Goal: Task Accomplishment & Management: Manage account settings

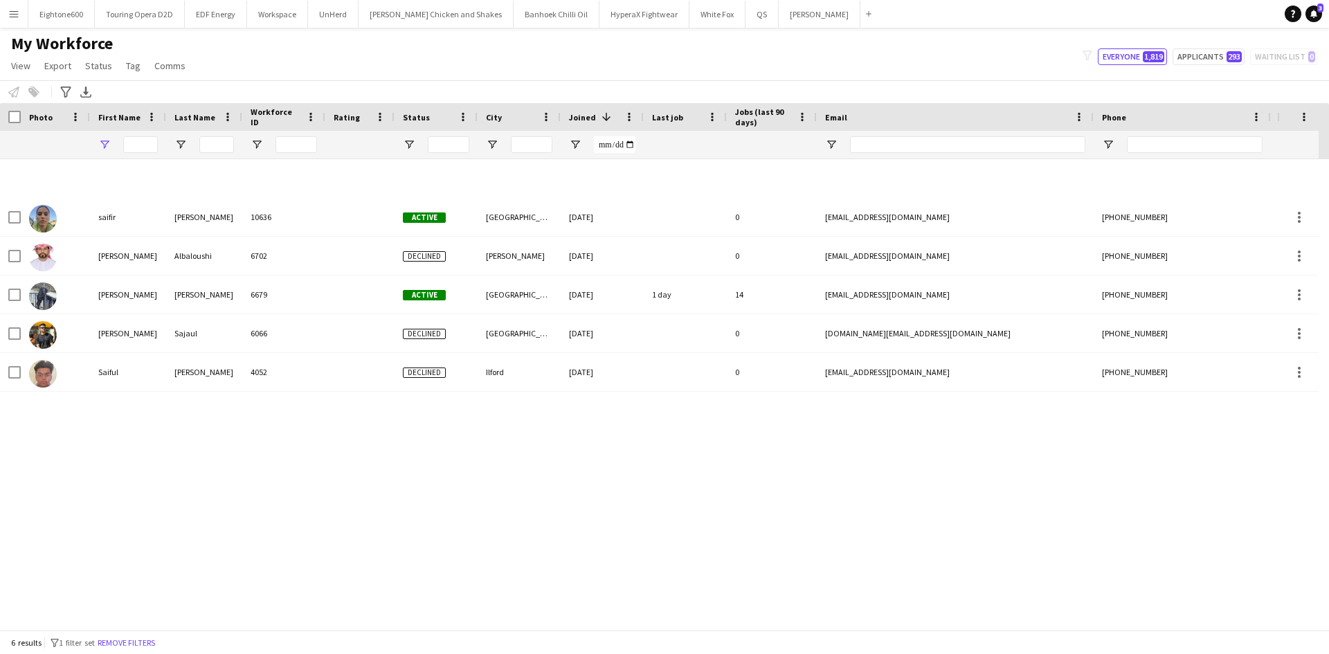
type input "****"
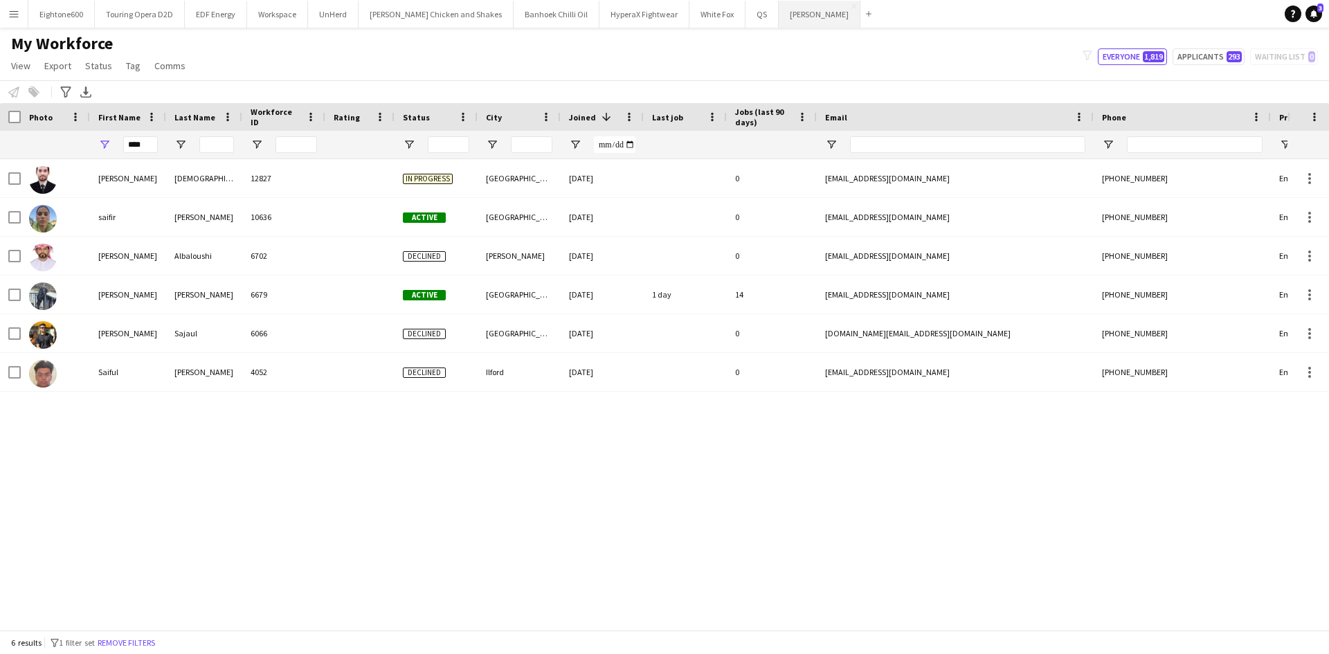
click at [794, 15] on button "Knight Frank Close" at bounding box center [820, 14] width 82 height 27
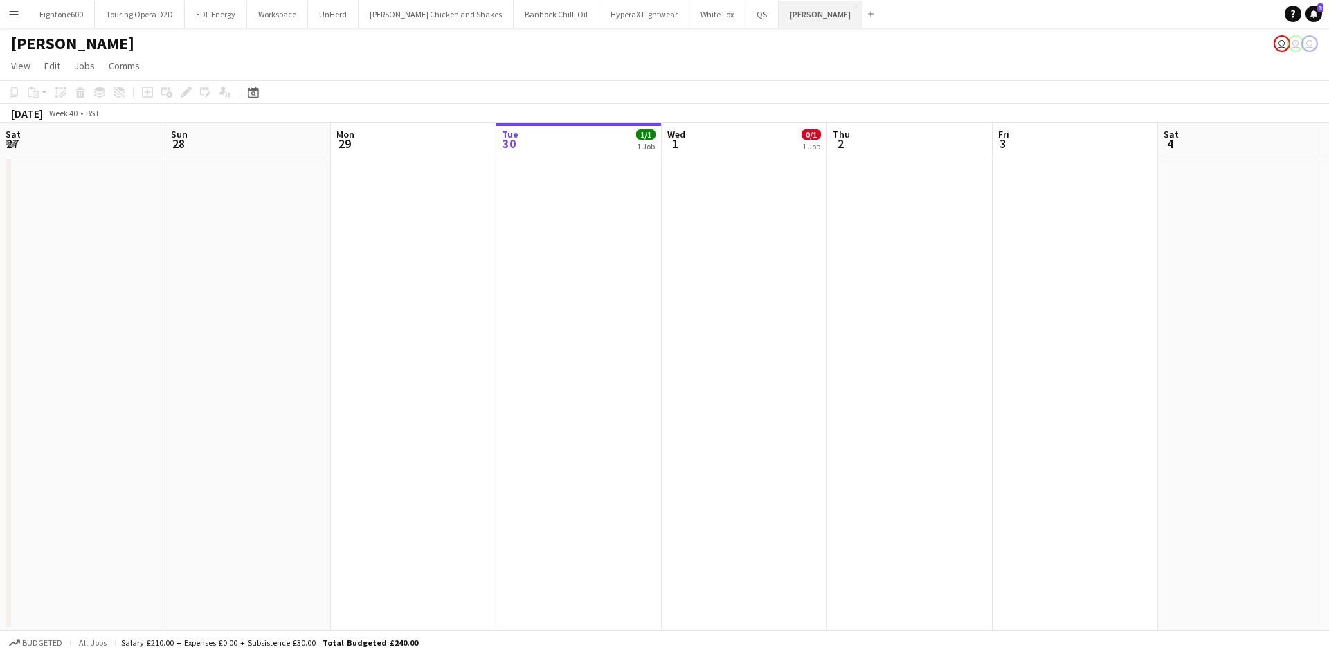
scroll to position [0, 331]
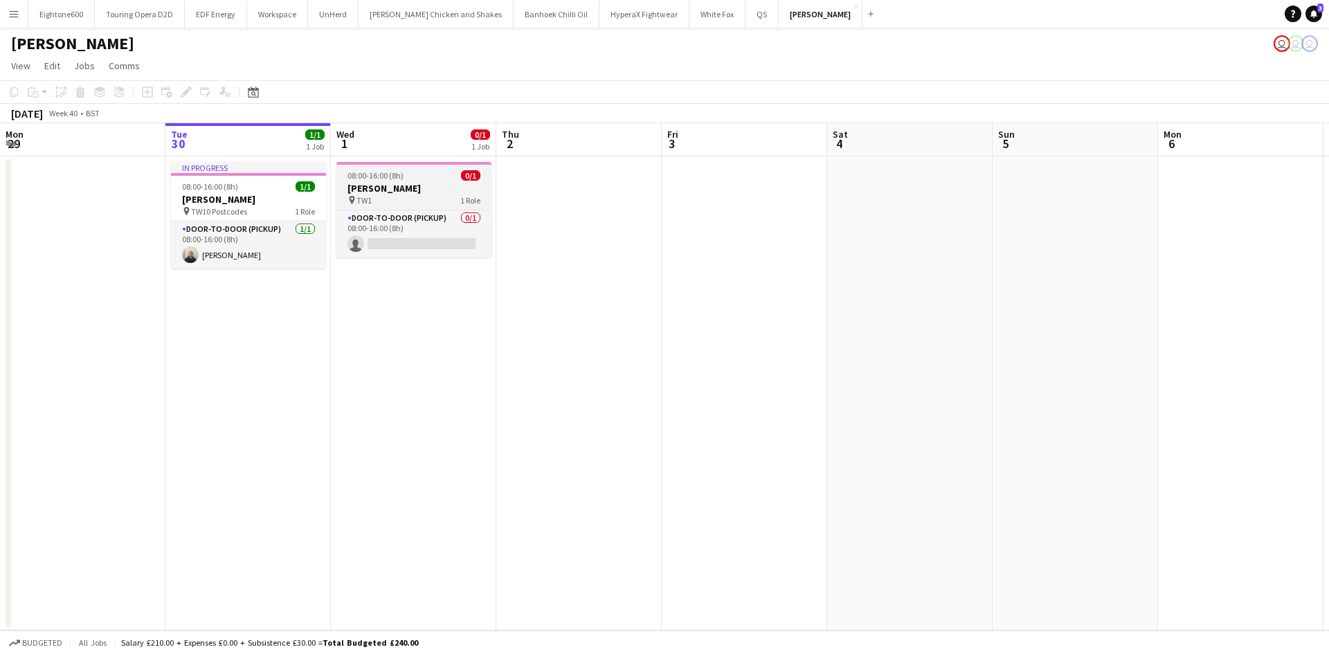
click at [364, 198] on span "TW1" at bounding box center [363, 200] width 15 height 10
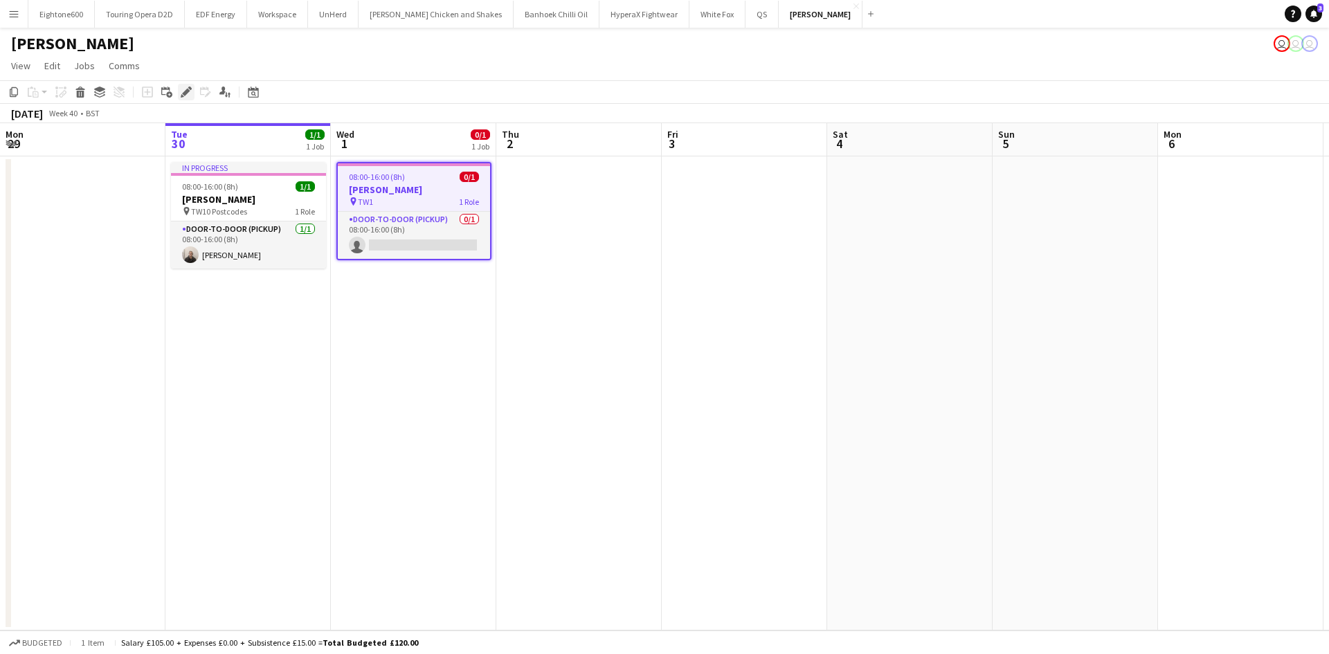
click at [187, 88] on icon "Edit" at bounding box center [186, 92] width 11 height 11
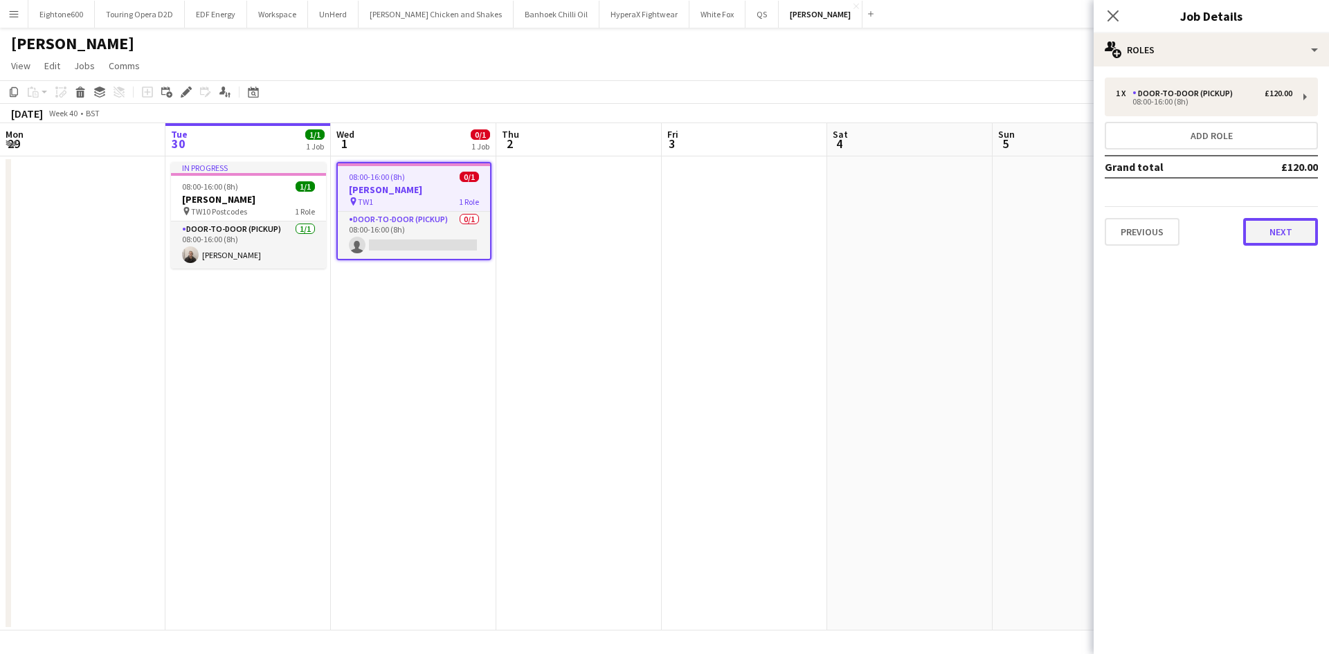
click at [1268, 224] on button "Next" at bounding box center [1280, 232] width 75 height 28
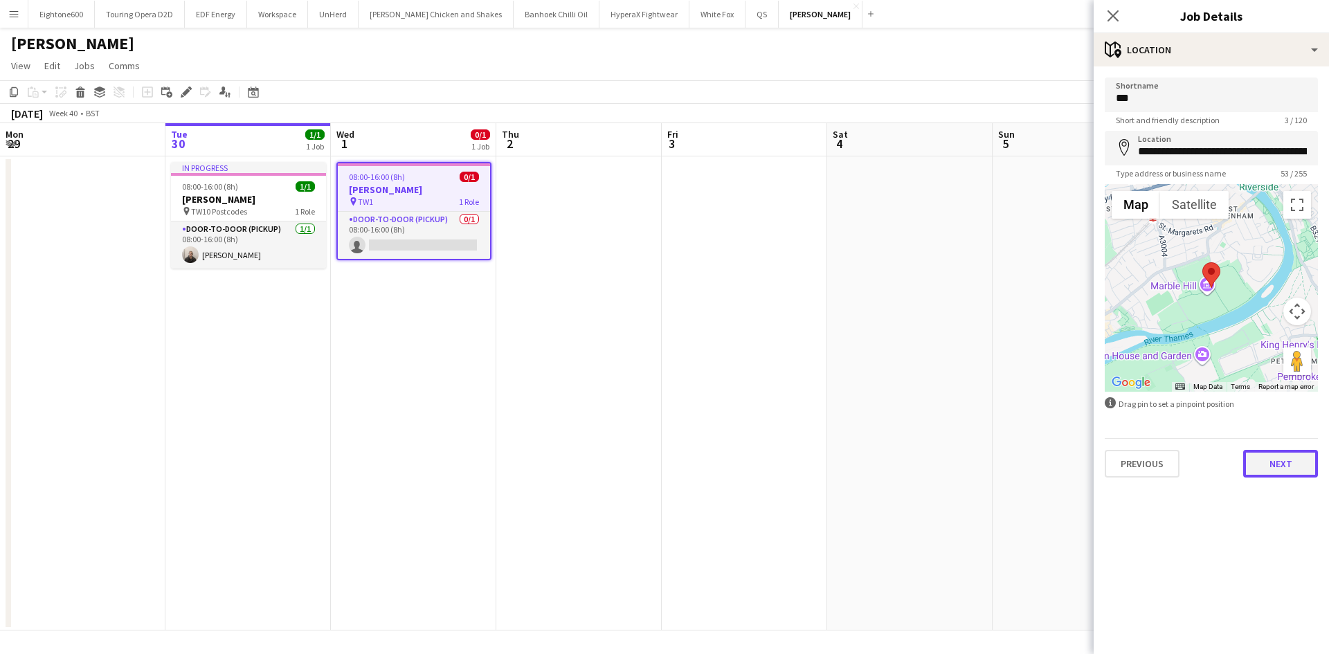
click at [1302, 471] on button "Next" at bounding box center [1280, 464] width 75 height 28
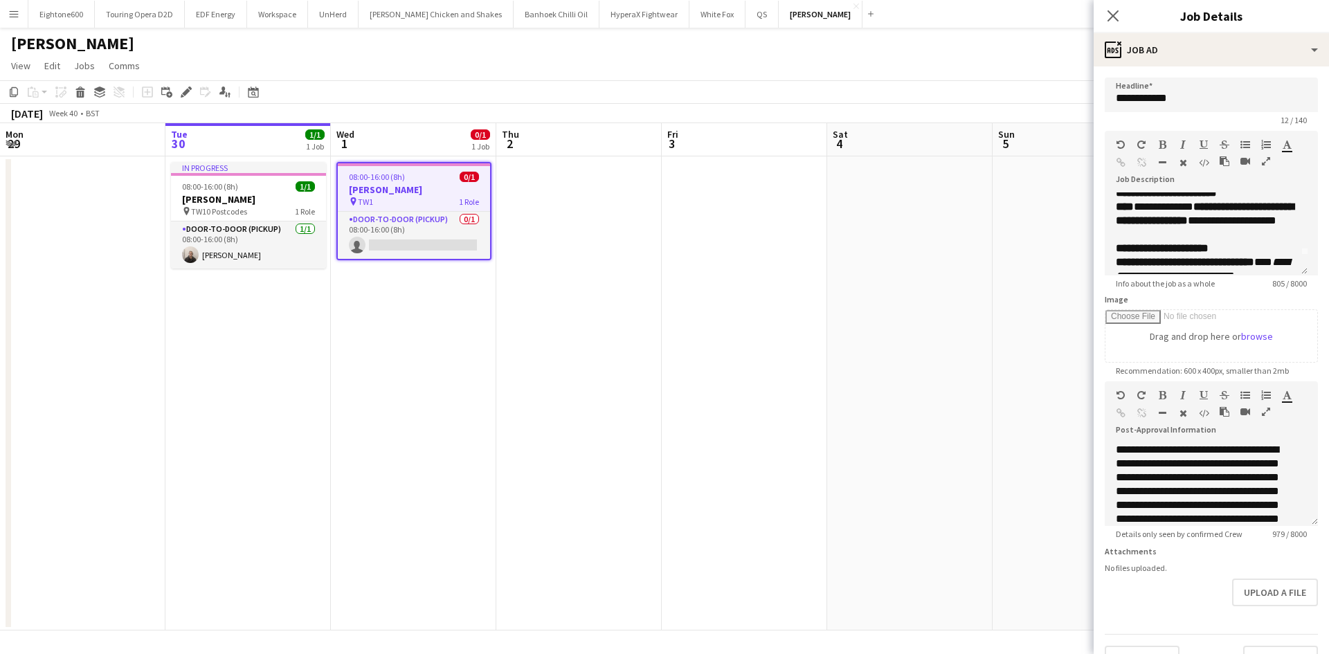
scroll to position [0, 0]
click at [1121, 10] on app-icon "Close pop-in" at bounding box center [1113, 16] width 20 height 20
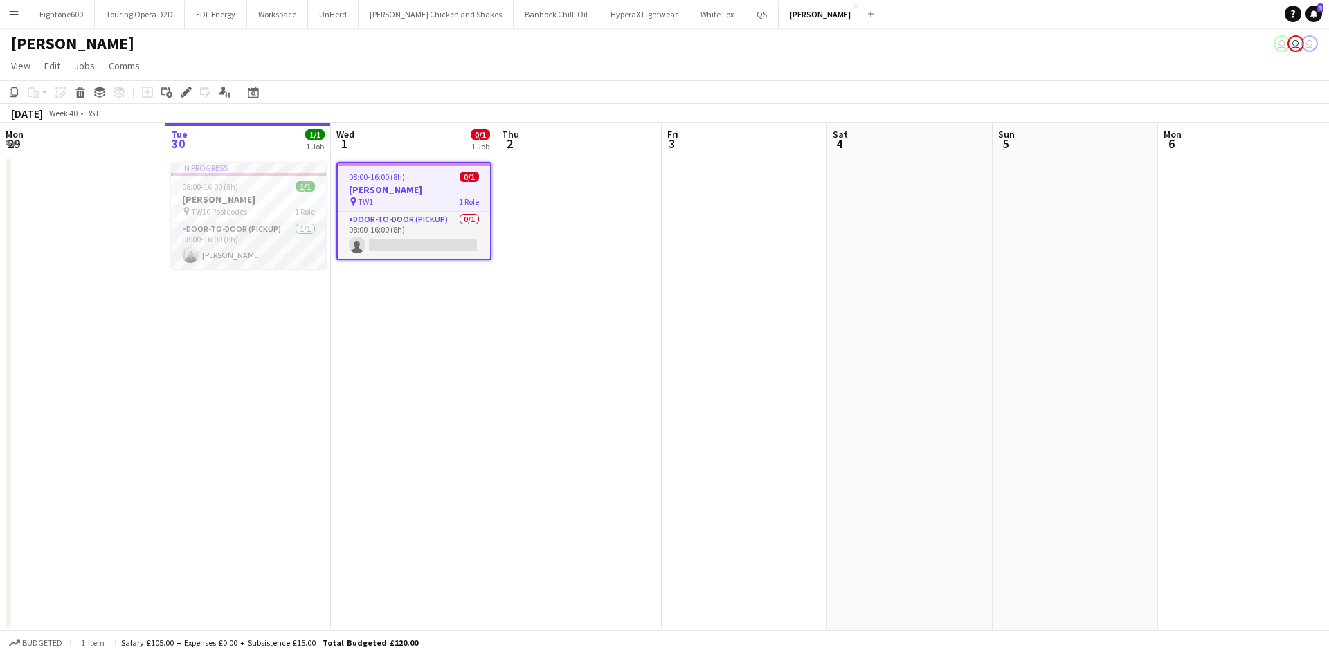
drag, startPoint x: 16, startPoint y: 9, endPoint x: 37, endPoint y: 33, distance: 32.4
click at [16, 9] on app-icon "Menu" at bounding box center [13, 13] width 11 height 11
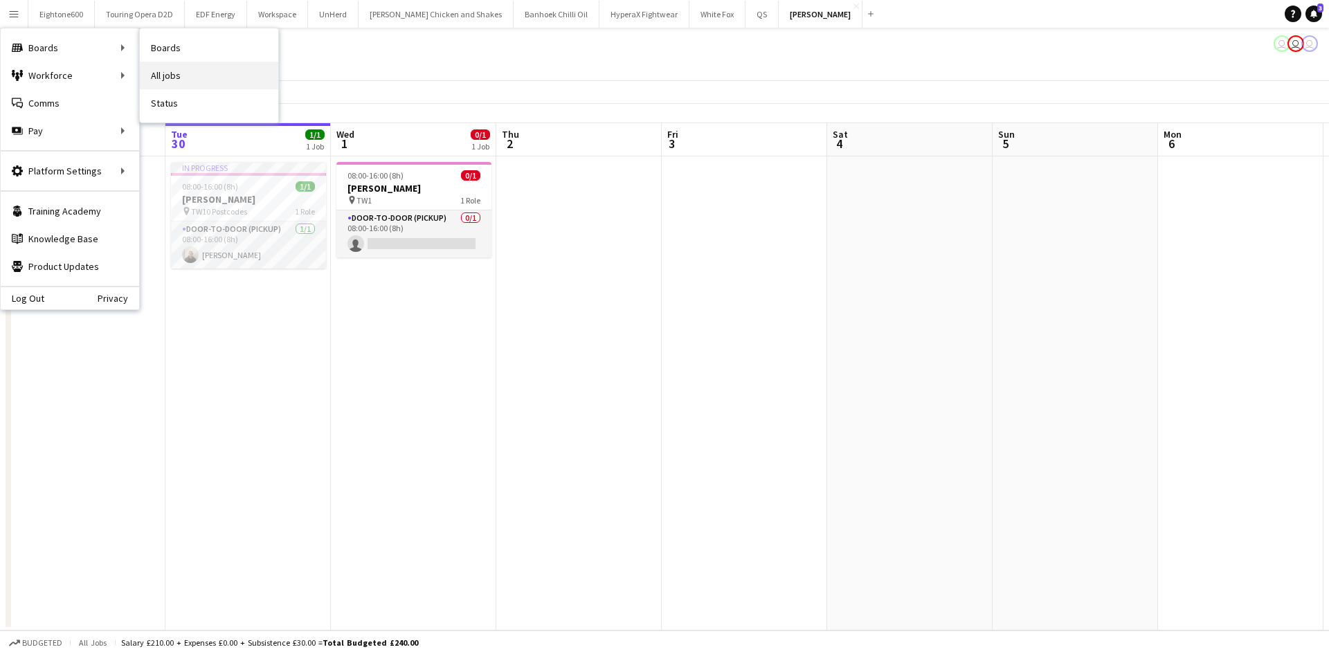
click at [171, 70] on link "All jobs" at bounding box center [209, 76] width 138 height 28
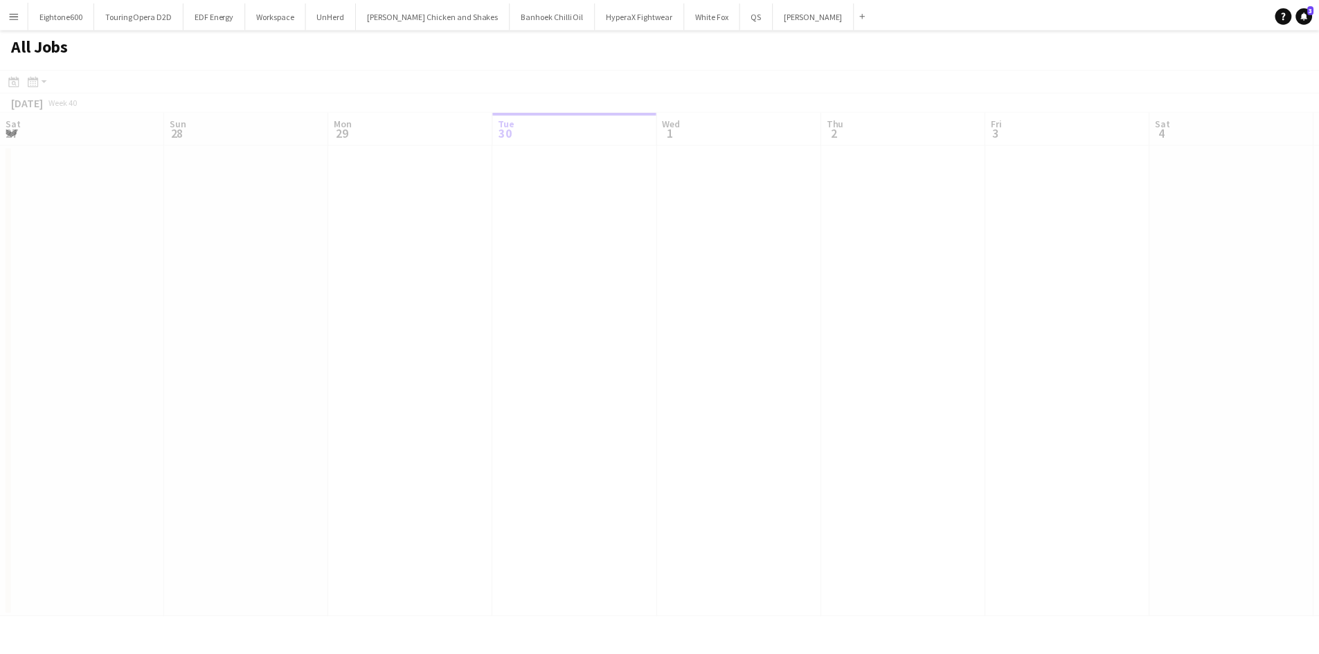
scroll to position [0, 331]
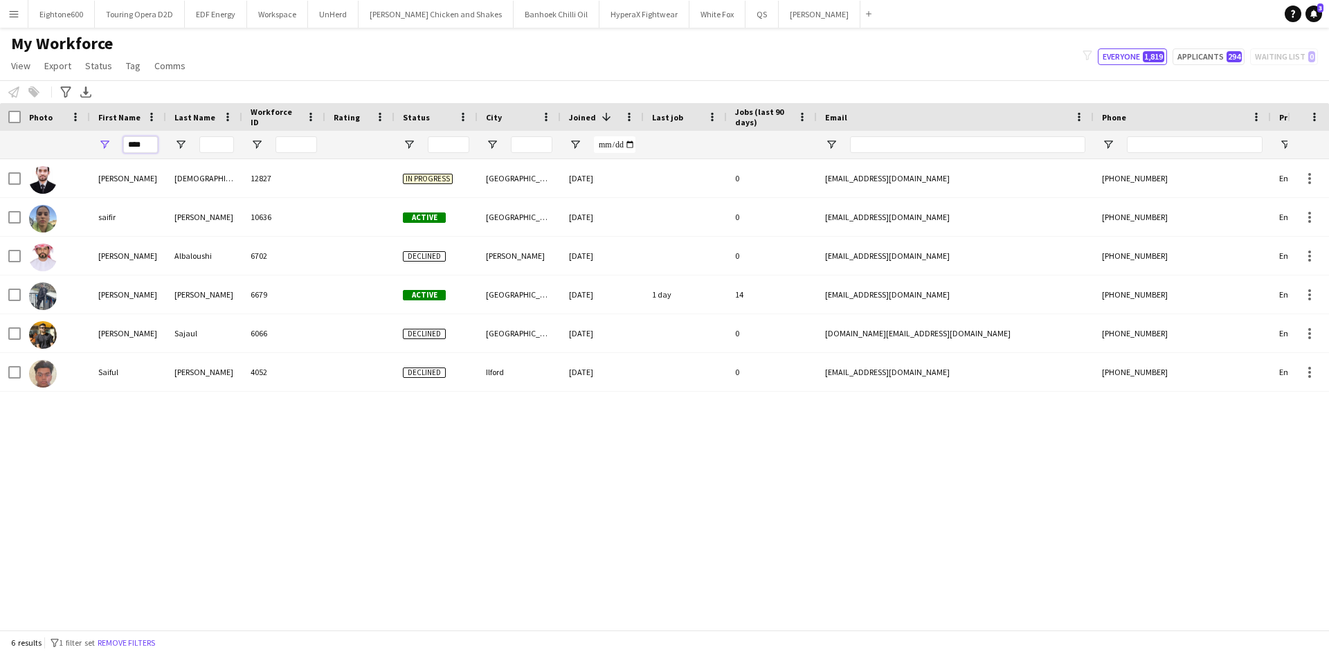
drag, startPoint x: 141, startPoint y: 146, endPoint x: 29, endPoint y: 147, distance: 112.1
click at [29, 147] on div "****" at bounding box center [750, 145] width 1501 height 28
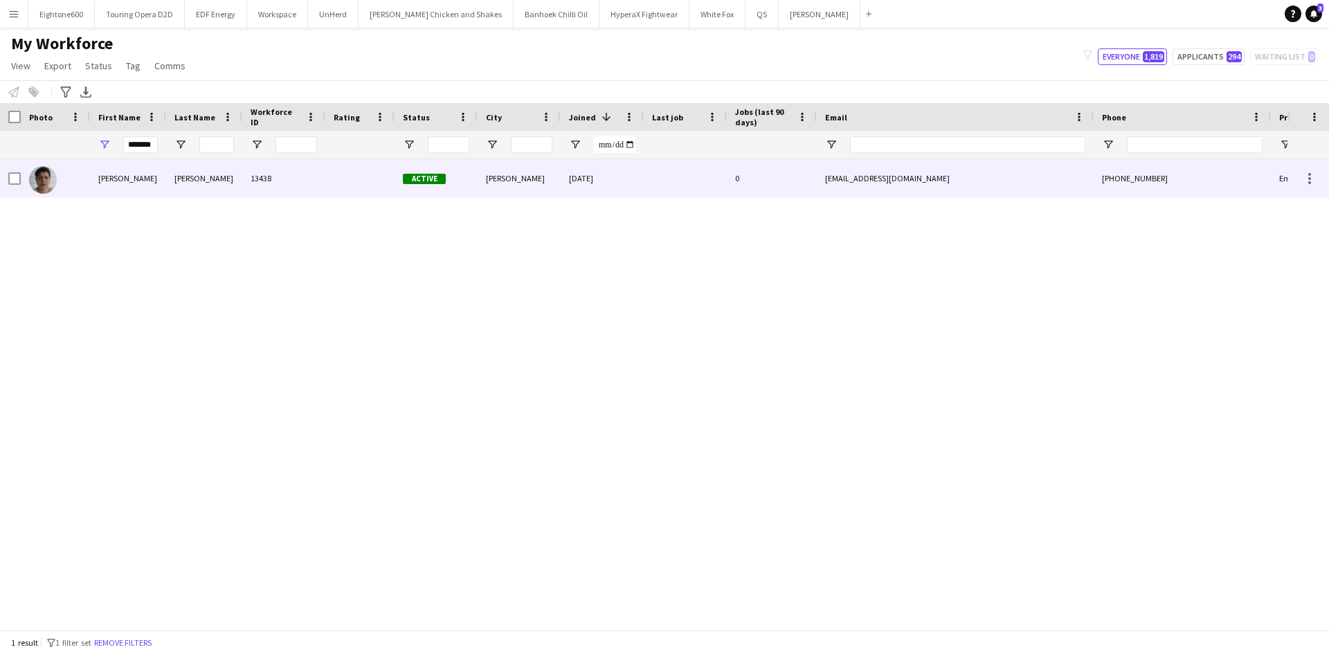
click at [227, 184] on div "PEREIRA" at bounding box center [204, 178] width 76 height 38
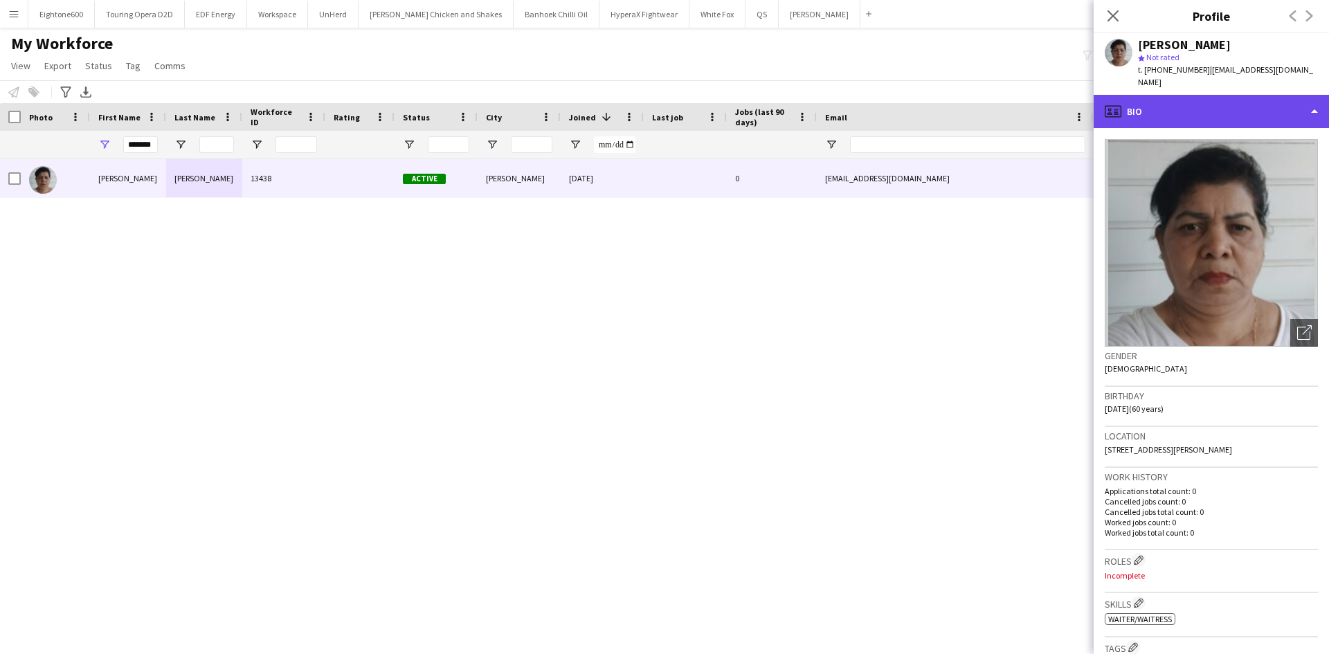
click at [1162, 101] on div "profile Bio" at bounding box center [1211, 111] width 235 height 33
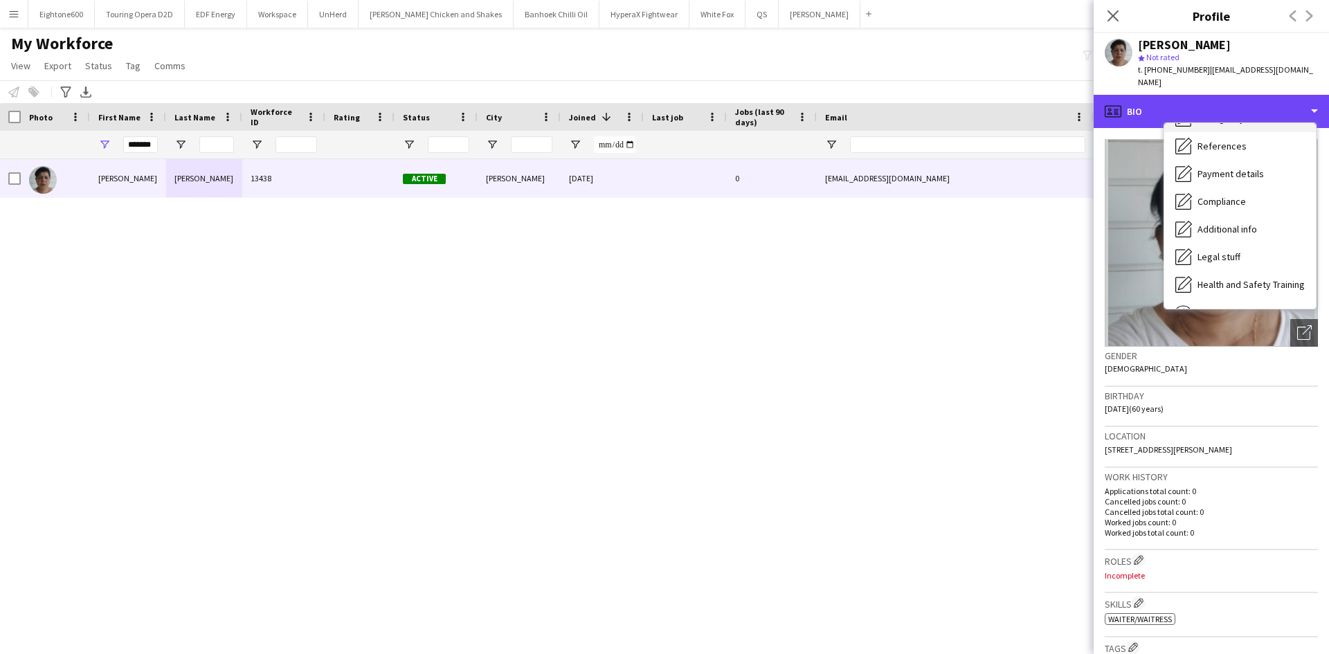
scroll to position [186, 0]
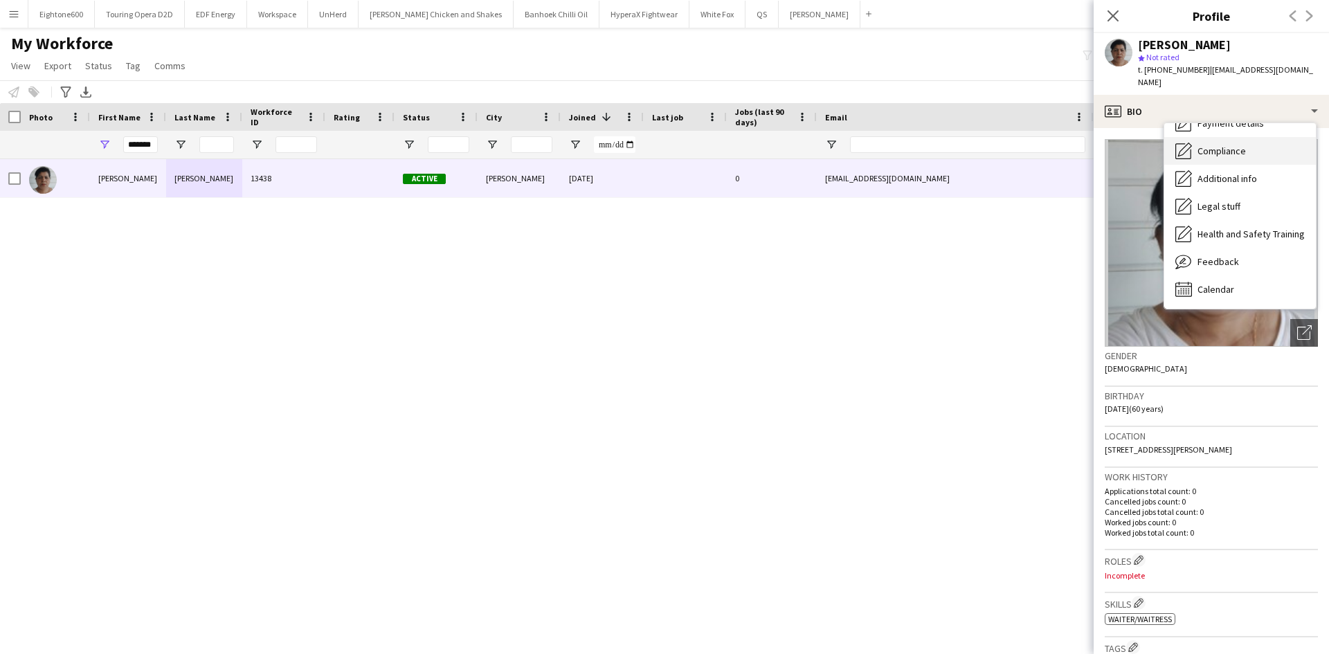
click at [1228, 145] on span "Compliance" at bounding box center [1222, 151] width 48 height 12
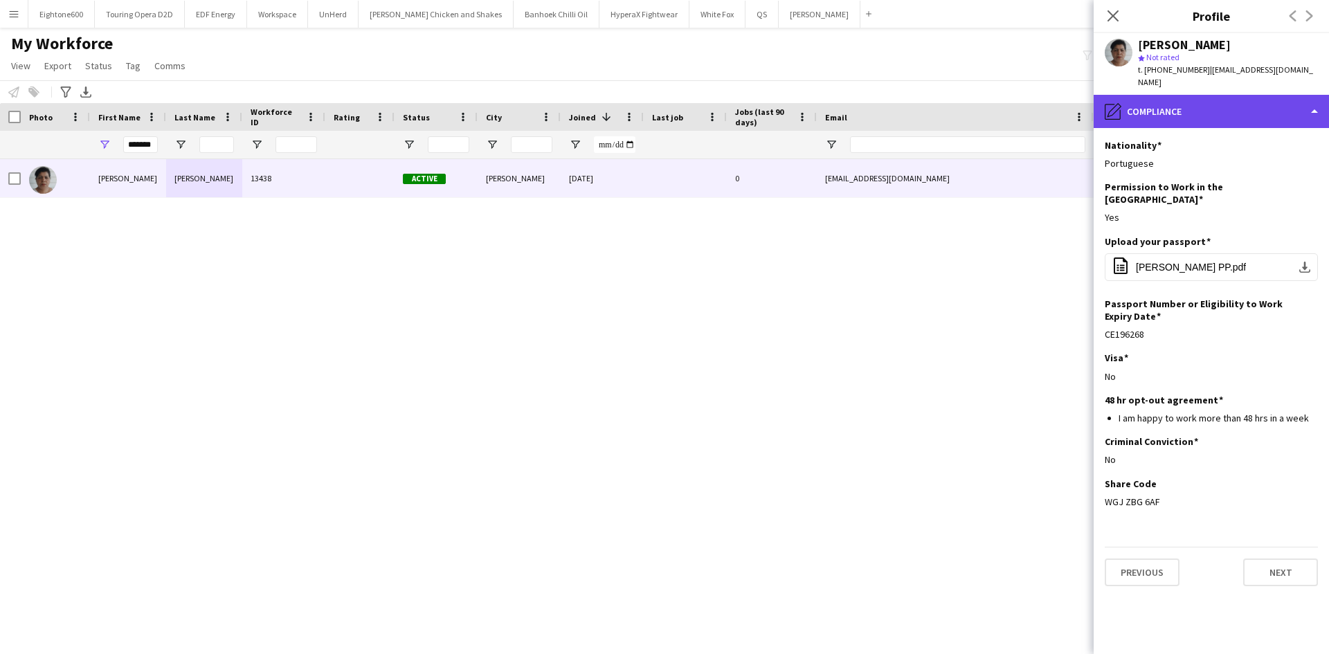
click at [1171, 95] on div "pencil4 Compliance" at bounding box center [1211, 111] width 235 height 33
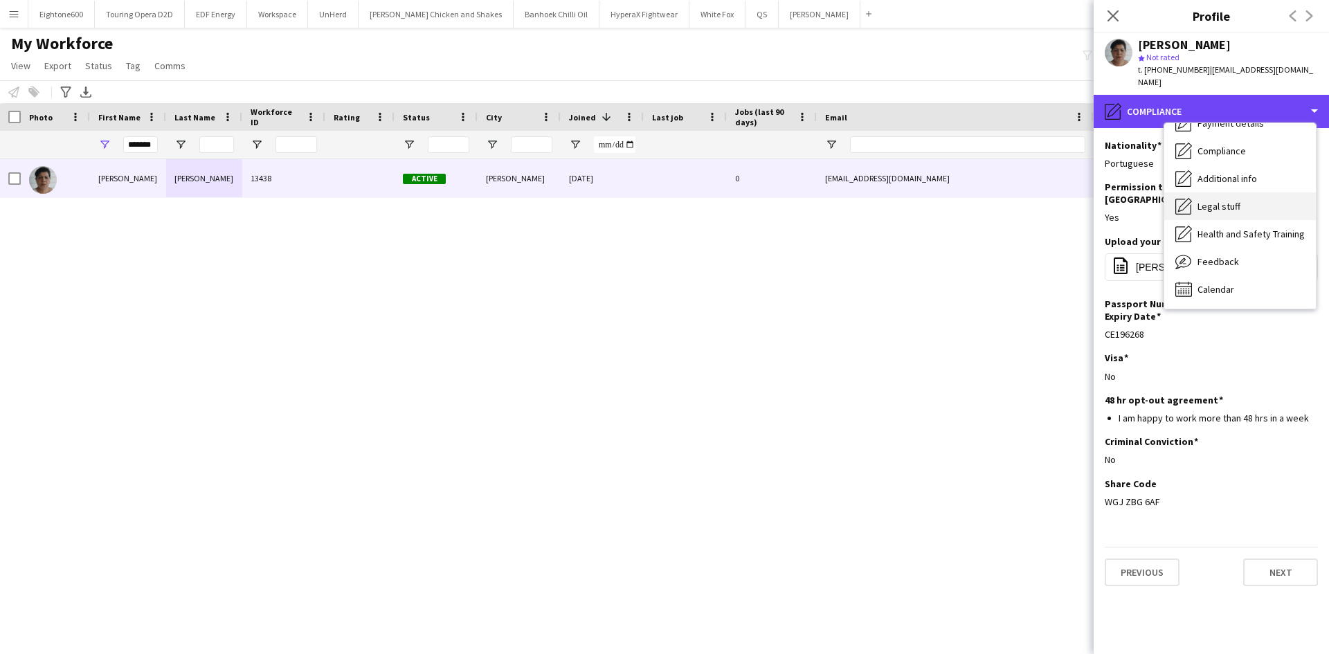
scroll to position [0, 0]
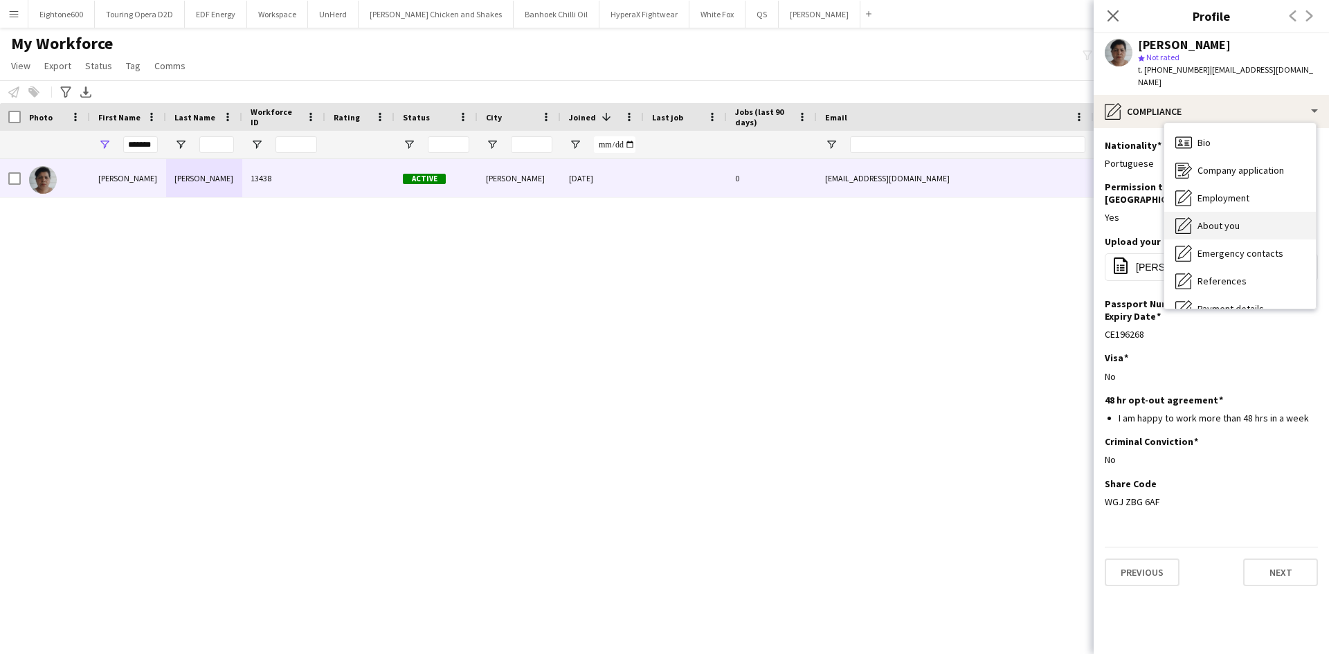
click at [1220, 219] on span "About you" at bounding box center [1219, 225] width 42 height 12
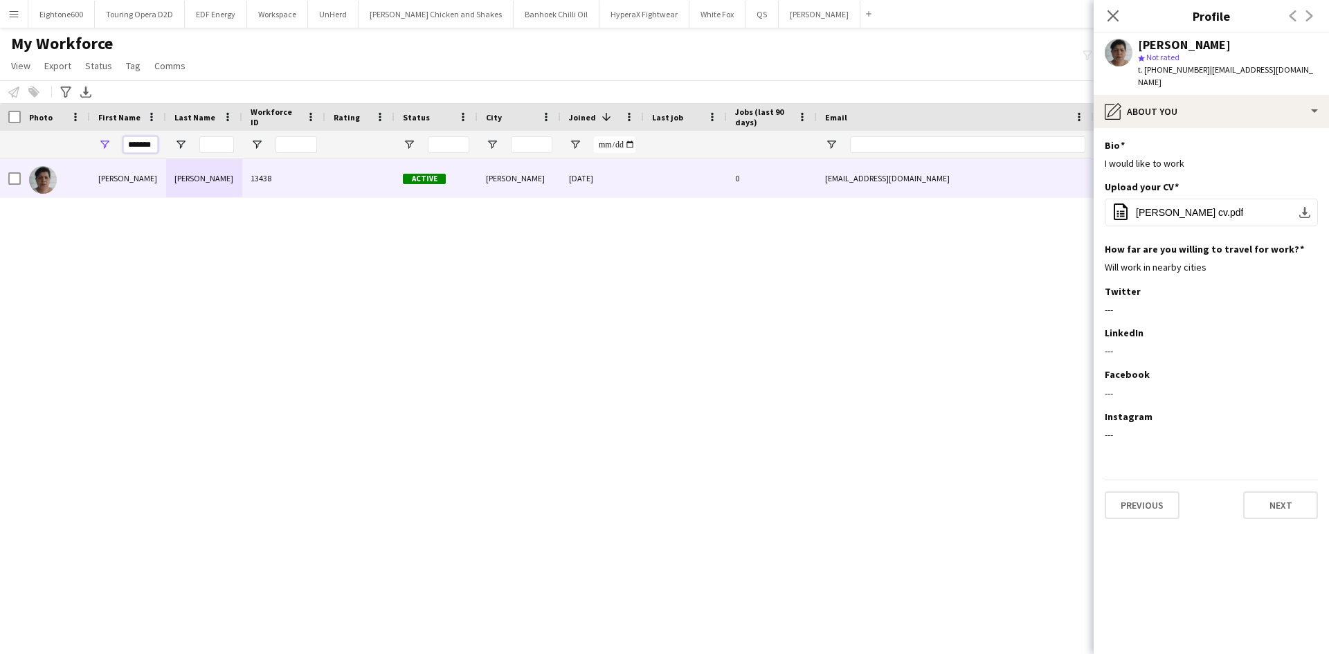
drag, startPoint x: 156, startPoint y: 148, endPoint x: 35, endPoint y: 149, distance: 120.5
click at [35, 149] on div "*******" at bounding box center [750, 145] width 1501 height 28
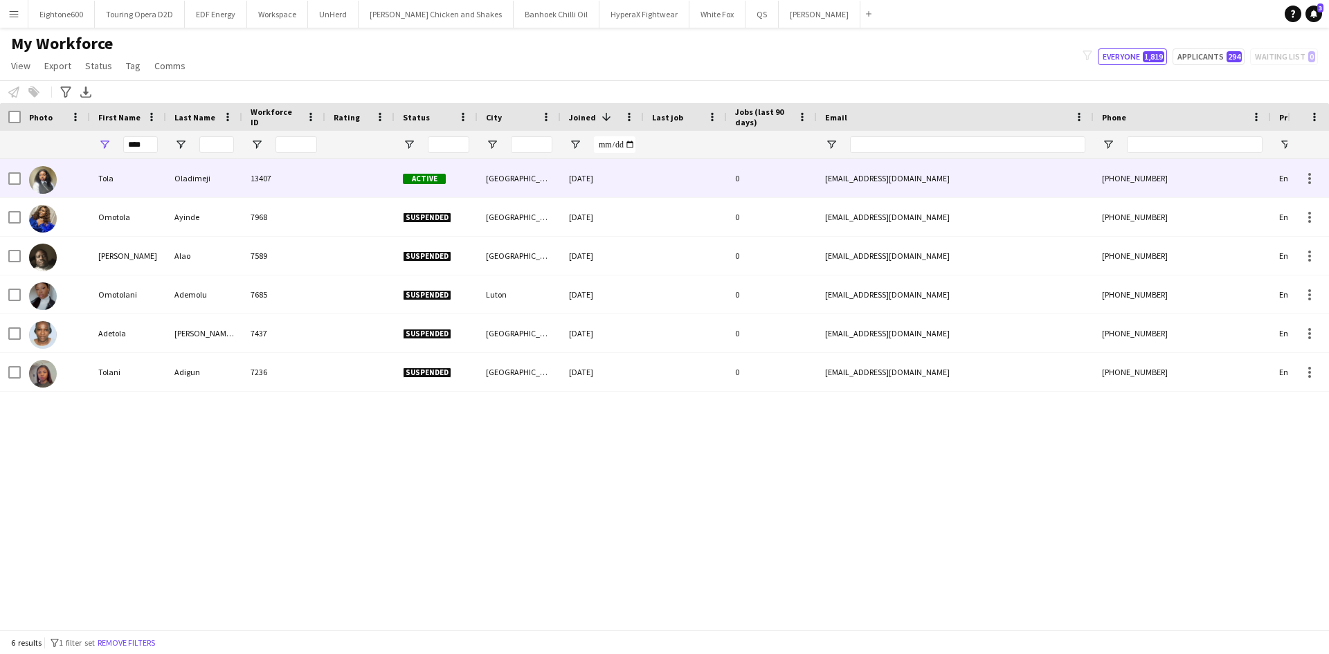
click at [253, 171] on div "13407" at bounding box center [283, 178] width 83 height 38
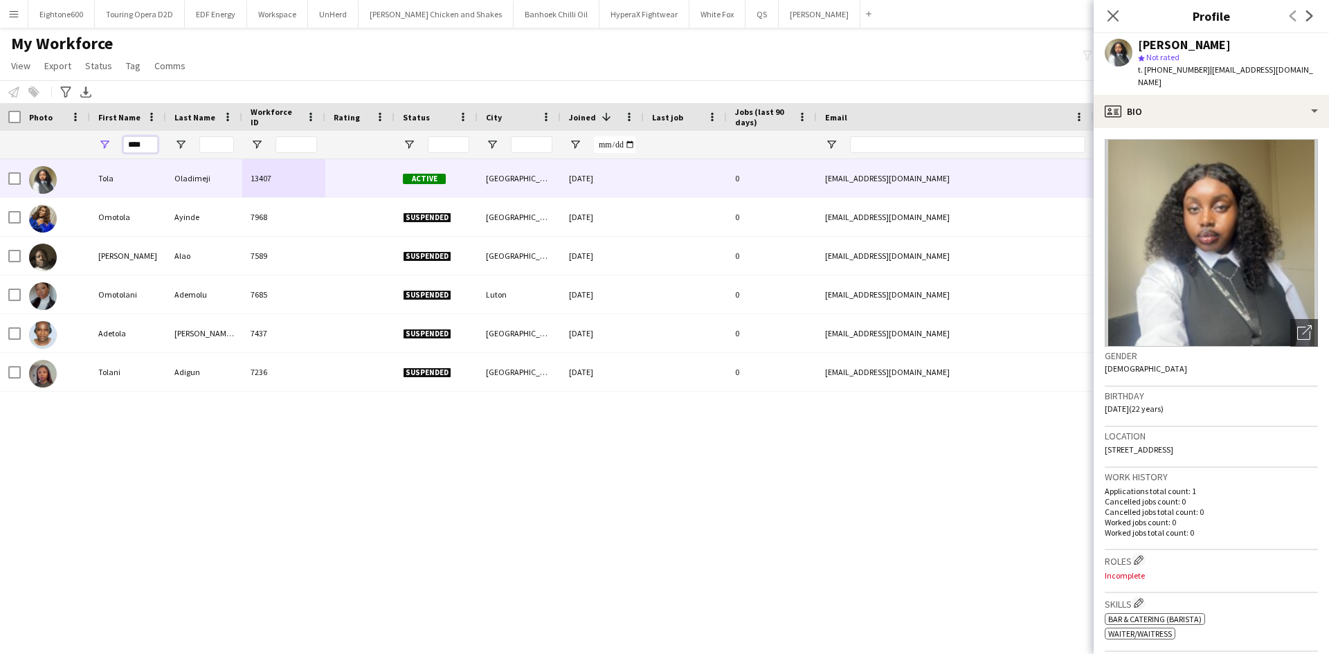
drag, startPoint x: 148, startPoint y: 142, endPoint x: 54, endPoint y: 138, distance: 94.2
click at [54, 138] on div "****" at bounding box center [750, 145] width 1501 height 28
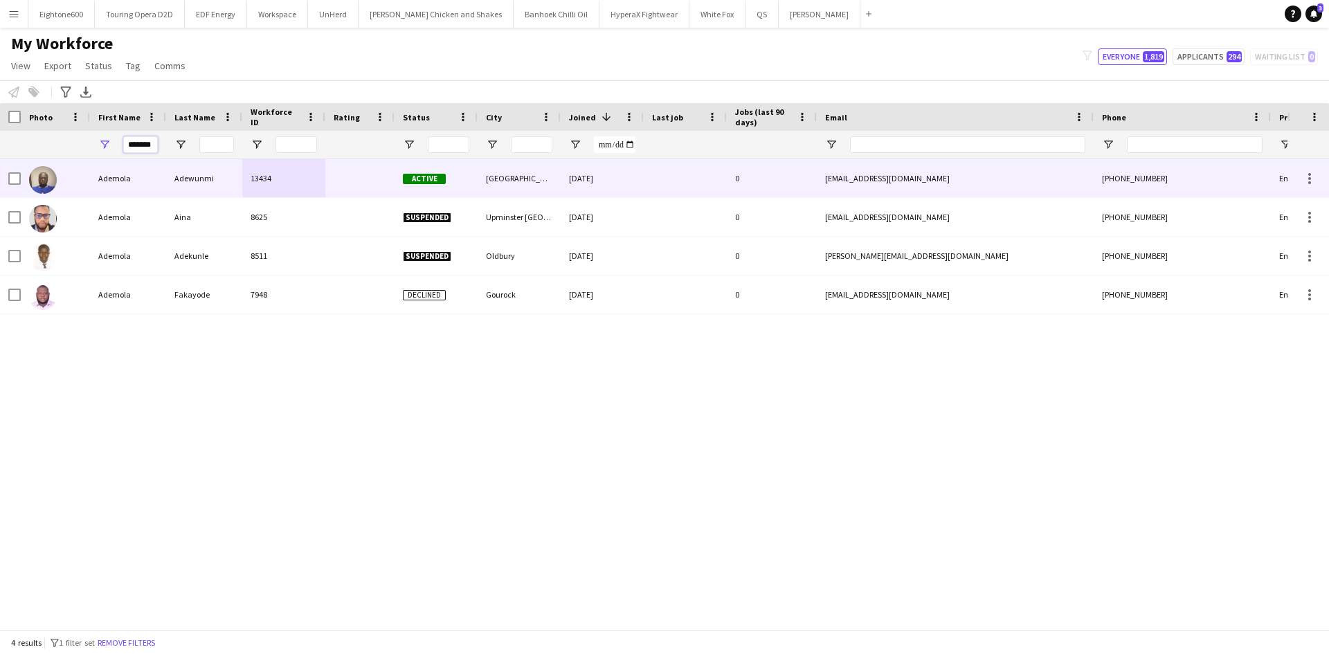
type input "*******"
click at [268, 181] on div "13434" at bounding box center [283, 178] width 83 height 38
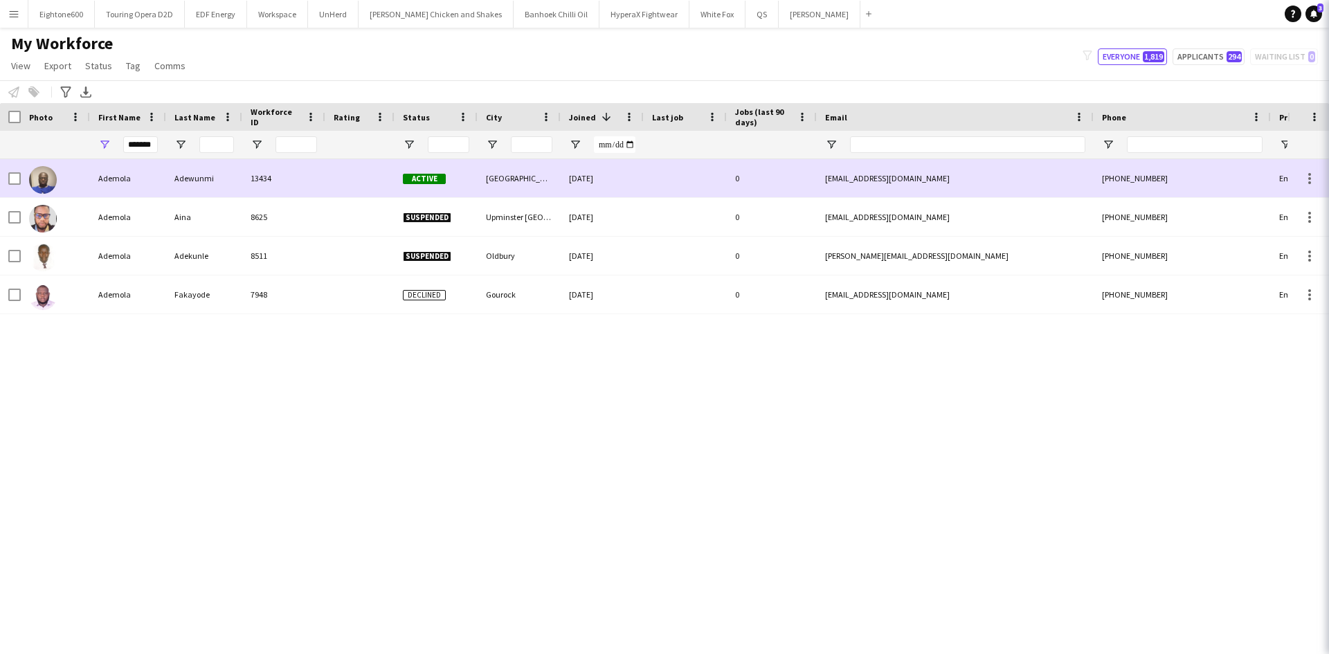
scroll to position [0, 0]
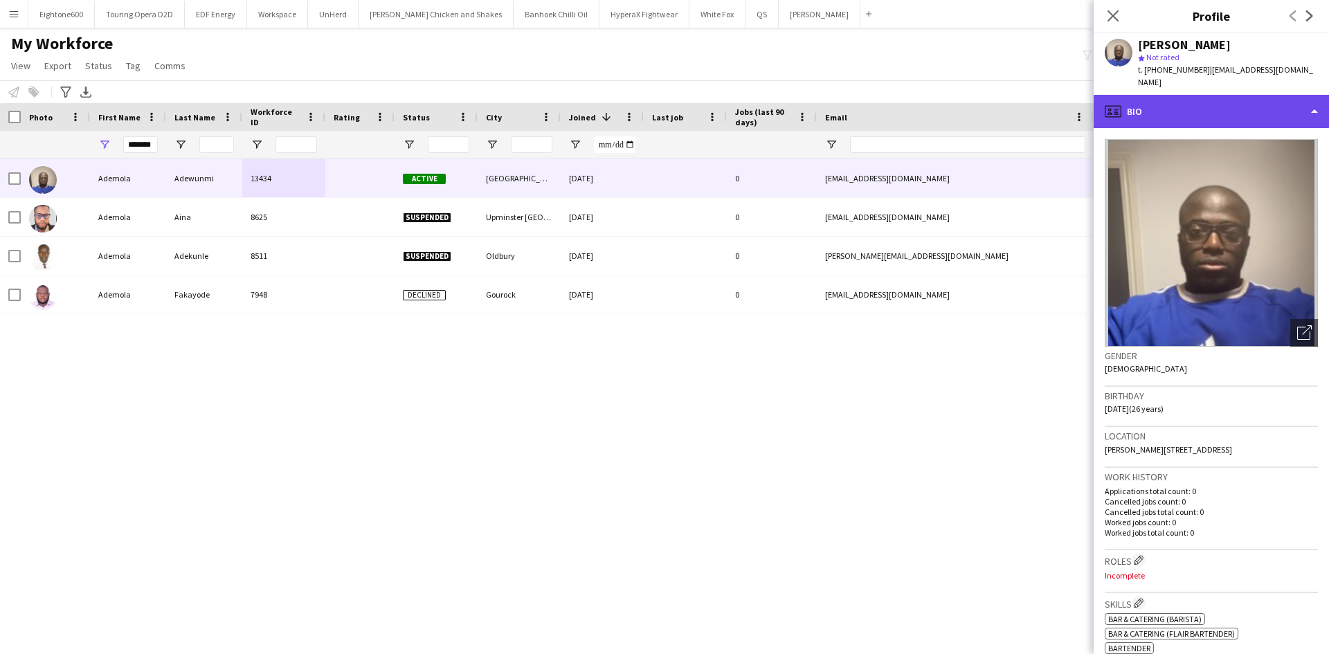
click at [1172, 103] on div "profile Bio" at bounding box center [1211, 111] width 235 height 33
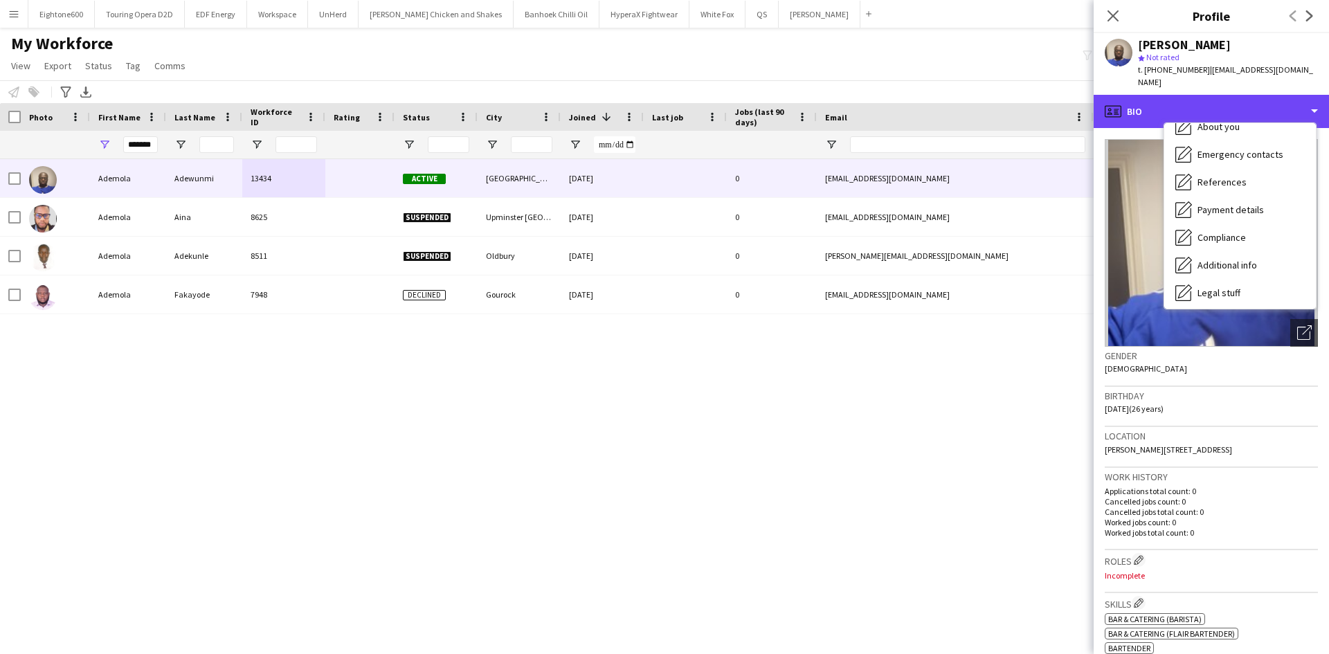
scroll to position [100, 0]
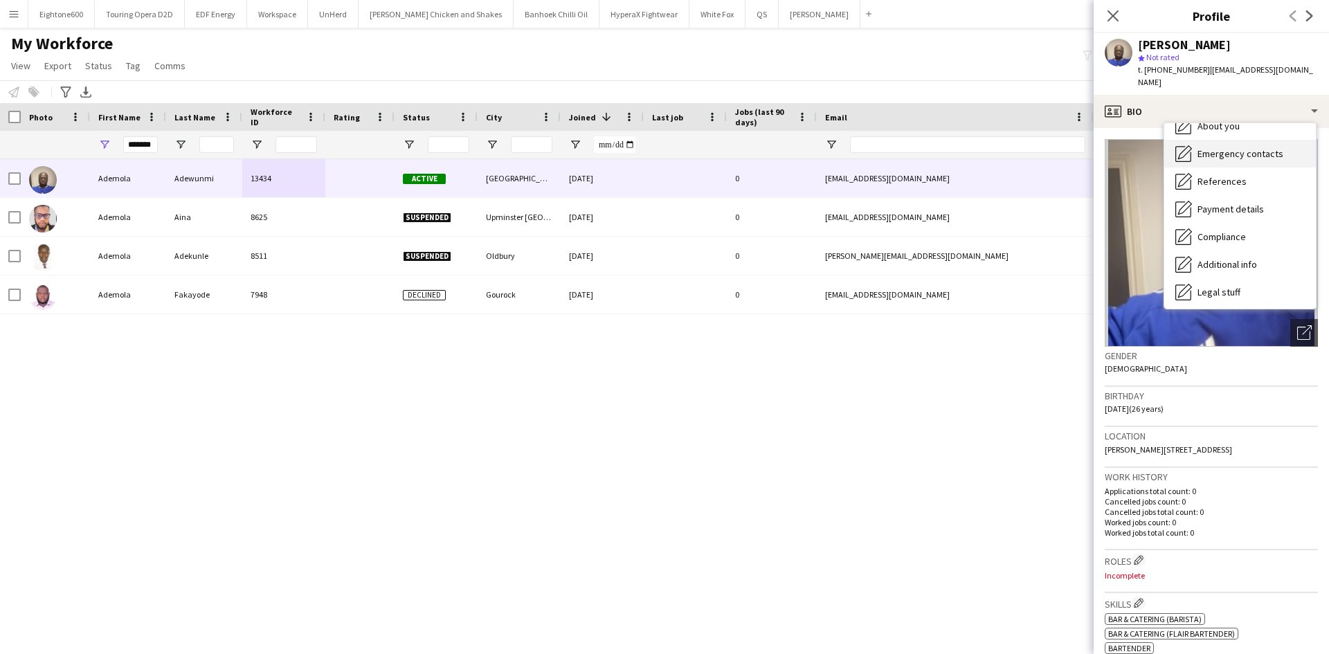
click at [1220, 141] on div "Emergency contacts Emergency contacts" at bounding box center [1240, 154] width 152 height 28
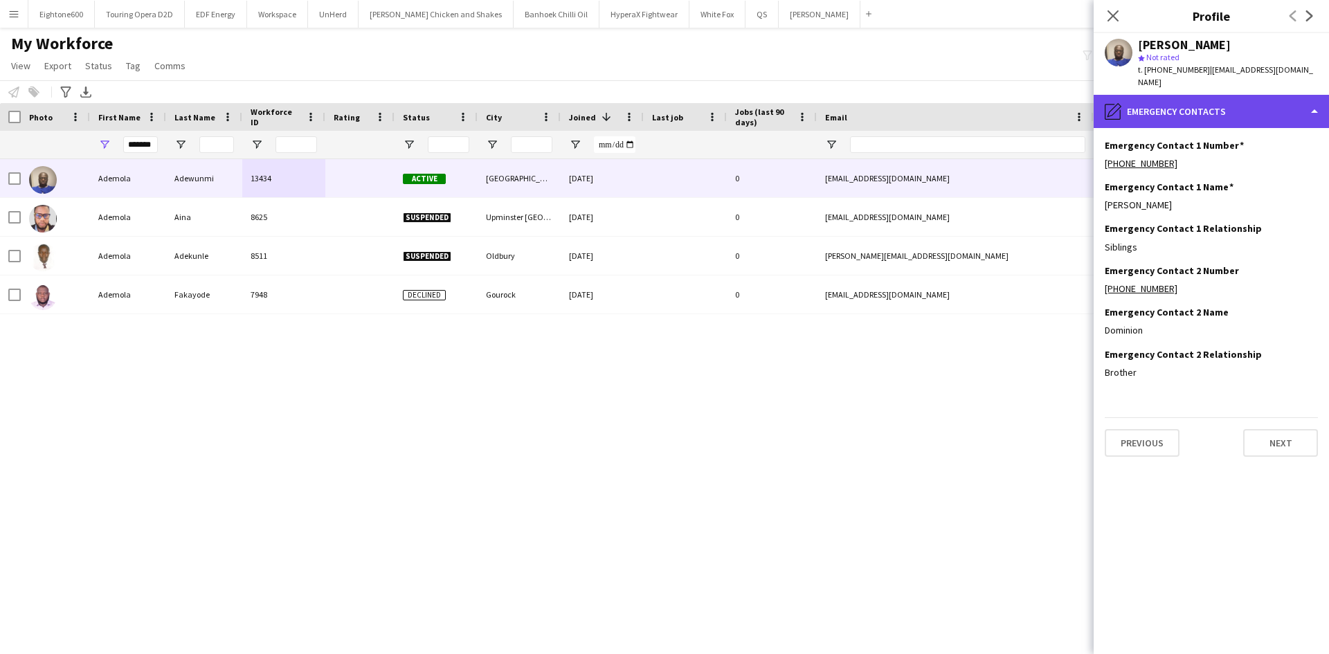
click at [1195, 103] on div "pencil4 Emergency contacts" at bounding box center [1211, 111] width 235 height 33
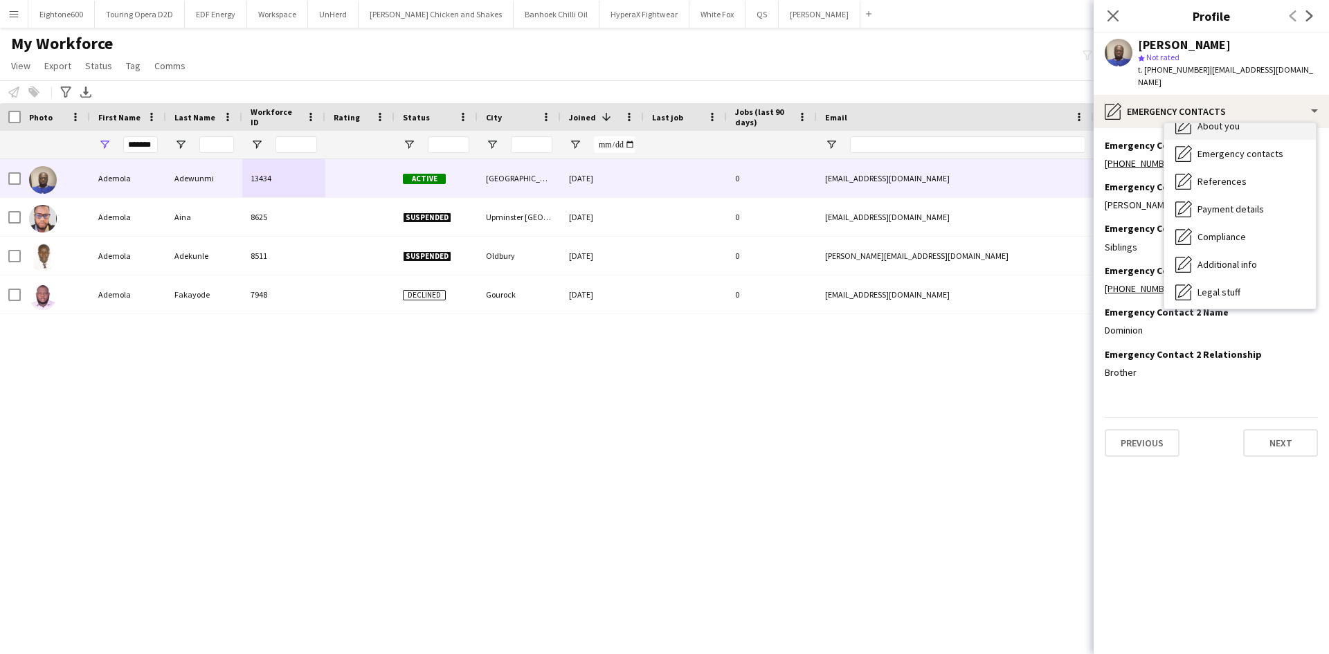
click at [1220, 133] on div "About you About you" at bounding box center [1240, 126] width 152 height 28
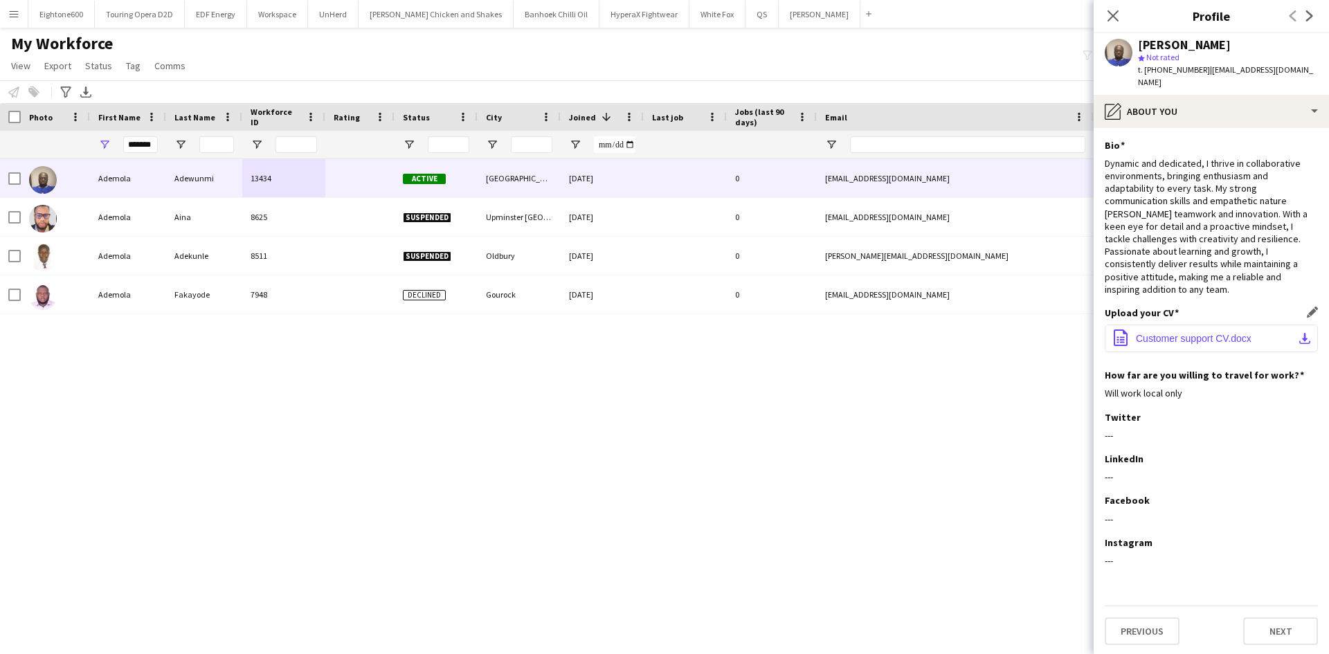
click at [1165, 333] on span "Customer support CV.docx" at bounding box center [1194, 338] width 116 height 11
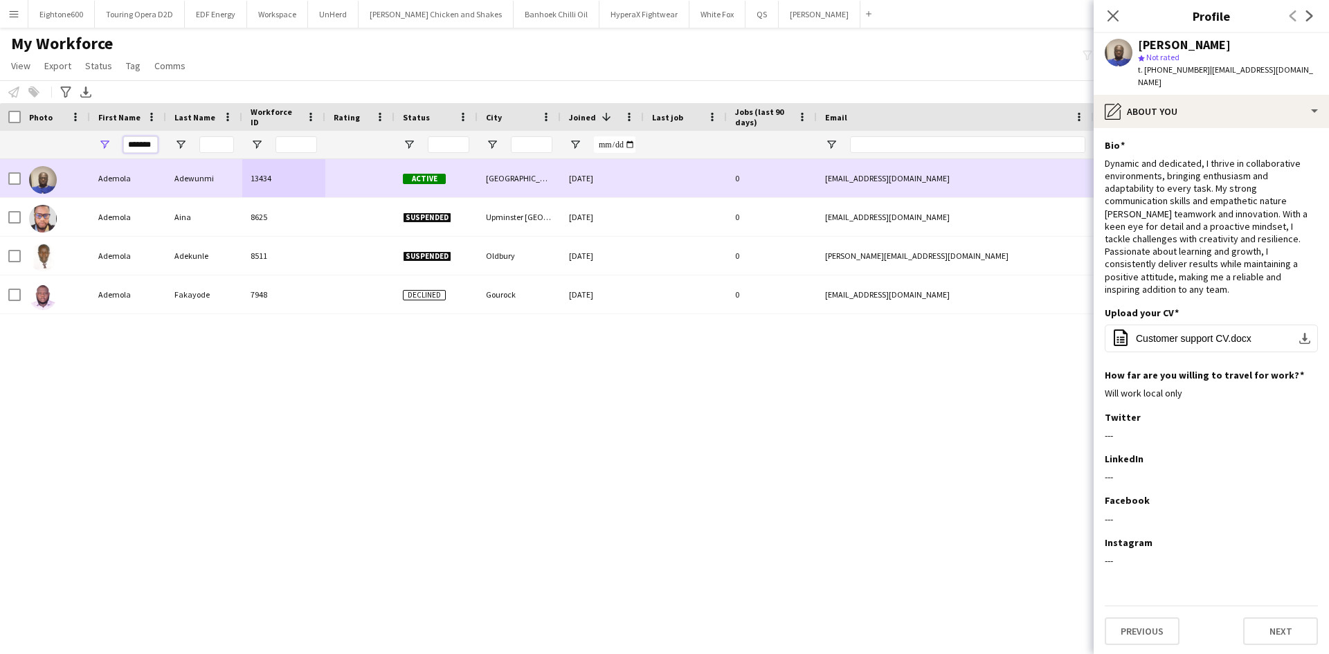
drag, startPoint x: 127, startPoint y: 145, endPoint x: 341, endPoint y: 203, distance: 221.5
click at [341, 203] on div "Workforce Details Photo First Name" at bounding box center [664, 366] width 1329 height 527
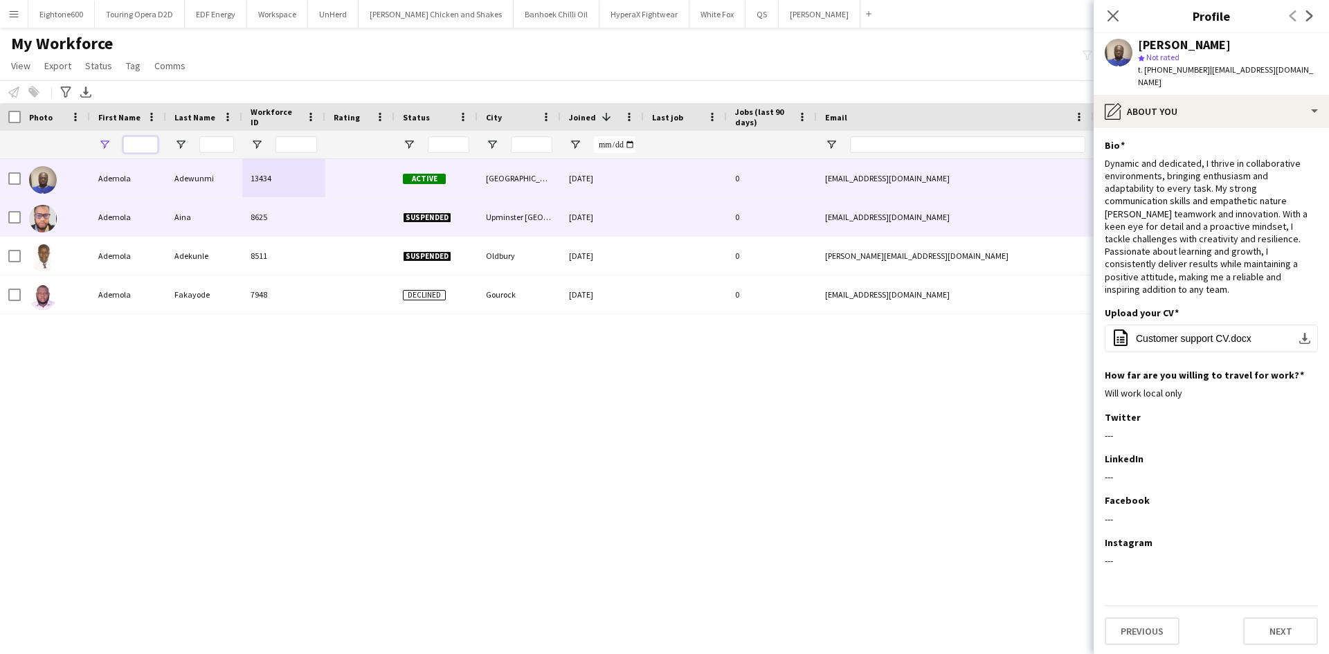
scroll to position [0, 0]
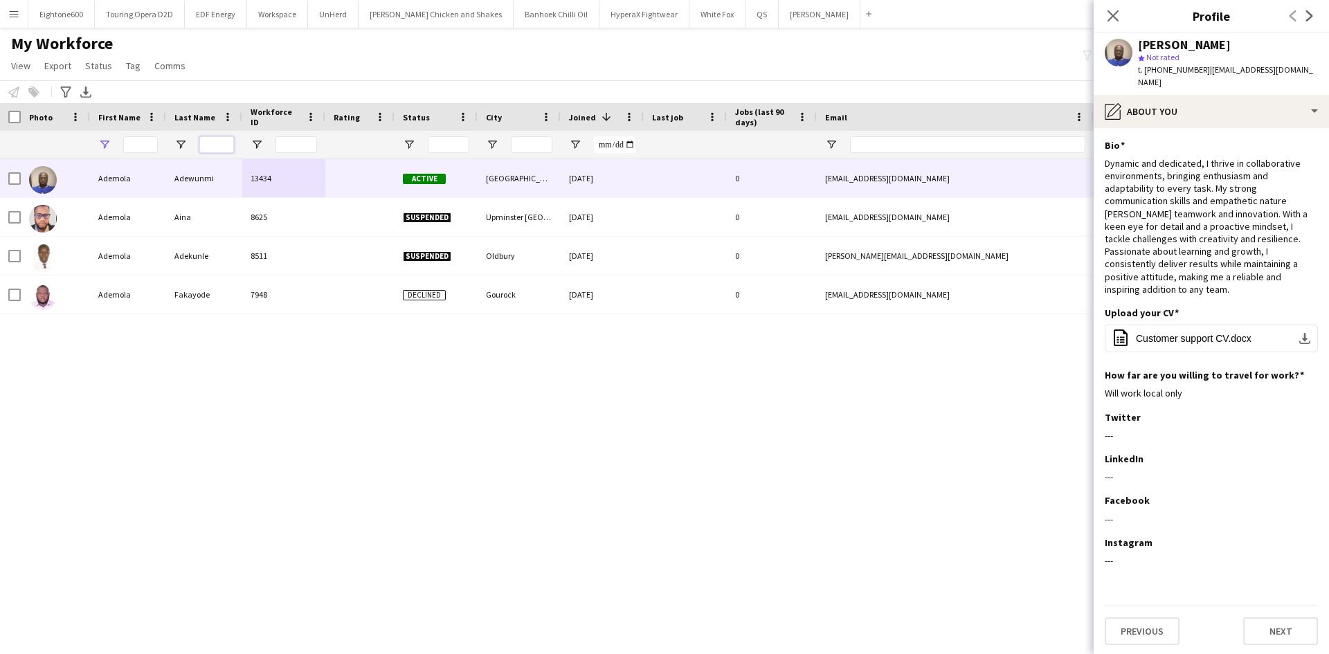
click at [210, 145] on input "Last Name Filter Input" at bounding box center [216, 144] width 35 height 17
click at [213, 145] on input "Last Name Filter Input" at bounding box center [216, 144] width 35 height 17
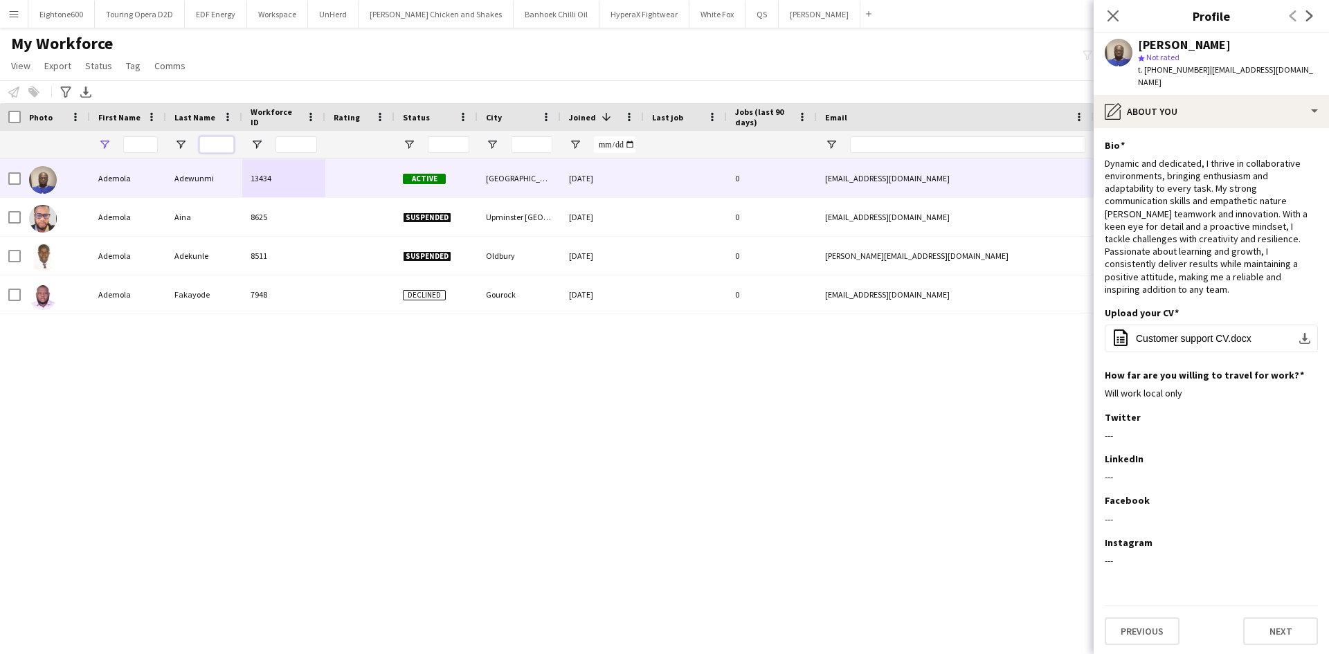
click at [213, 145] on input "Last Name Filter Input" at bounding box center [216, 144] width 35 height 17
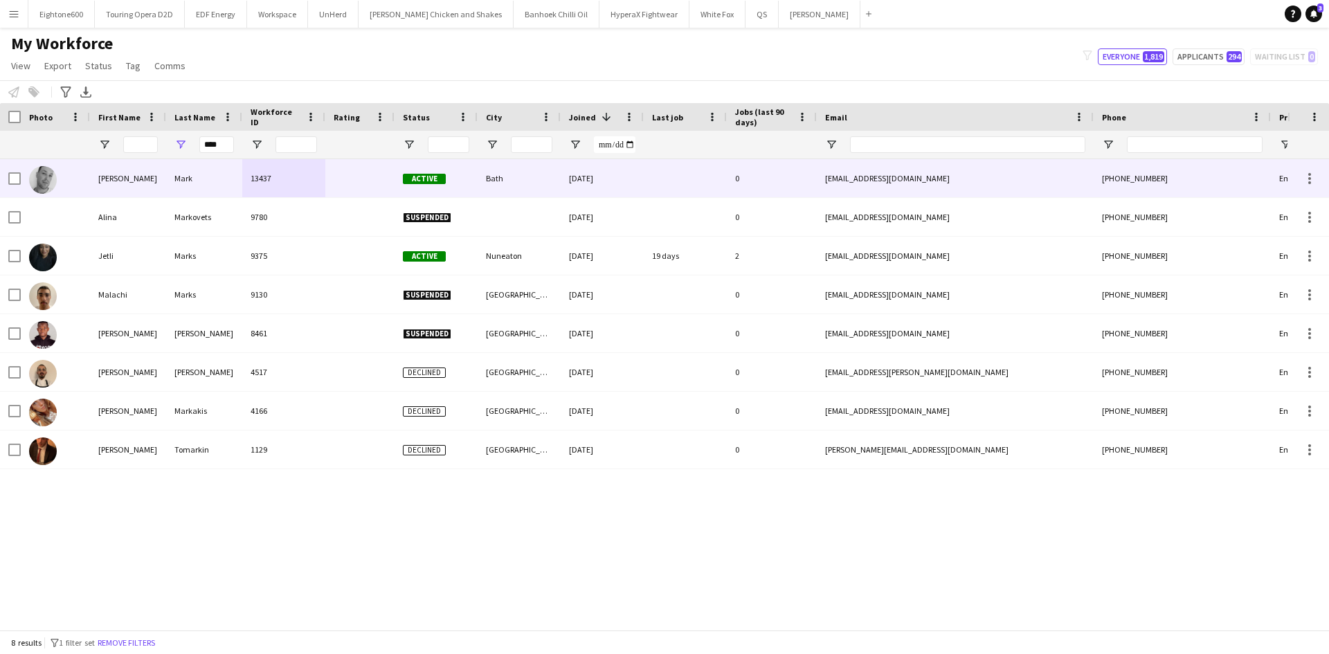
click at [246, 179] on div "13437" at bounding box center [283, 178] width 83 height 38
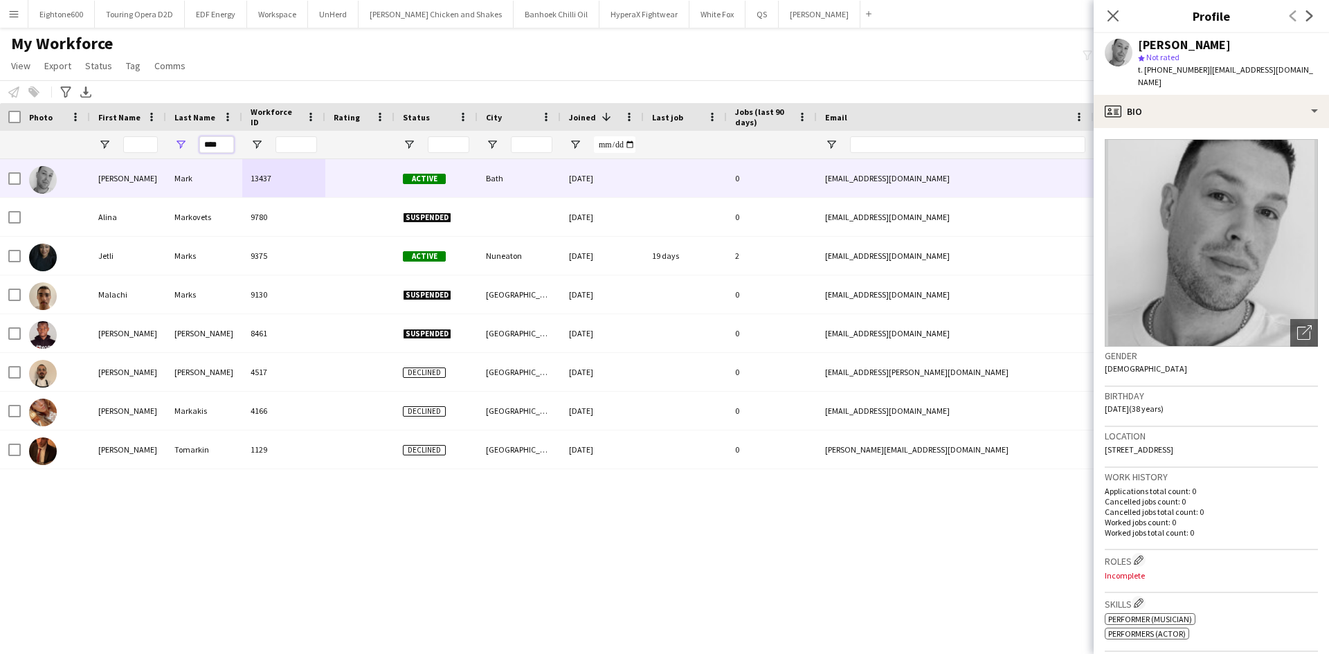
drag, startPoint x: 227, startPoint y: 145, endPoint x: 159, endPoint y: 147, distance: 68.6
click at [159, 147] on div "****" at bounding box center [750, 145] width 1501 height 28
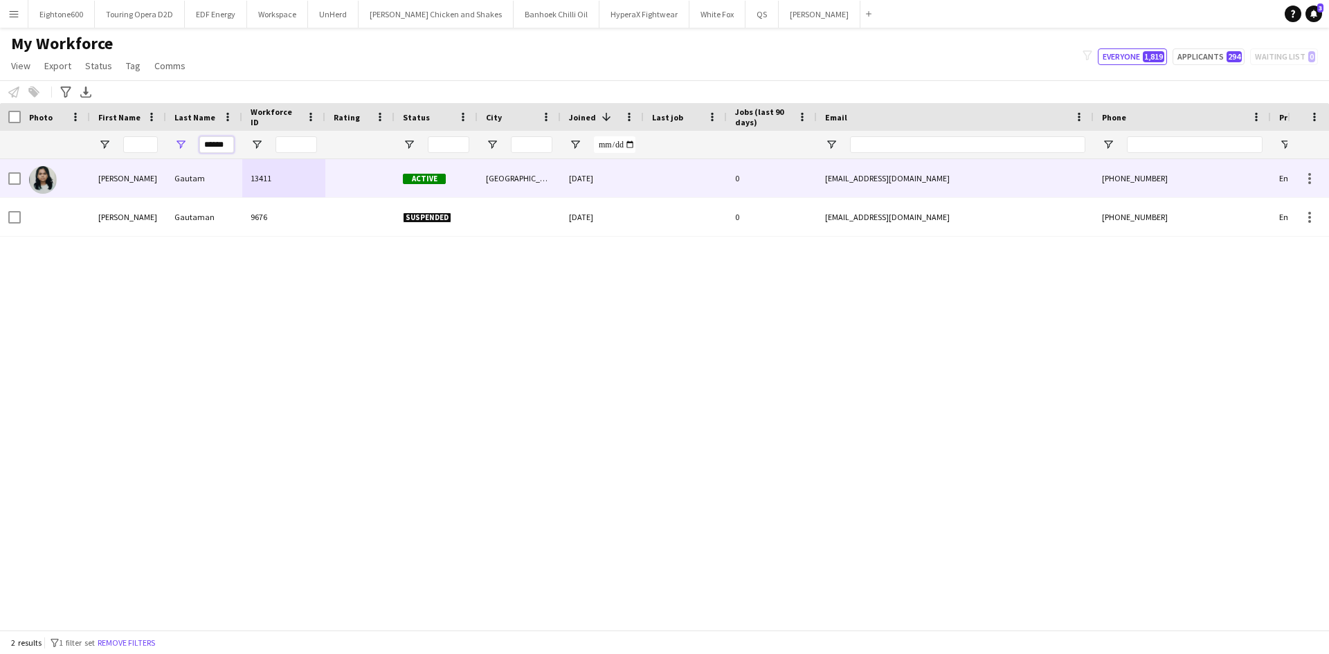
type input "******"
click at [198, 182] on div "Gautam" at bounding box center [204, 178] width 76 height 38
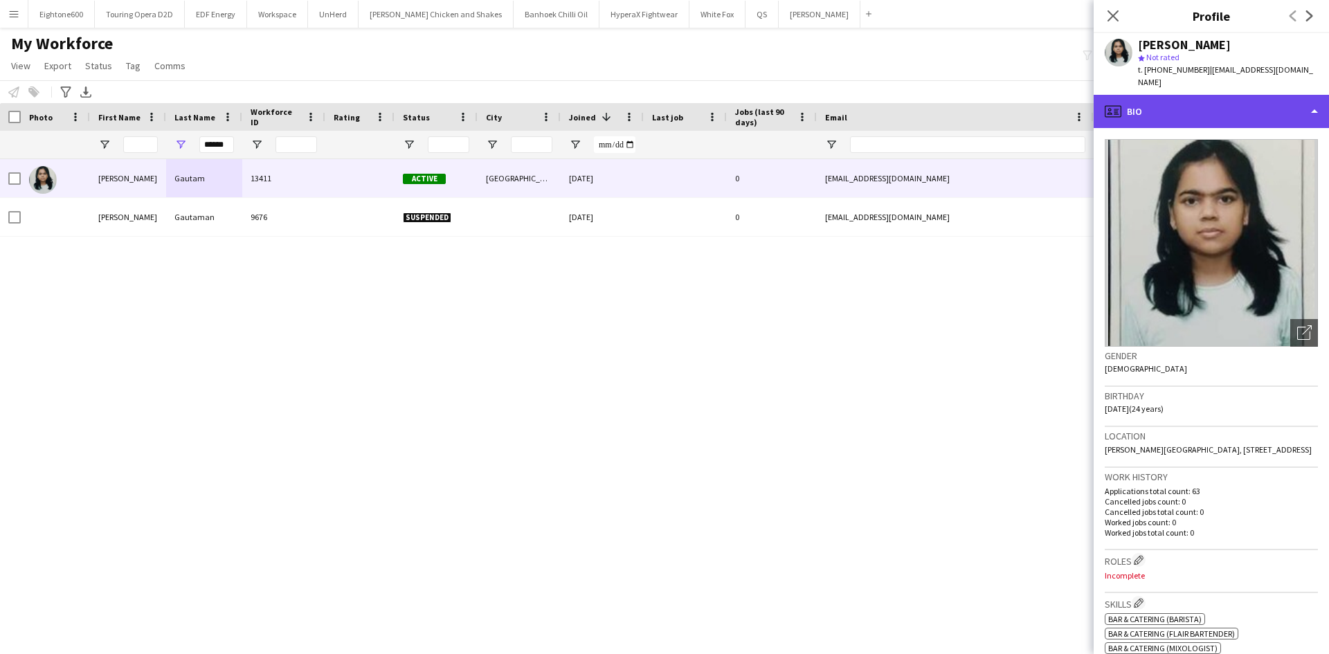
click at [1211, 97] on div "profile Bio" at bounding box center [1211, 111] width 235 height 33
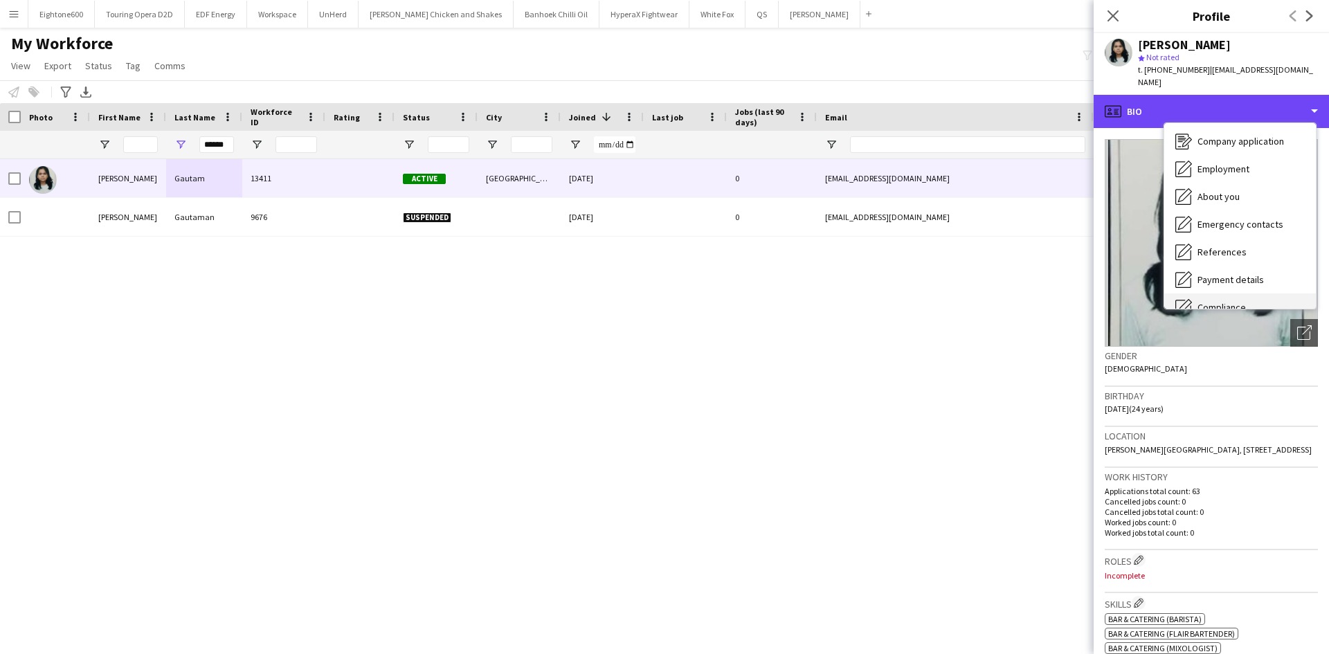
scroll to position [28, 0]
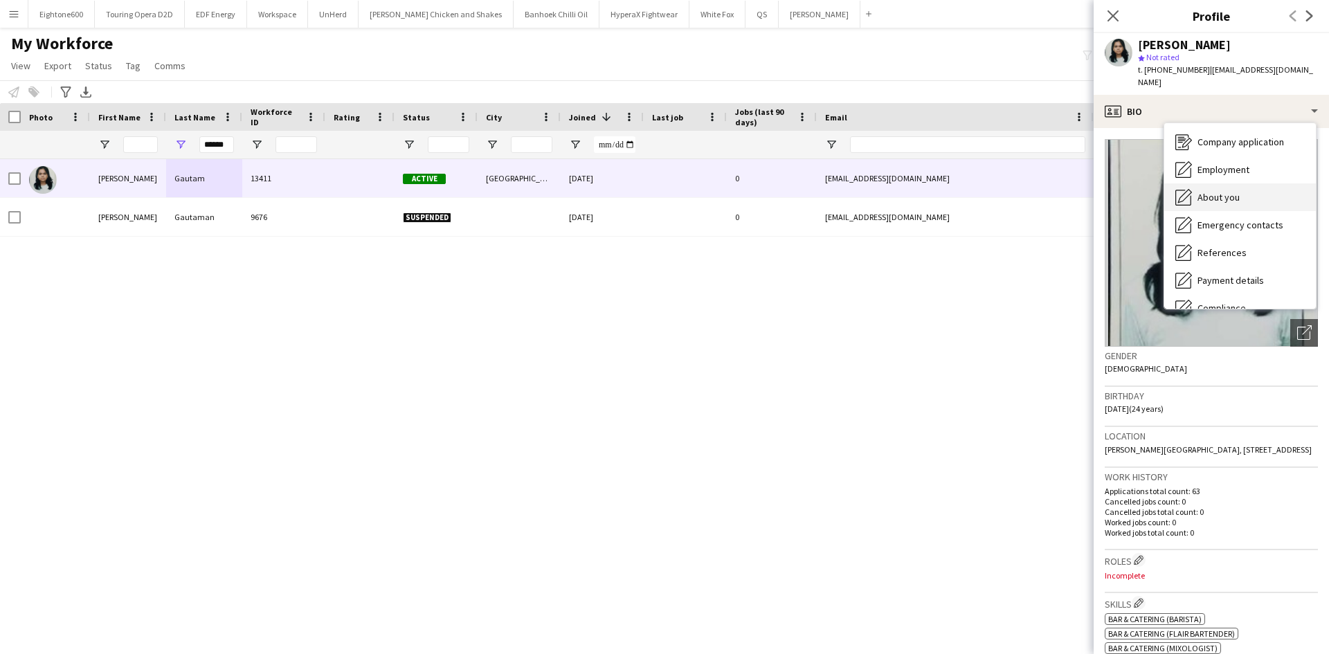
click at [1234, 191] on span "About you" at bounding box center [1219, 197] width 42 height 12
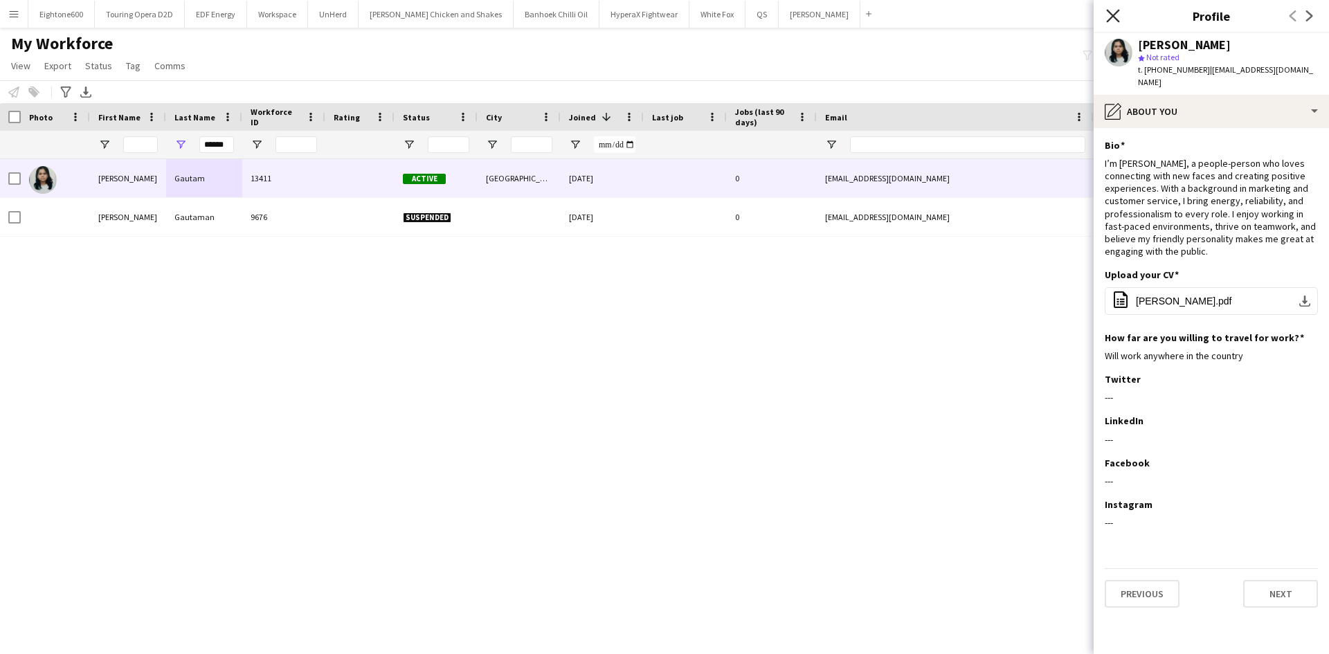
click at [1118, 12] on icon at bounding box center [1112, 15] width 13 height 13
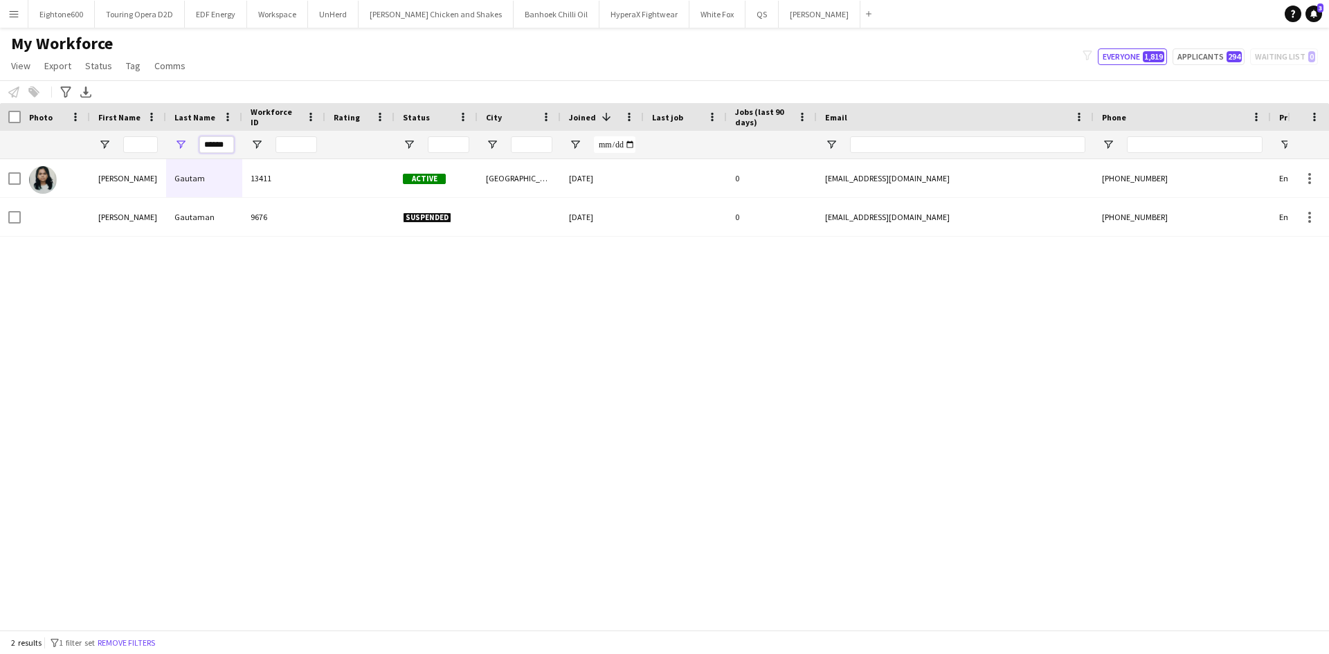
drag, startPoint x: 203, startPoint y: 145, endPoint x: 340, endPoint y: 146, distance: 137.1
click at [340, 146] on div "******" at bounding box center [750, 145] width 1501 height 28
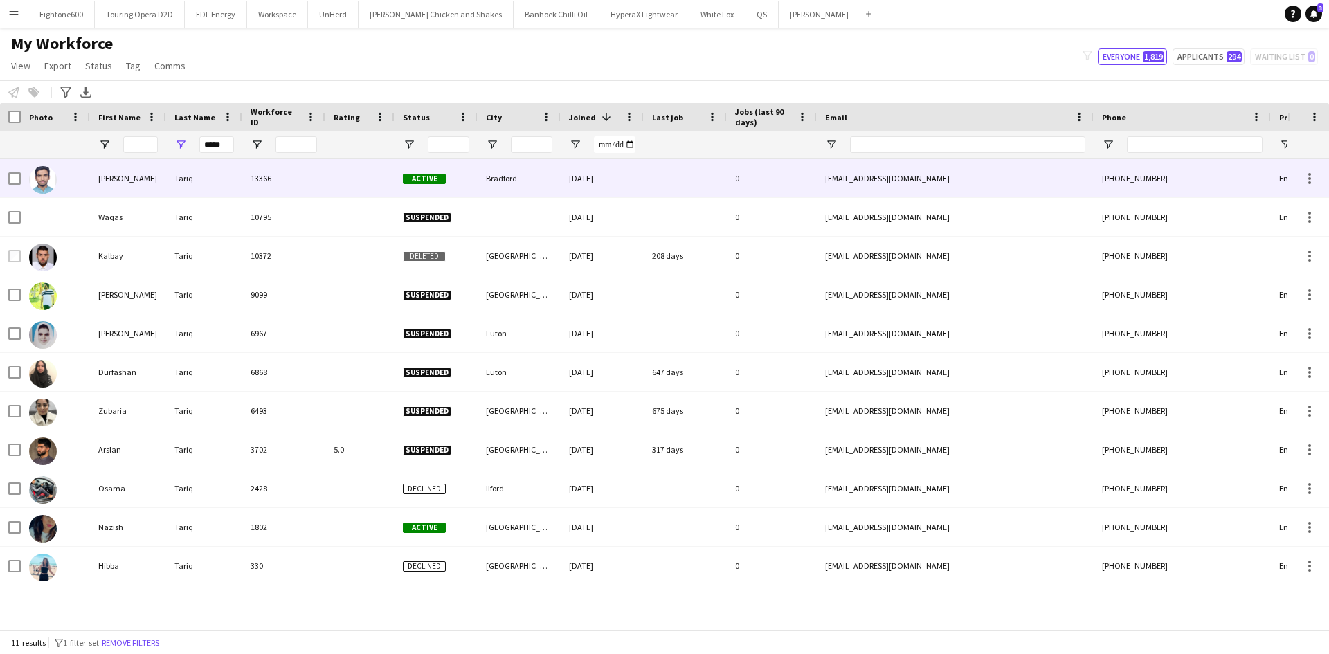
click at [258, 179] on div "13366" at bounding box center [283, 178] width 83 height 38
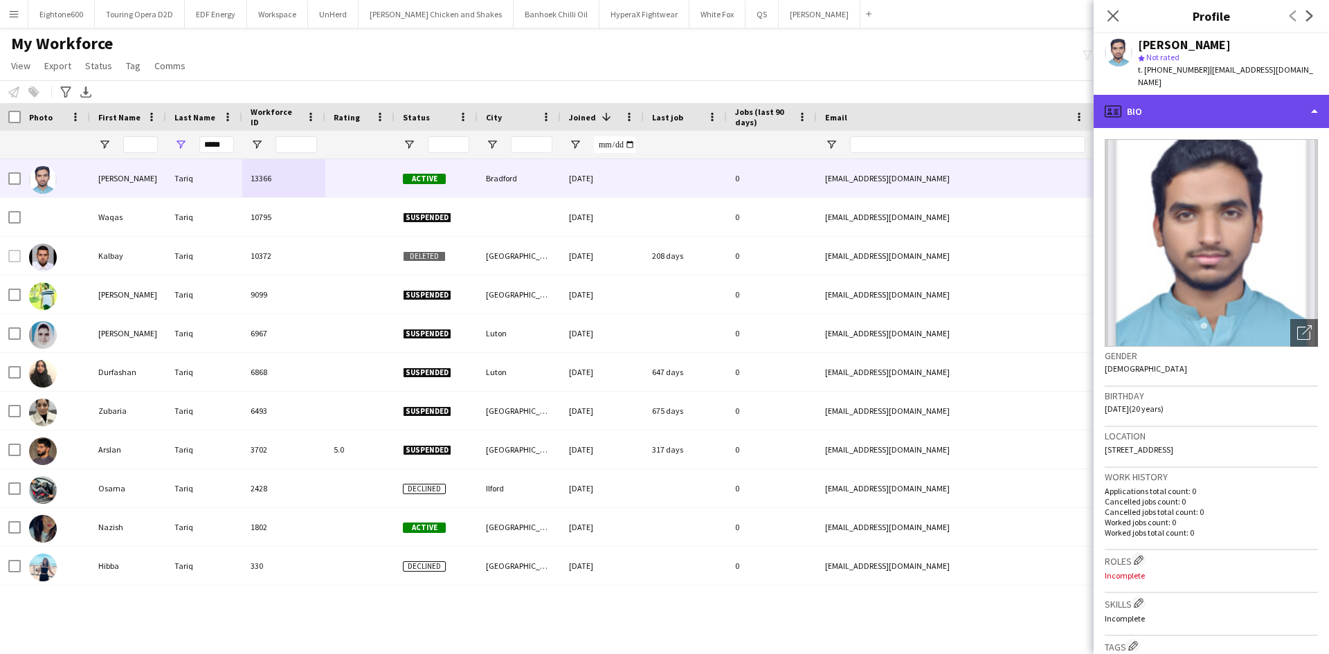
click at [1128, 95] on div "profile Bio" at bounding box center [1211, 111] width 235 height 33
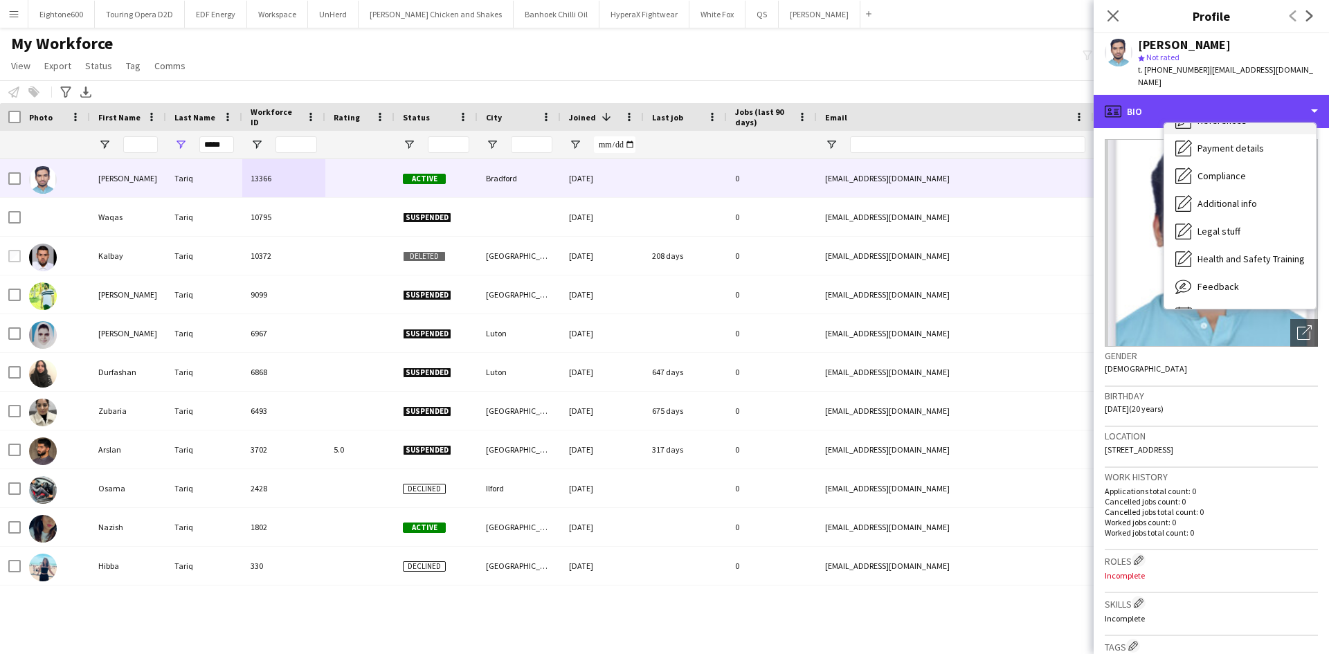
scroll to position [186, 0]
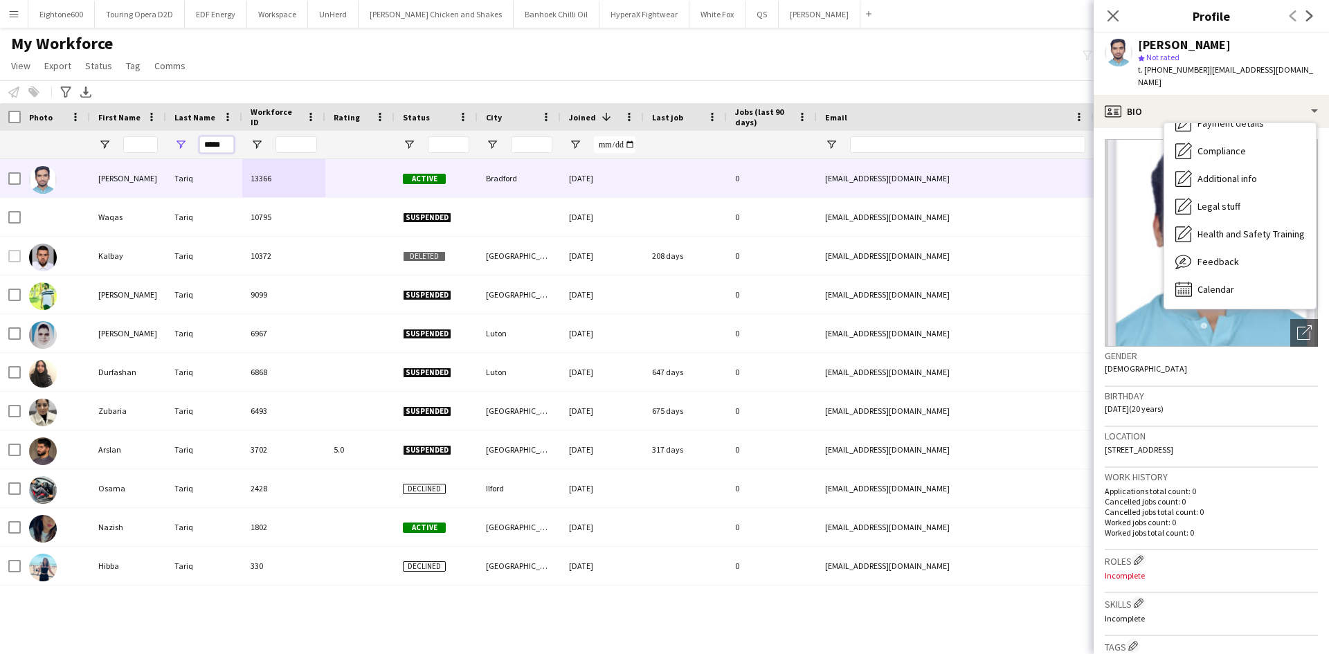
drag, startPoint x: 218, startPoint y: 148, endPoint x: 87, endPoint y: 153, distance: 130.9
click at [87, 153] on div "*****" at bounding box center [750, 145] width 1501 height 28
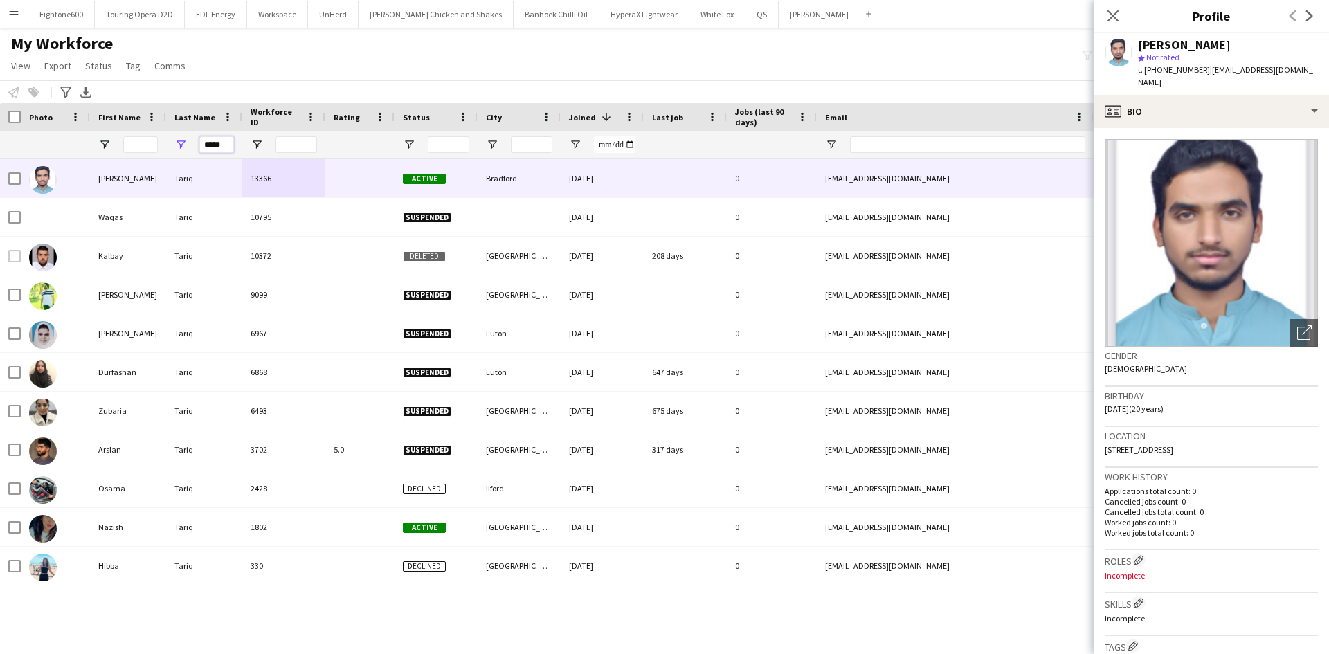
type input "*"
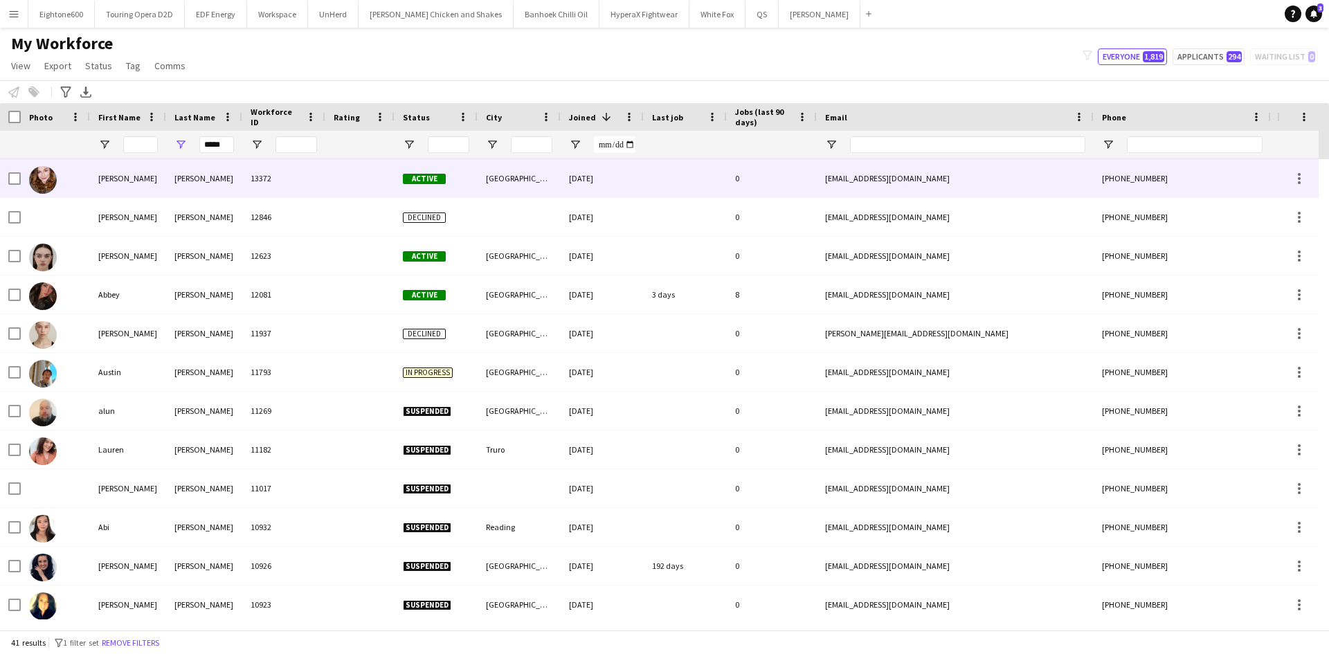
click at [206, 178] on div "Jones" at bounding box center [204, 178] width 76 height 38
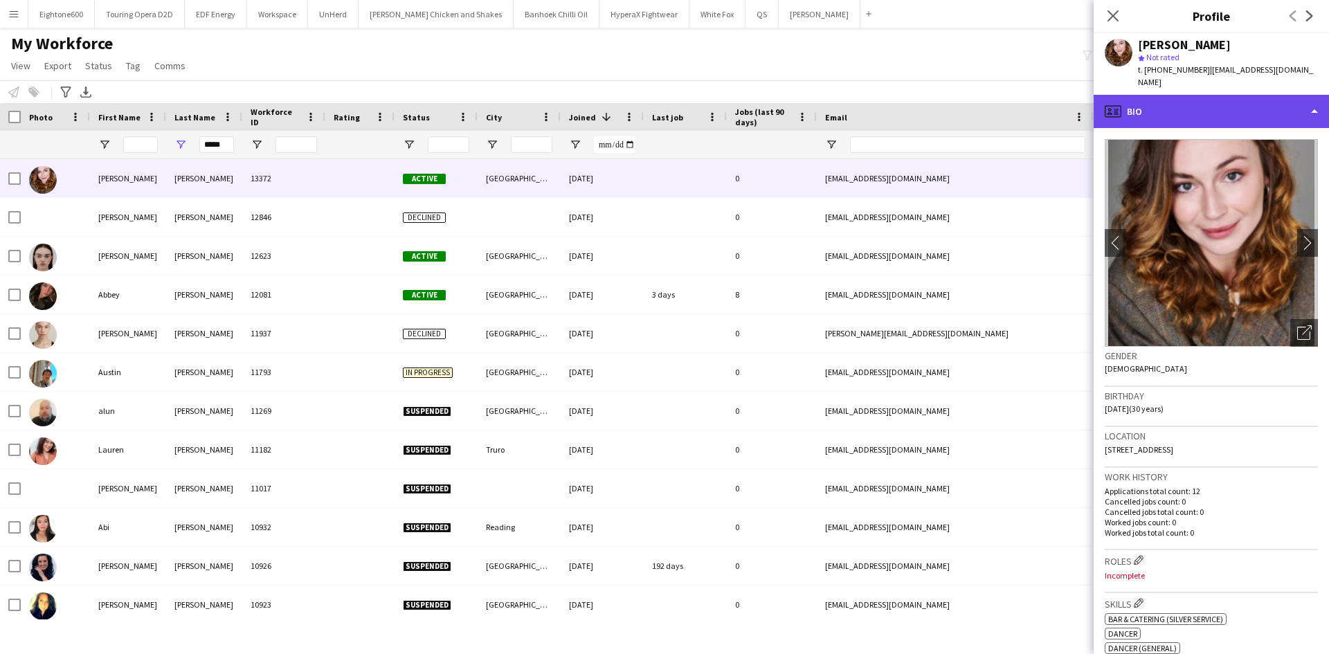
click at [1157, 115] on div "profile Bio" at bounding box center [1211, 111] width 235 height 33
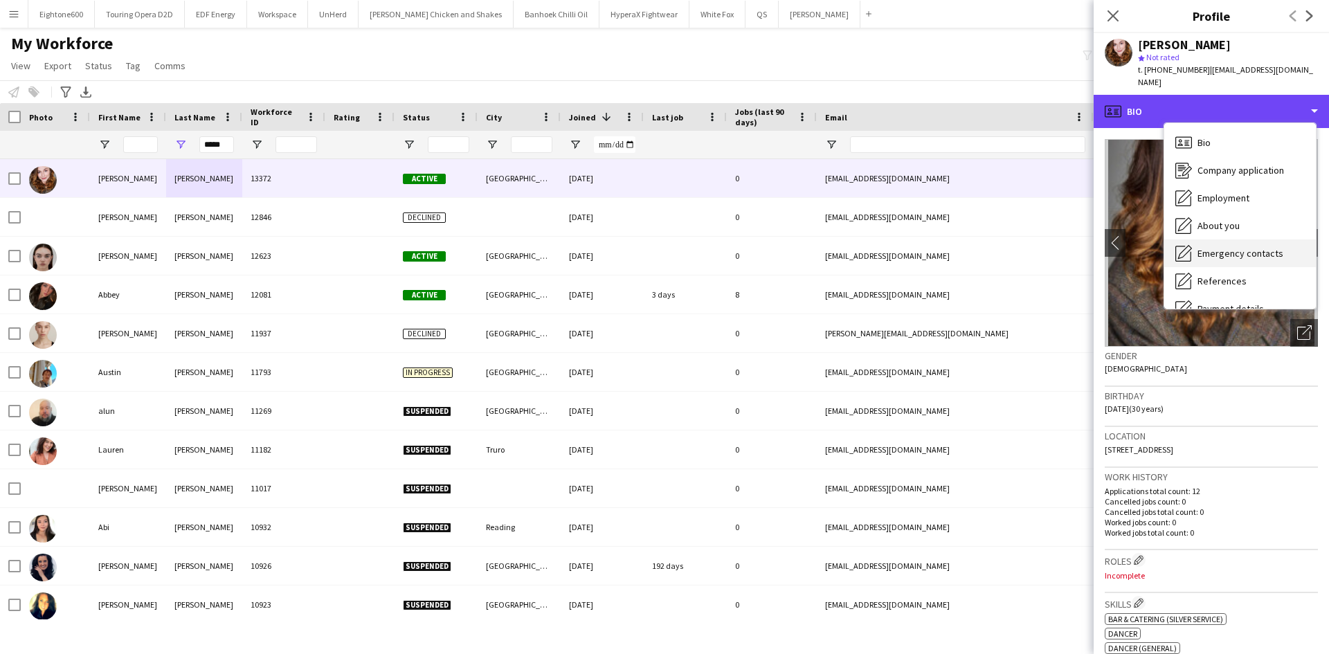
scroll to position [3, 0]
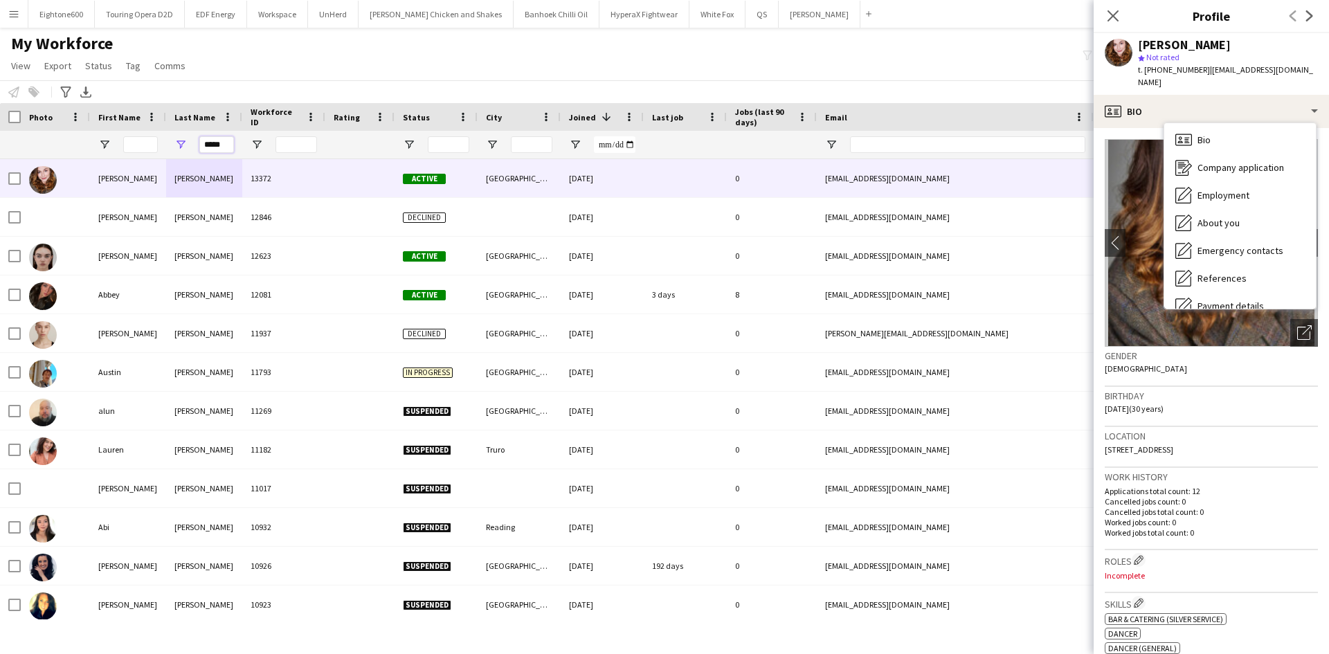
drag, startPoint x: 219, startPoint y: 147, endPoint x: 168, endPoint y: 150, distance: 52.0
click at [168, 150] on div "*****" at bounding box center [204, 145] width 76 height 28
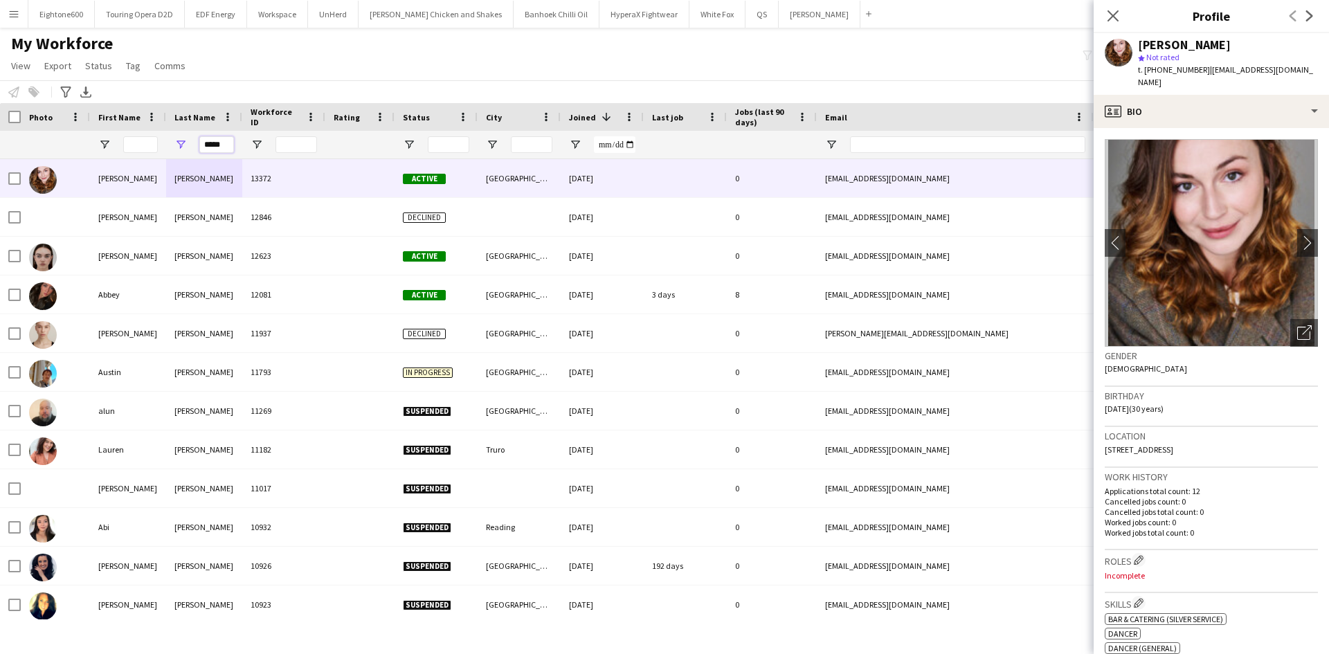
type input "*"
click at [226, 143] on input "*****" at bounding box center [216, 144] width 35 height 17
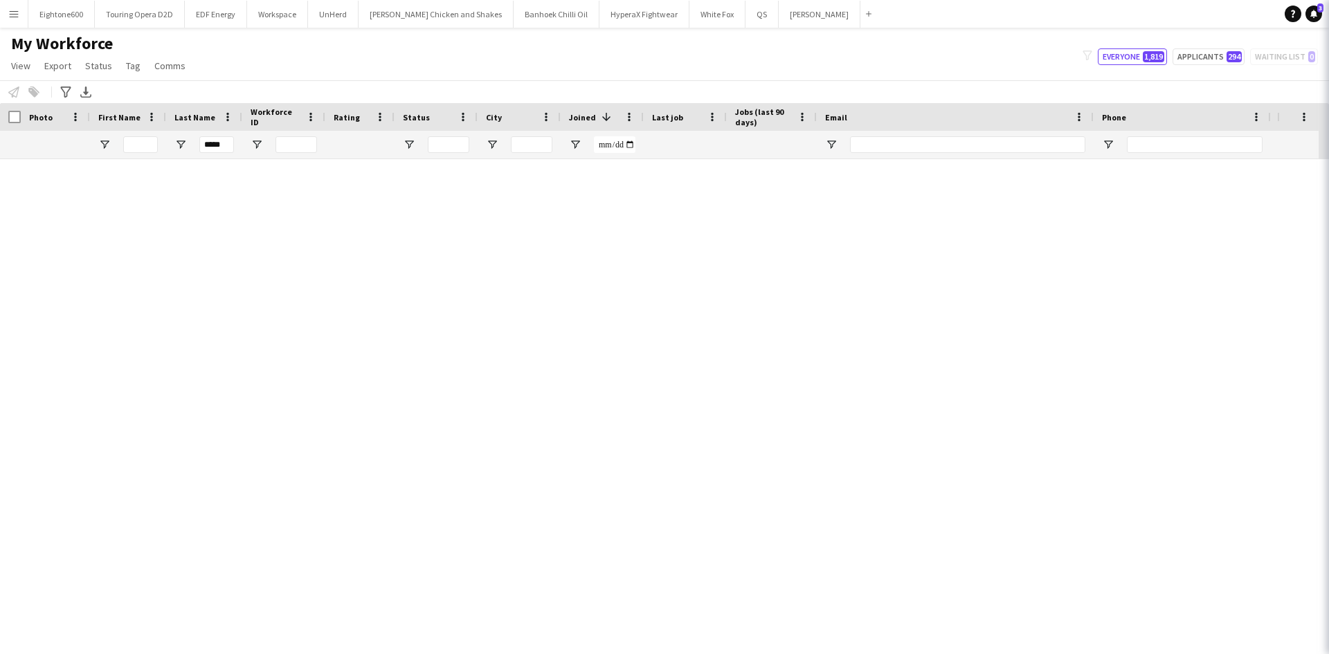
click at [1328, 13] on icon at bounding box center [1348, 15] width 13 height 13
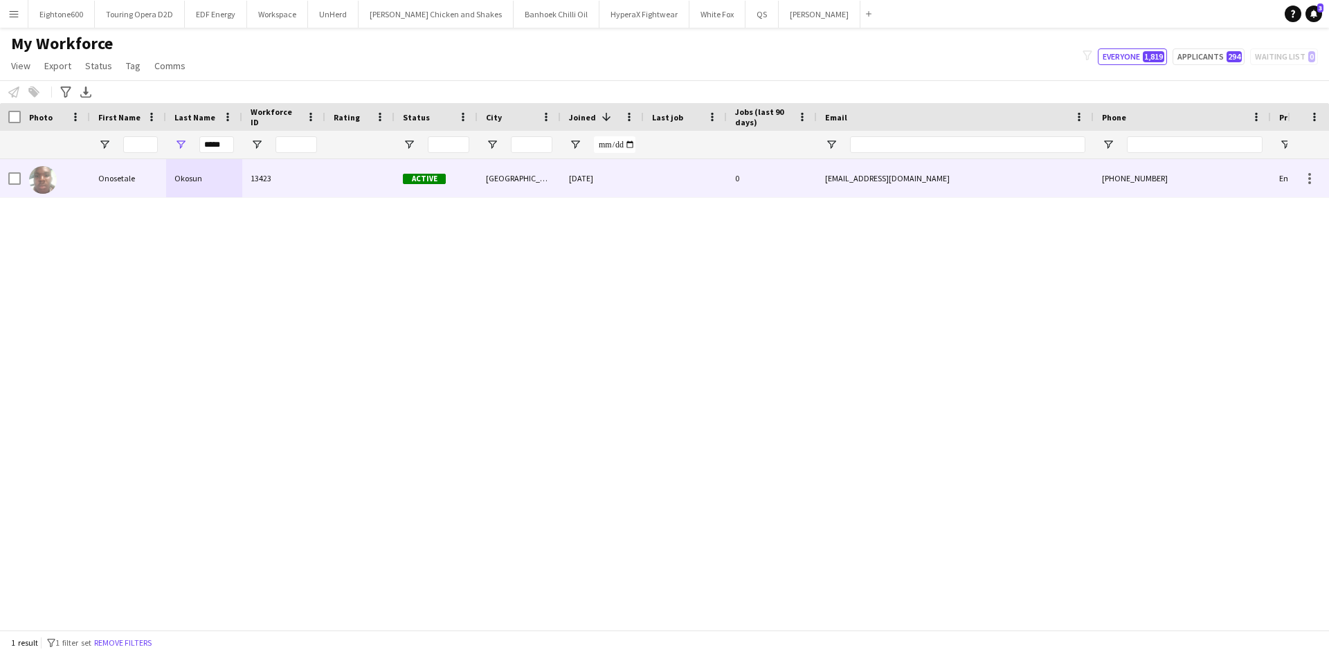
click at [292, 181] on div "13423" at bounding box center [283, 178] width 83 height 38
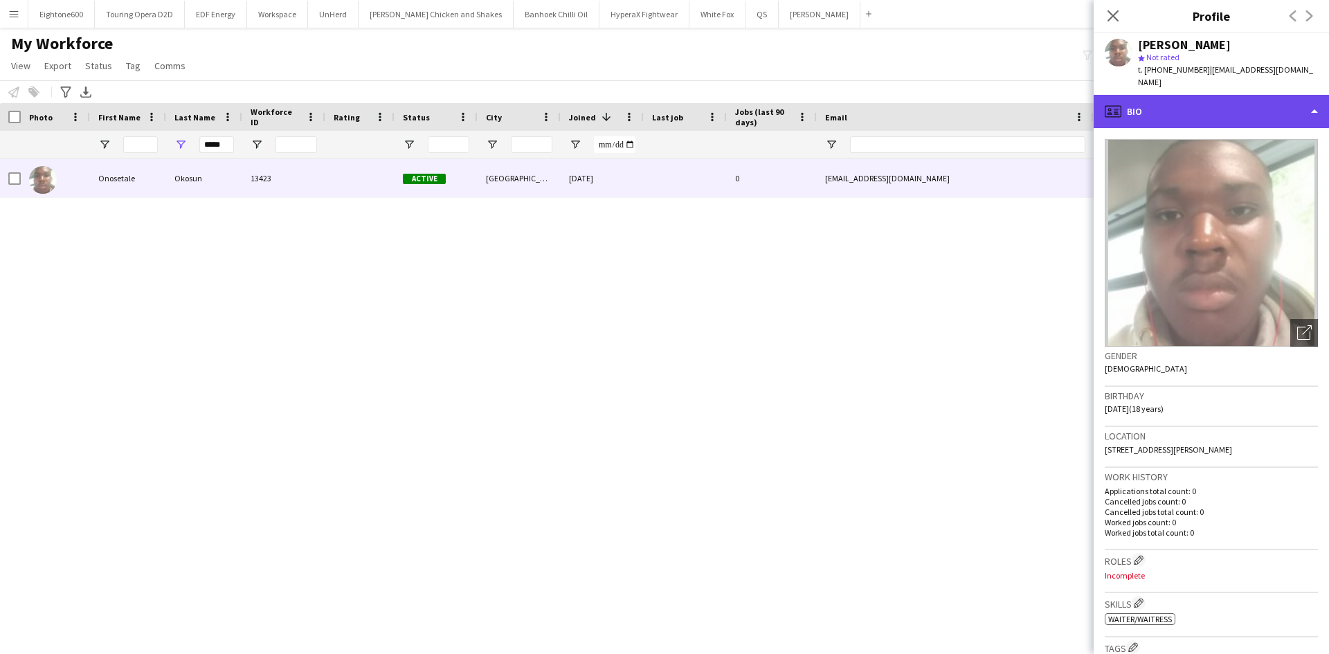
click at [1171, 95] on div "profile Bio" at bounding box center [1211, 111] width 235 height 33
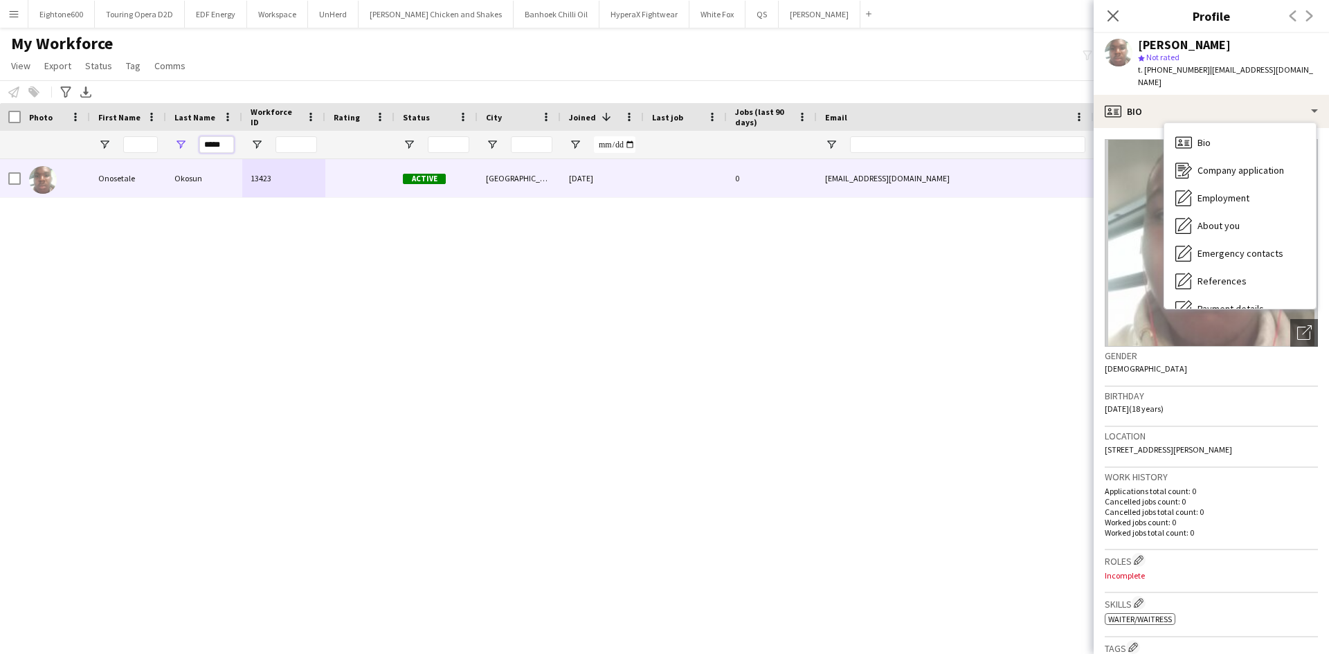
drag, startPoint x: 227, startPoint y: 143, endPoint x: 128, endPoint y: 136, distance: 99.2
click at [128, 136] on div "*****" at bounding box center [750, 145] width 1501 height 28
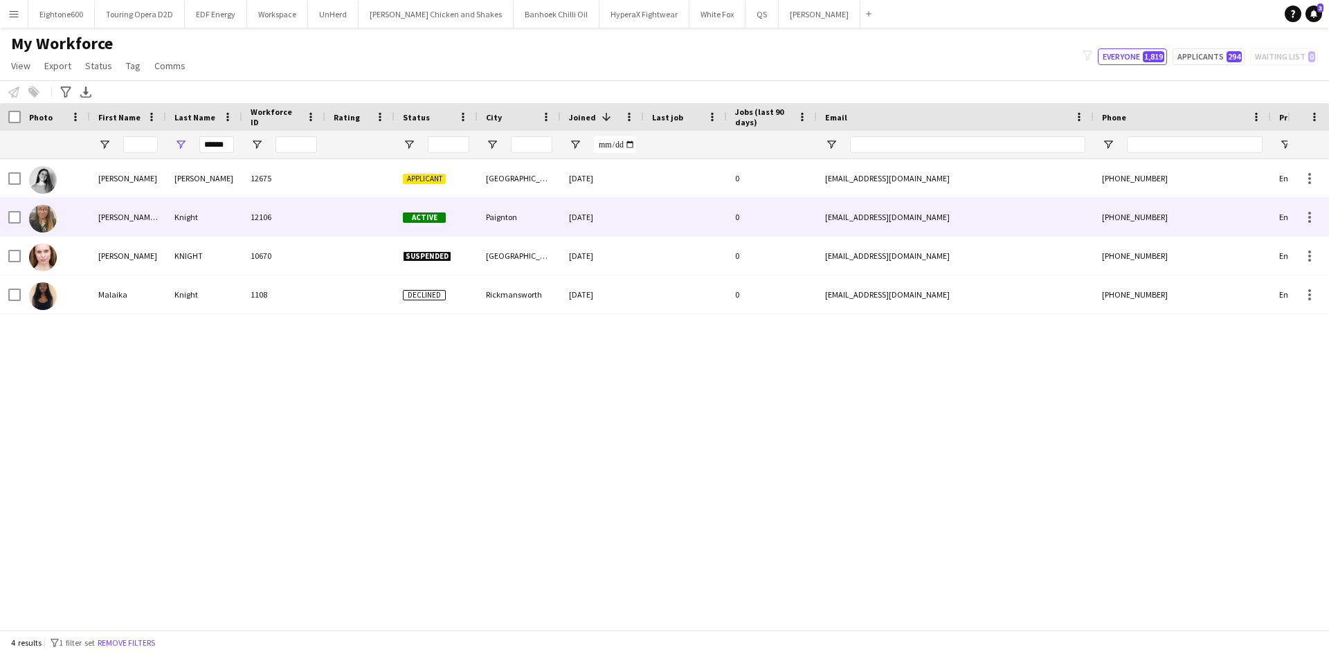
click at [291, 213] on div "12106" at bounding box center [283, 217] width 83 height 38
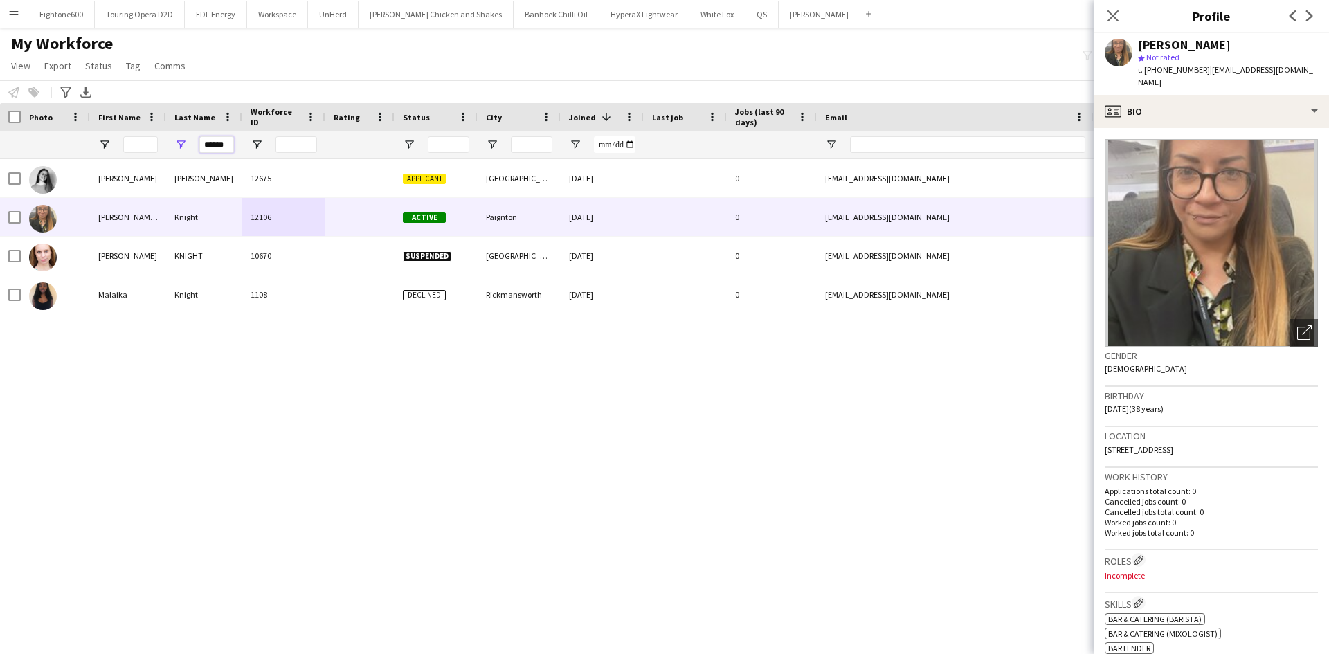
drag, startPoint x: 228, startPoint y: 146, endPoint x: 150, endPoint y: 144, distance: 78.2
click at [150, 144] on div "******" at bounding box center [750, 145] width 1501 height 28
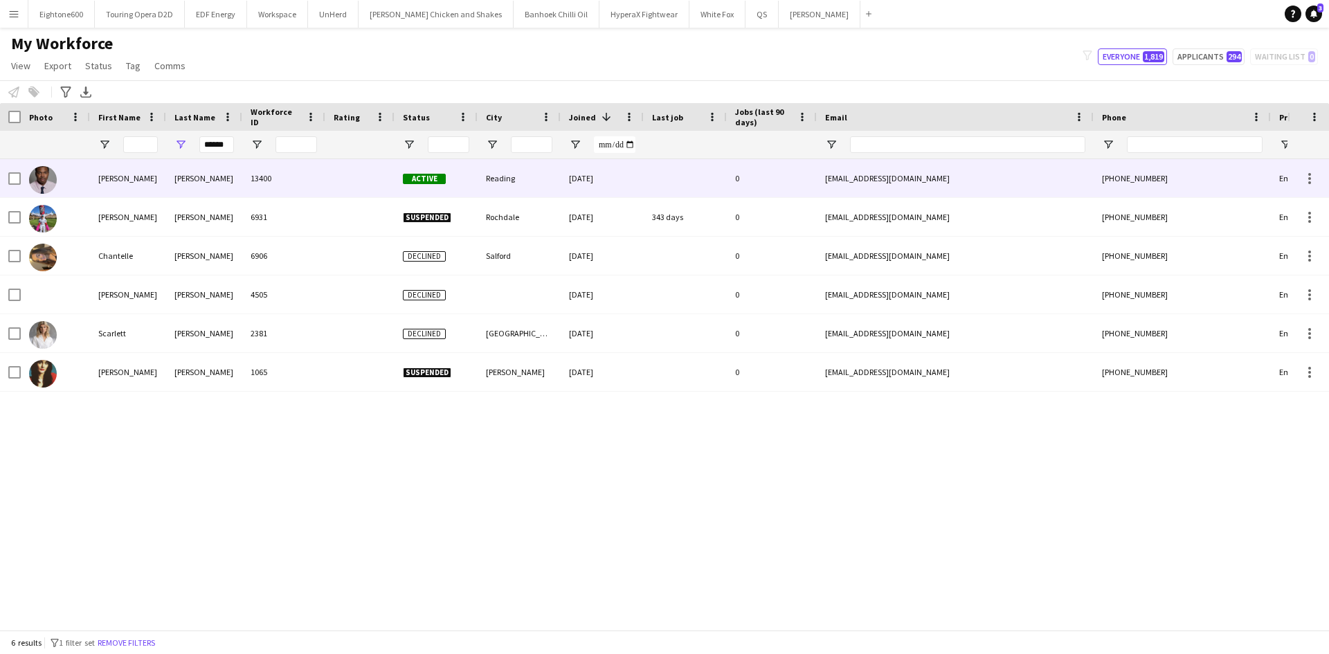
click at [242, 182] on div "Archer" at bounding box center [204, 178] width 76 height 38
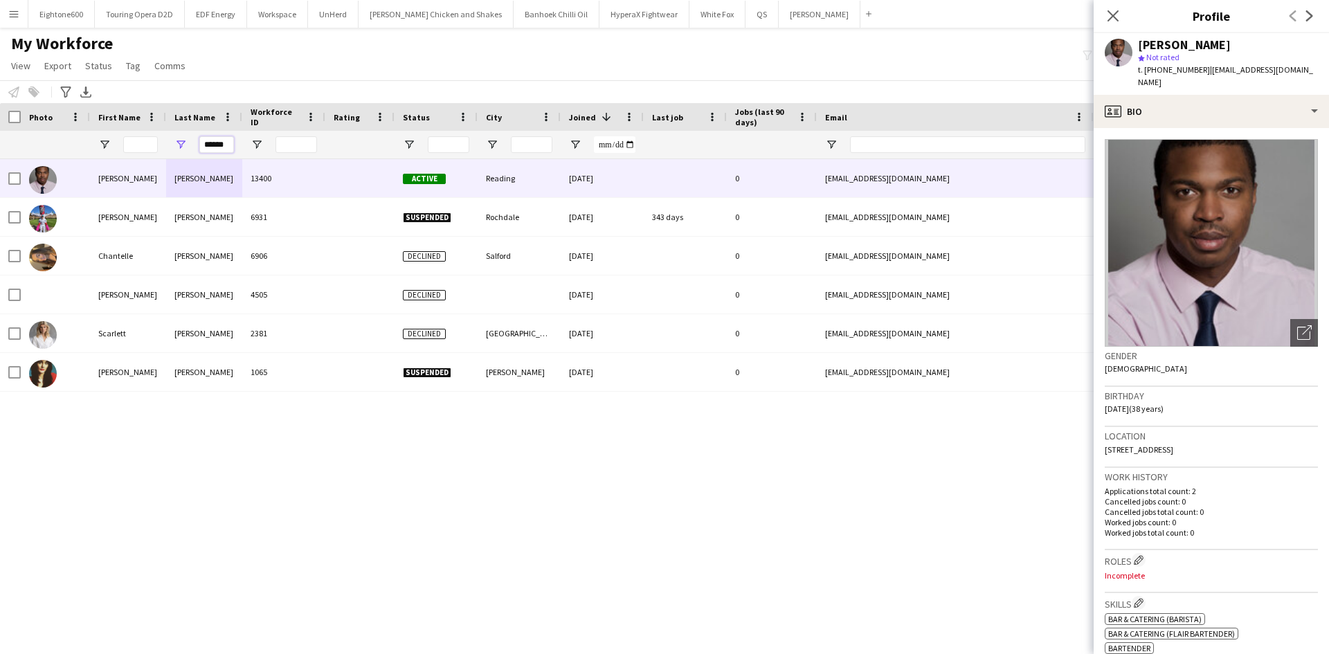
drag, startPoint x: 231, startPoint y: 148, endPoint x: 170, endPoint y: 149, distance: 60.2
click at [170, 149] on div "******" at bounding box center [204, 145] width 76 height 28
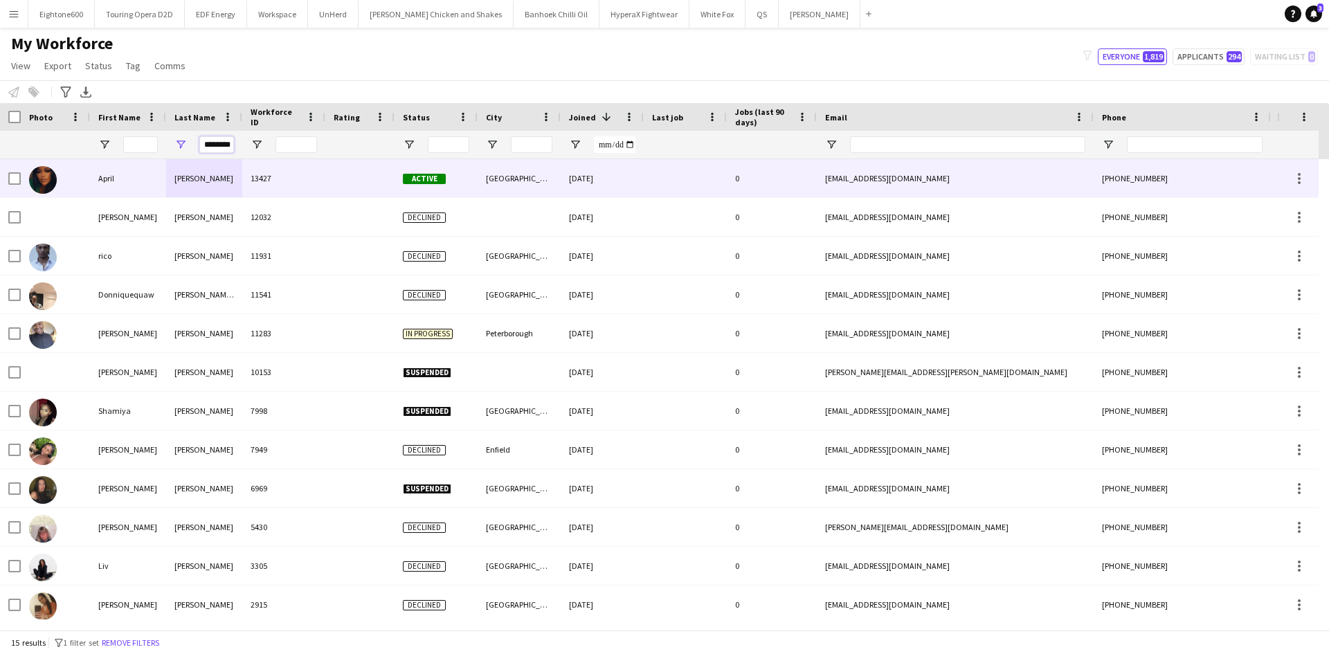
type input "********"
click at [301, 184] on div "13427" at bounding box center [283, 178] width 83 height 38
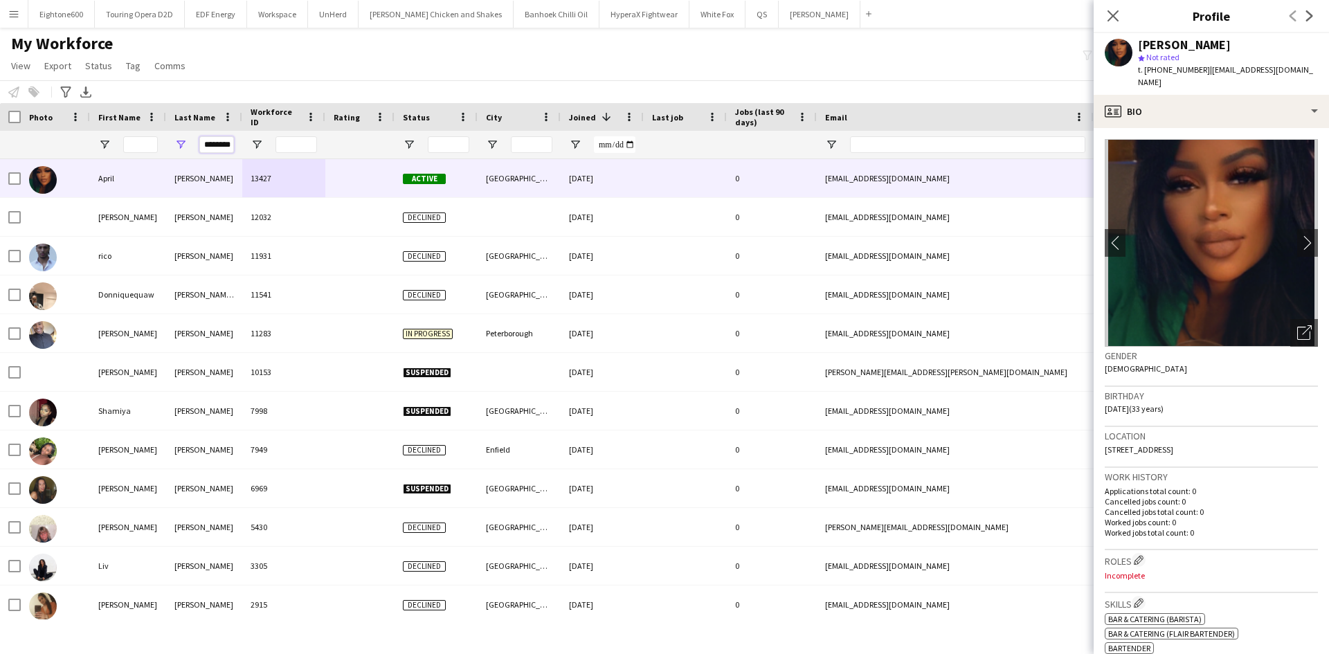
scroll to position [0, 8]
drag, startPoint x: 206, startPoint y: 143, endPoint x: 357, endPoint y: 154, distance: 152.0
click at [357, 154] on div "********" at bounding box center [750, 145] width 1501 height 28
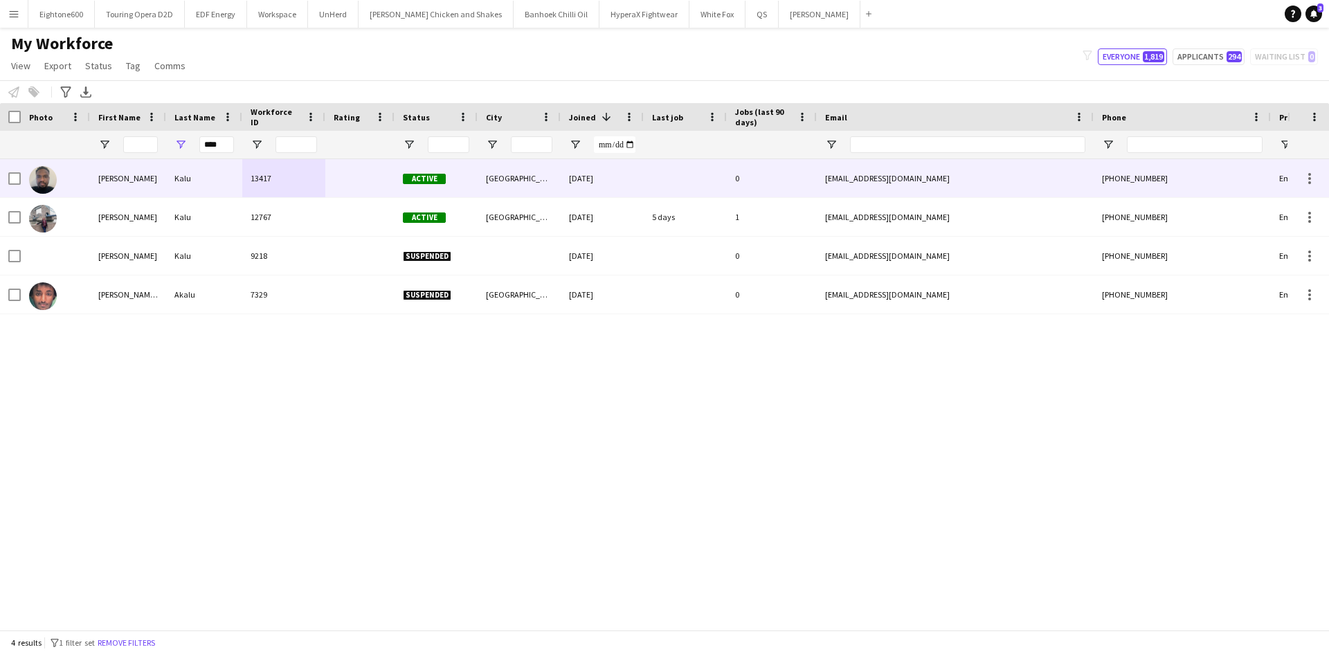
click at [211, 177] on div "Kalu" at bounding box center [204, 178] width 76 height 38
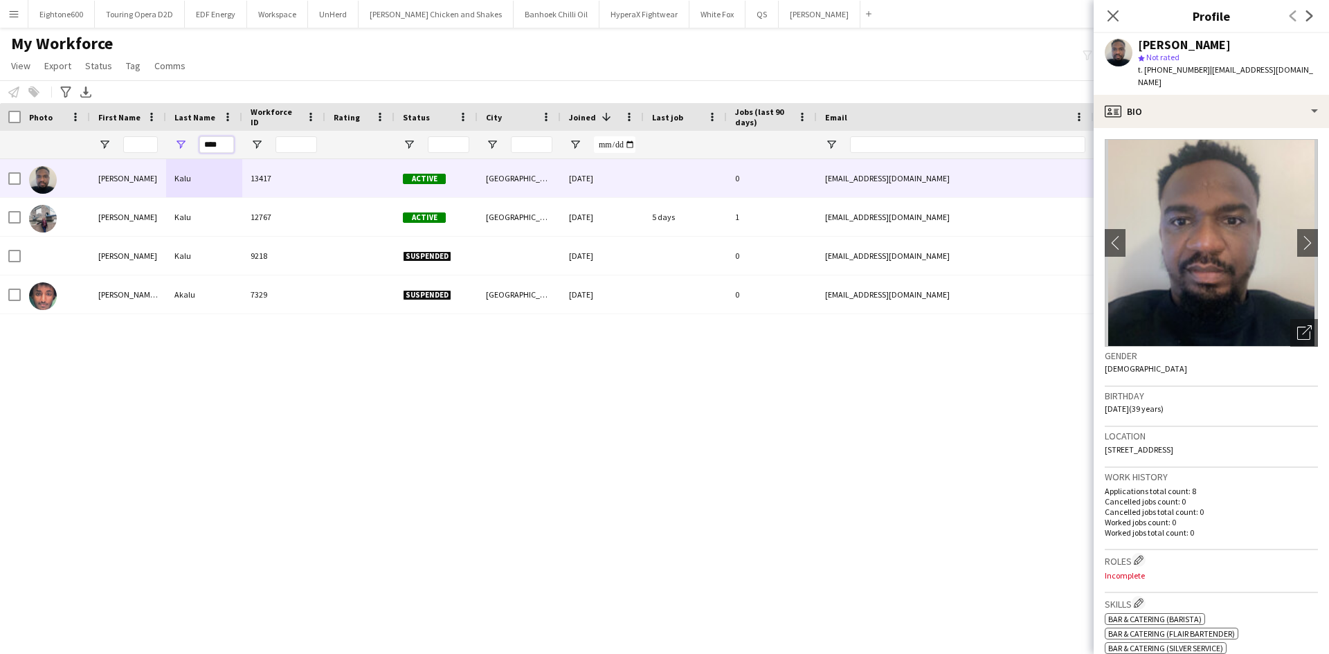
drag, startPoint x: 228, startPoint y: 145, endPoint x: 125, endPoint y: 141, distance: 103.3
click at [125, 141] on div "****" at bounding box center [750, 145] width 1501 height 28
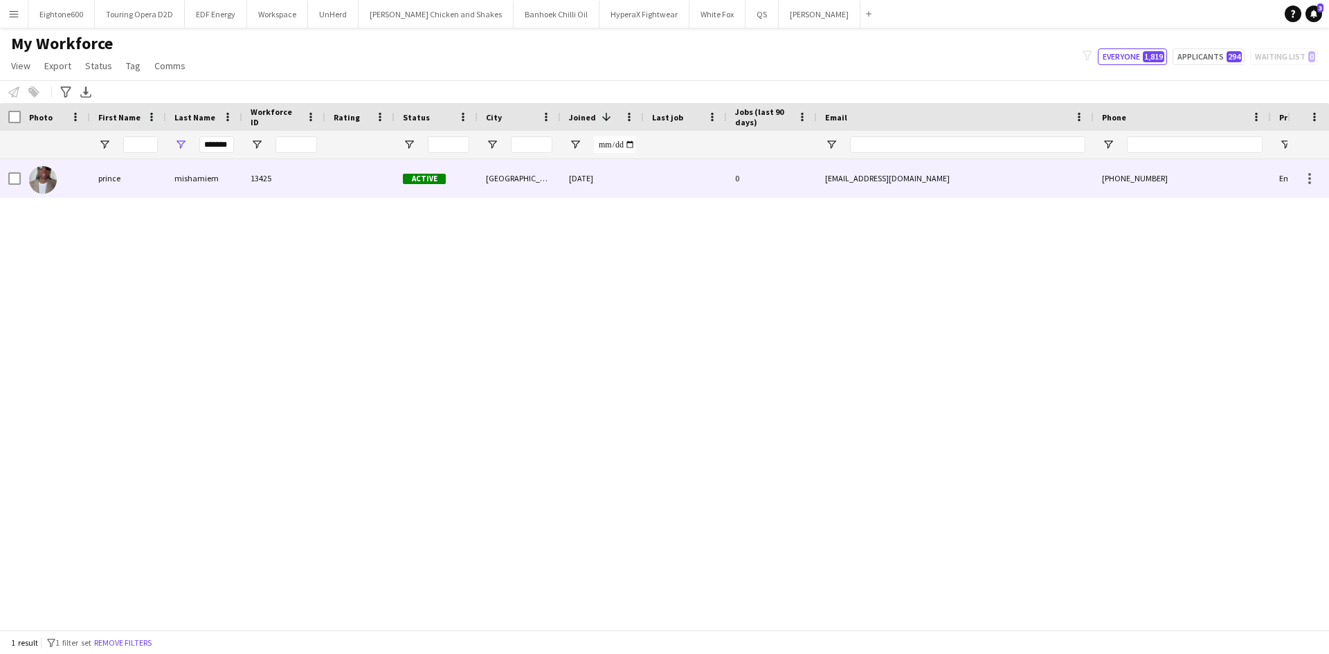
click at [277, 179] on div "13425" at bounding box center [283, 178] width 83 height 38
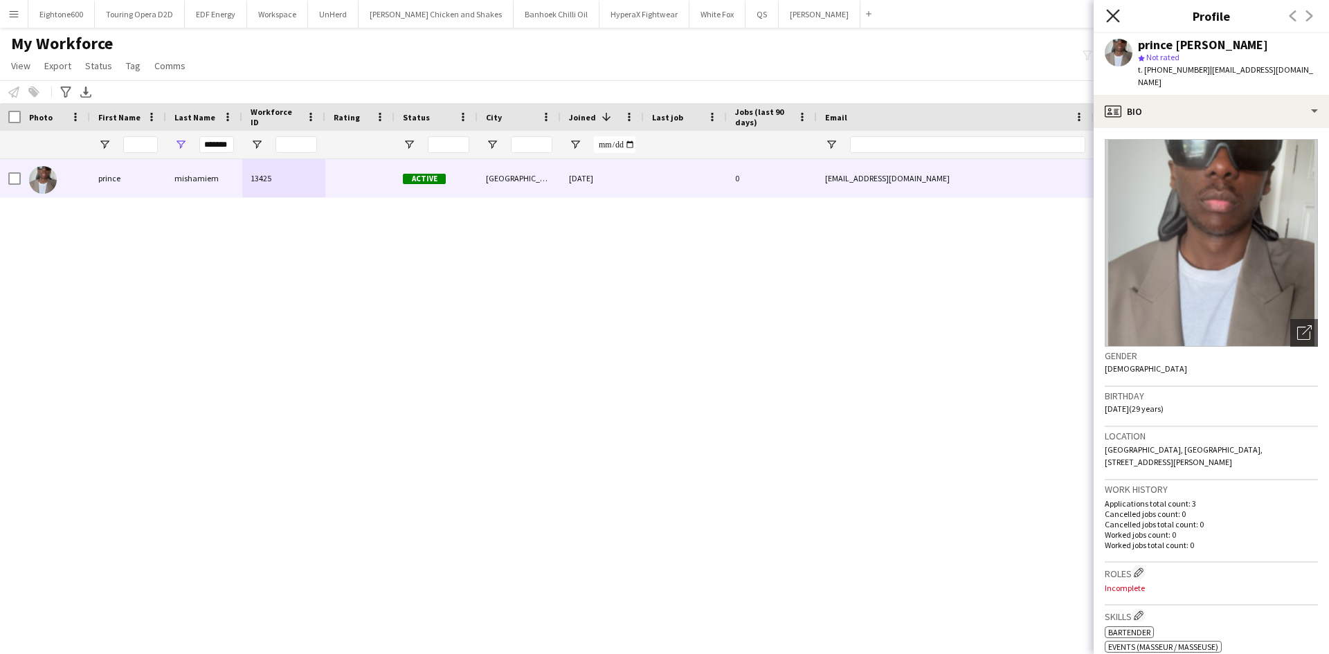
click at [1112, 15] on icon at bounding box center [1112, 15] width 13 height 13
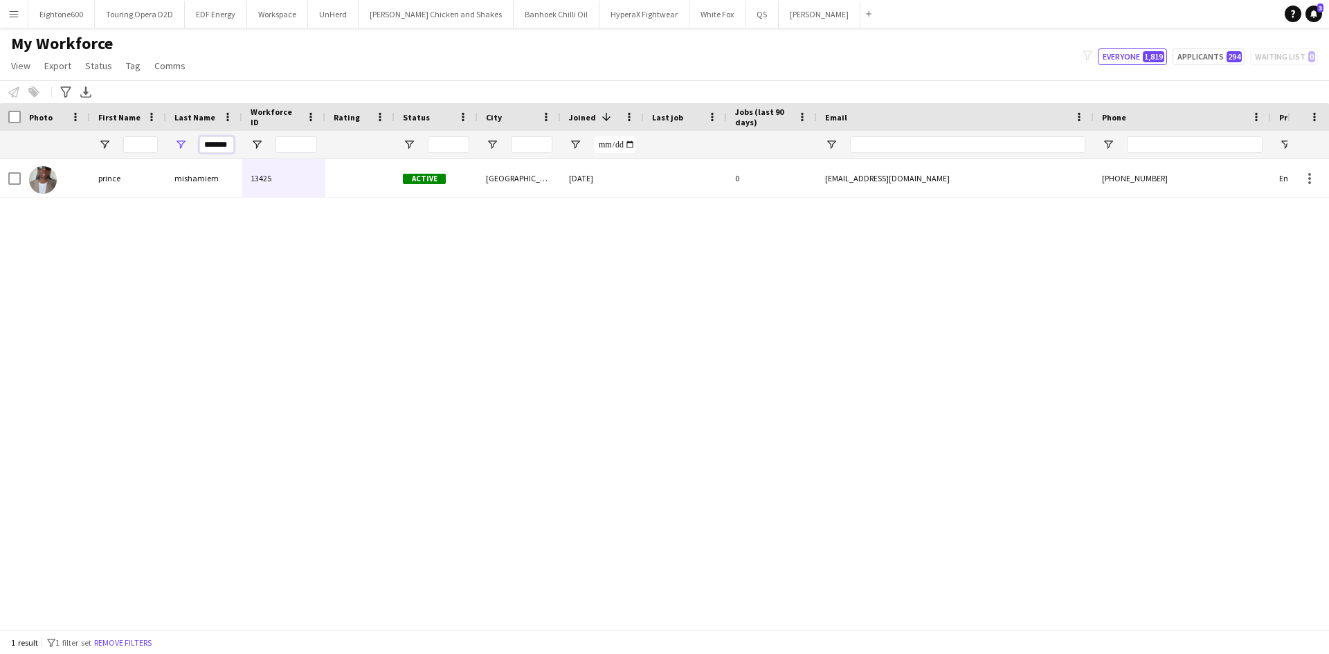
scroll to position [0, 2]
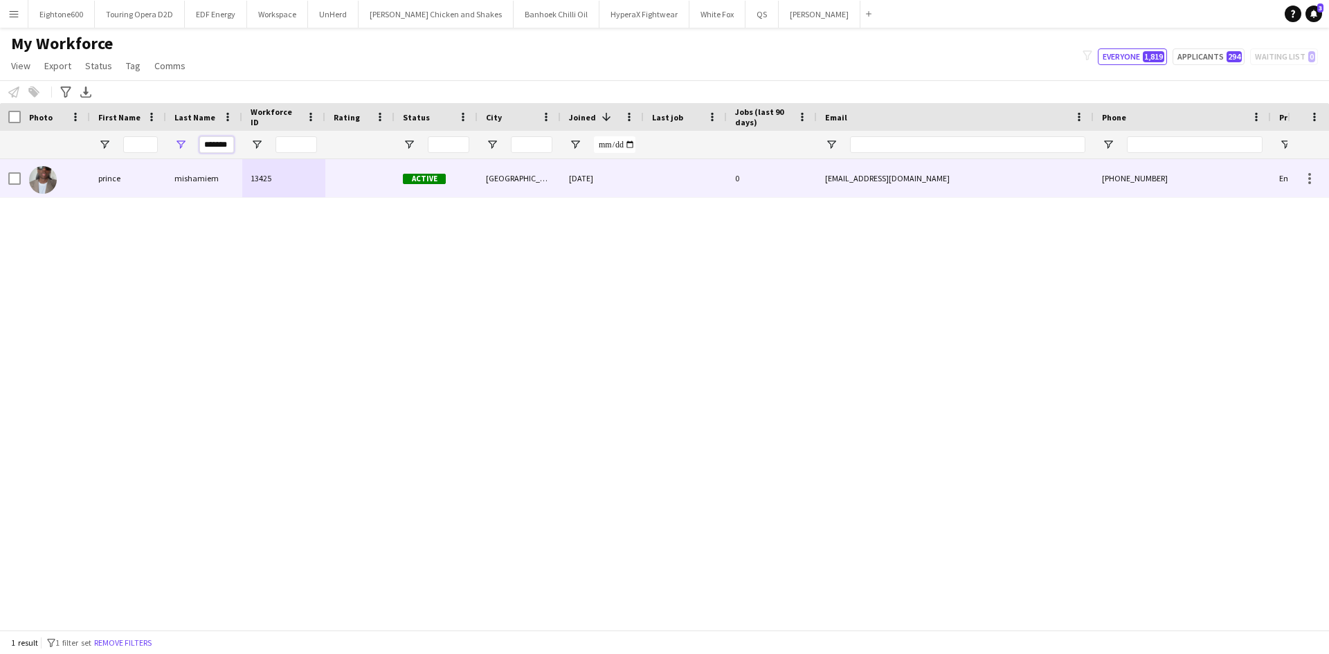
drag, startPoint x: 202, startPoint y: 145, endPoint x: 670, endPoint y: 172, distance: 468.7
click at [670, 172] on div "Workforce Details Photo First Name" at bounding box center [664, 366] width 1329 height 527
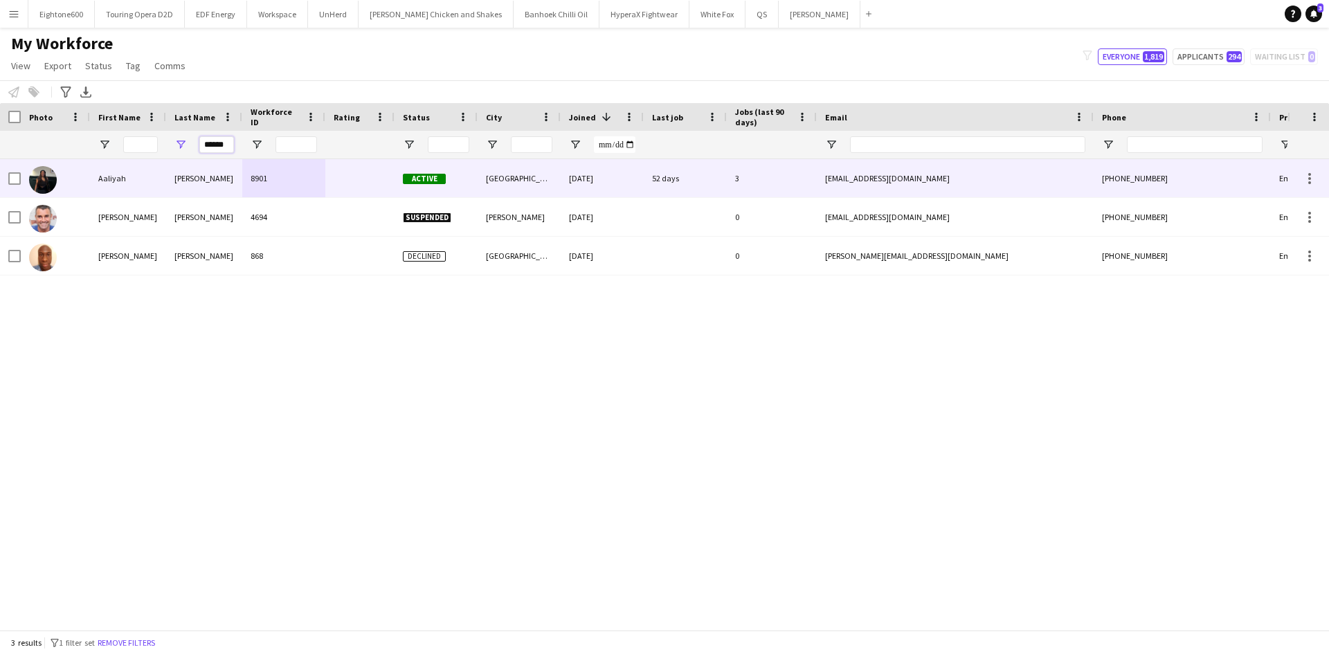
type input "******"
click at [345, 181] on div at bounding box center [359, 178] width 69 height 38
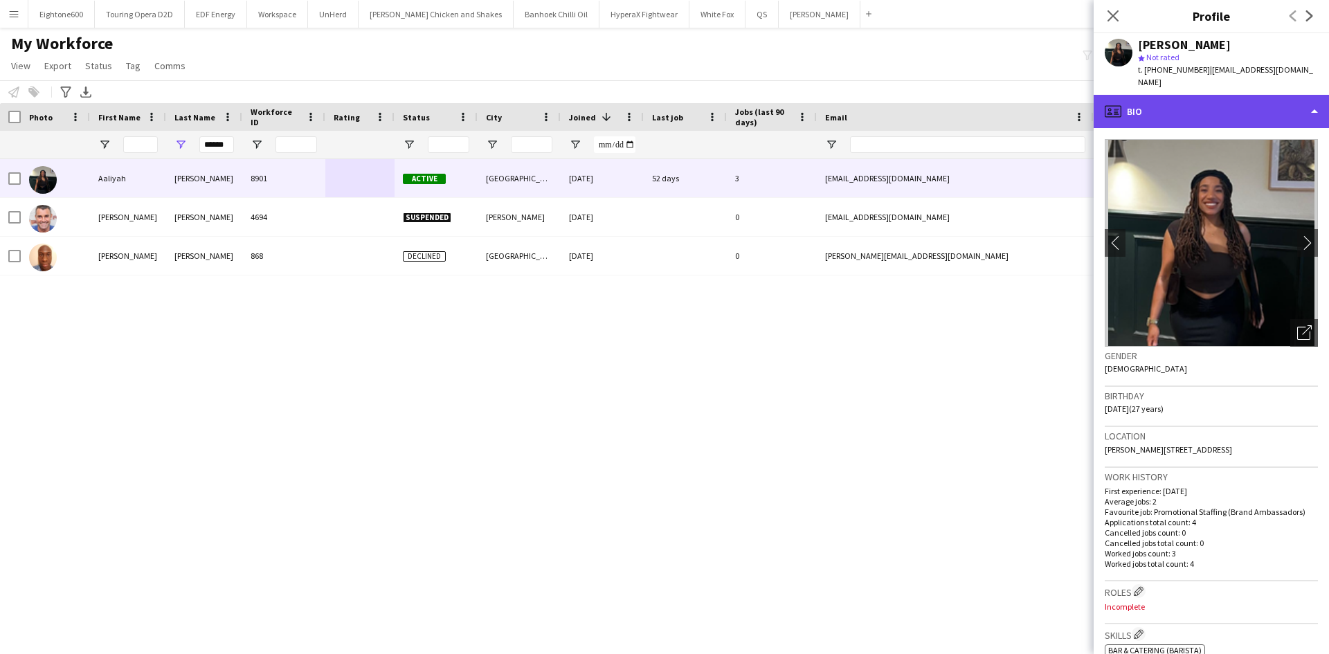
click at [1207, 109] on div "profile Bio" at bounding box center [1211, 111] width 235 height 33
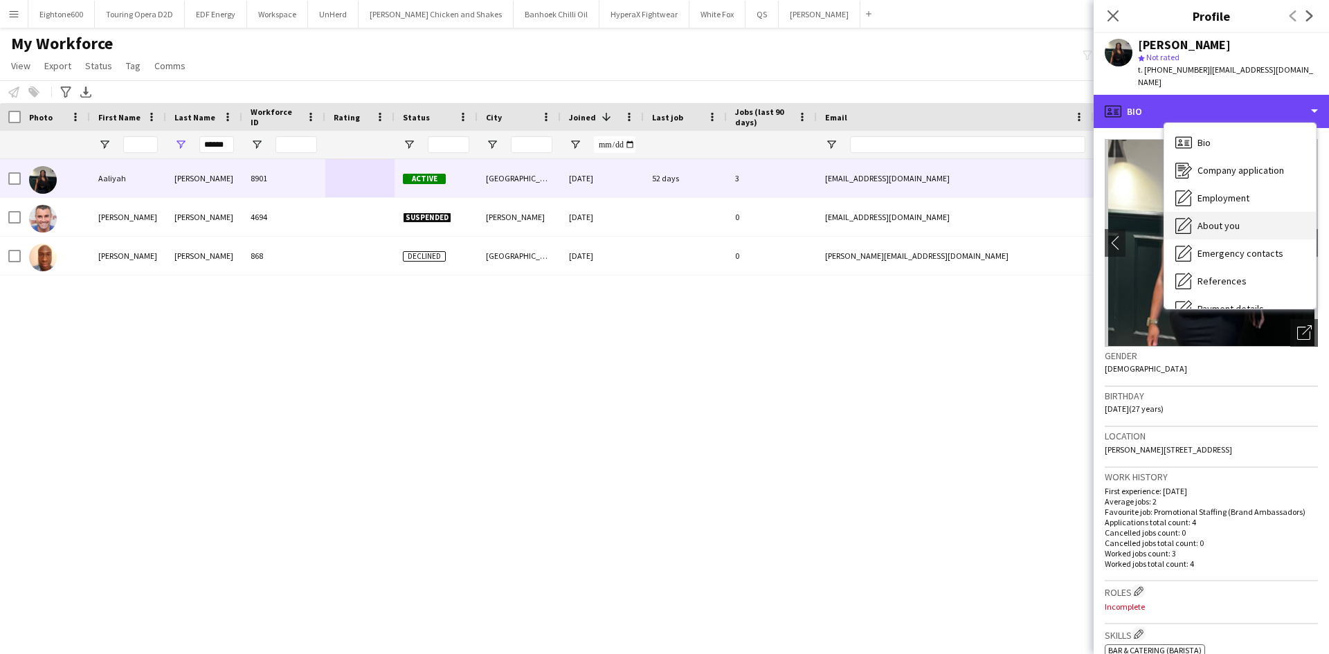
scroll to position [186, 0]
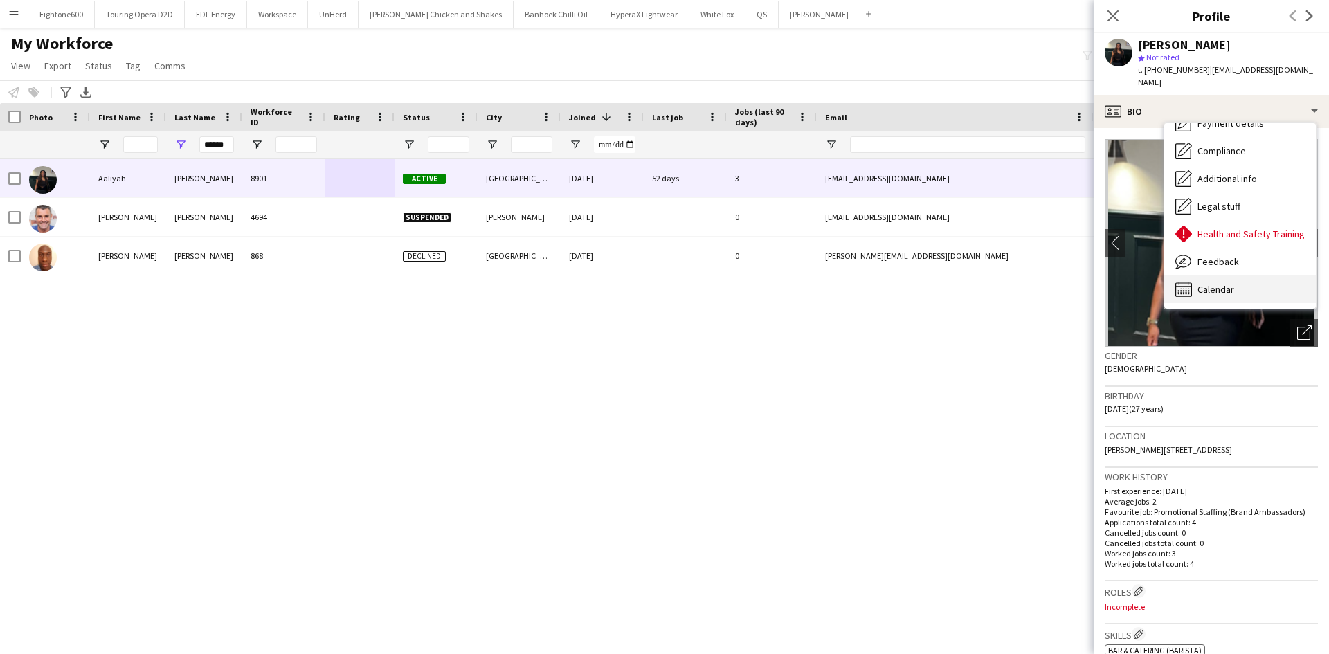
click at [1222, 286] on span "Calendar" at bounding box center [1216, 289] width 37 height 12
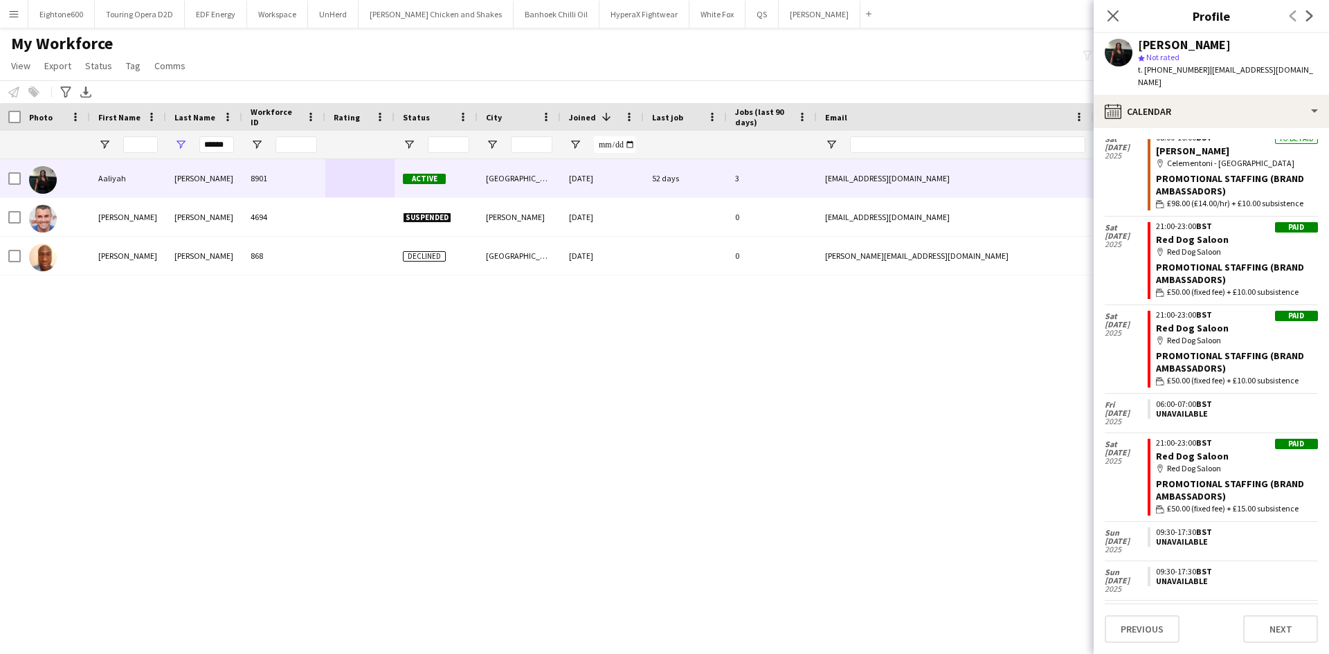
scroll to position [301, 0]
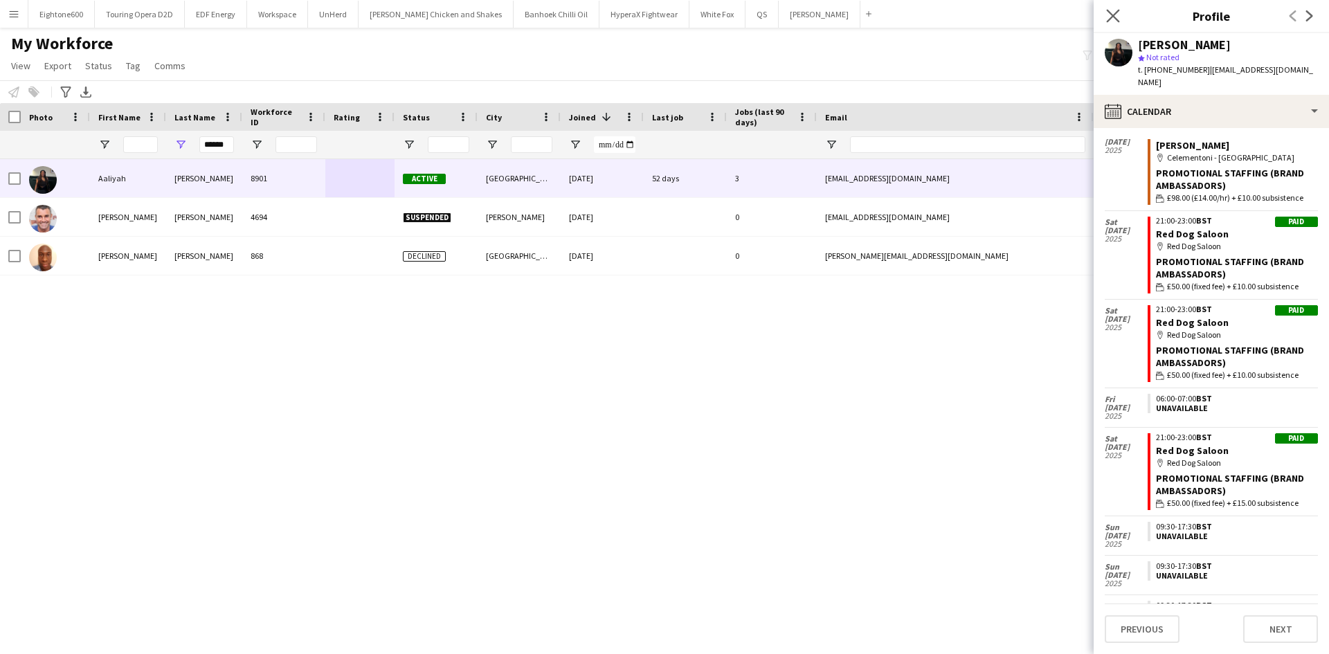
click at [1104, 17] on app-icon "Close pop-in" at bounding box center [1113, 16] width 20 height 20
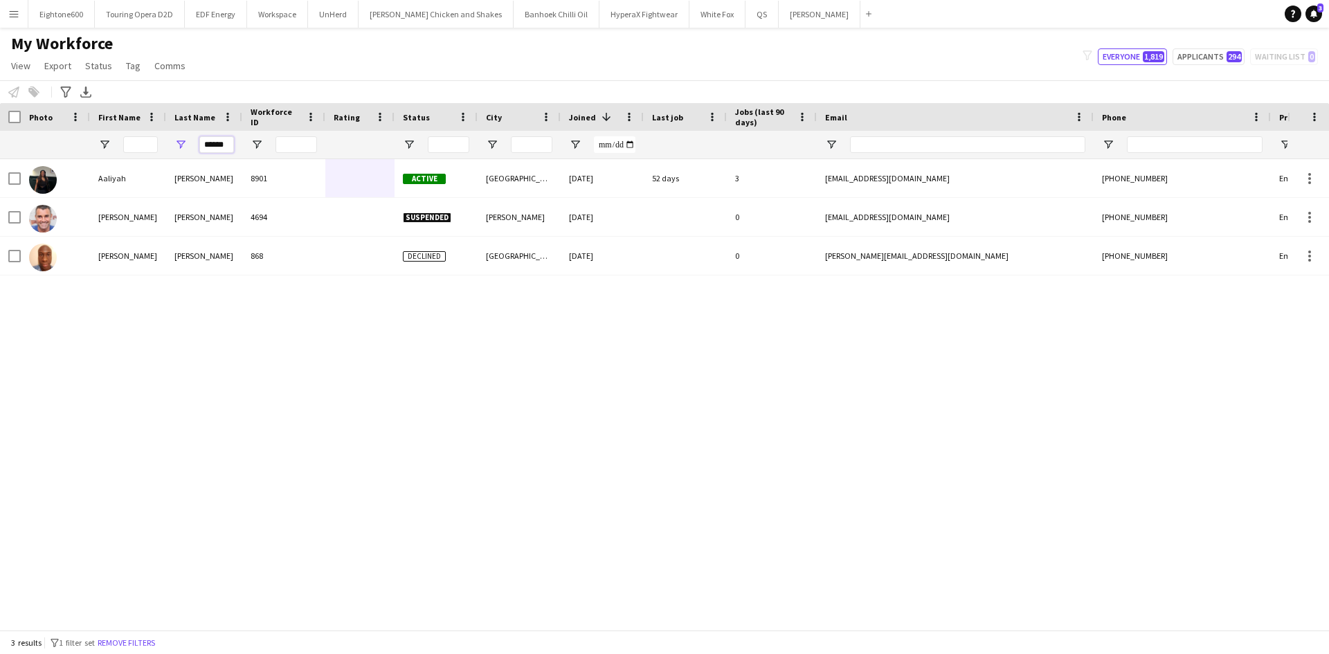
drag, startPoint x: 226, startPoint y: 141, endPoint x: 143, endPoint y: 152, distance: 83.7
click at [143, 152] on div "******" at bounding box center [750, 145] width 1501 height 28
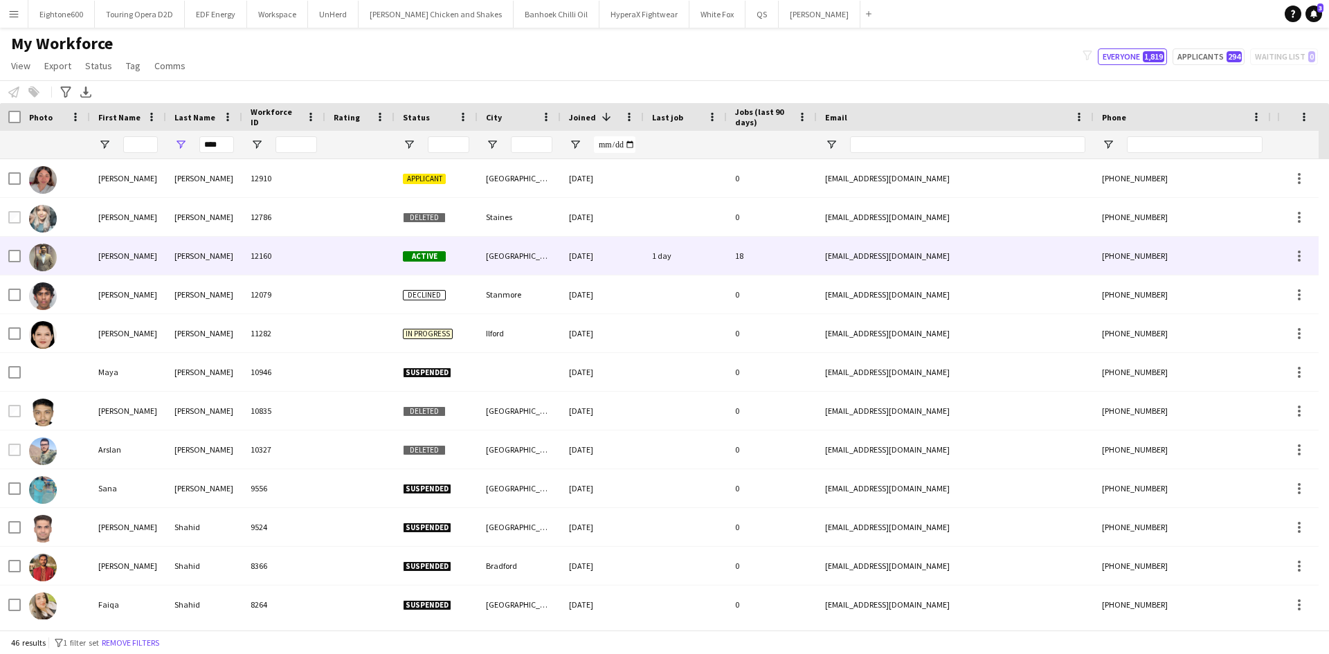
click at [229, 256] on div "Shah" at bounding box center [204, 256] width 76 height 38
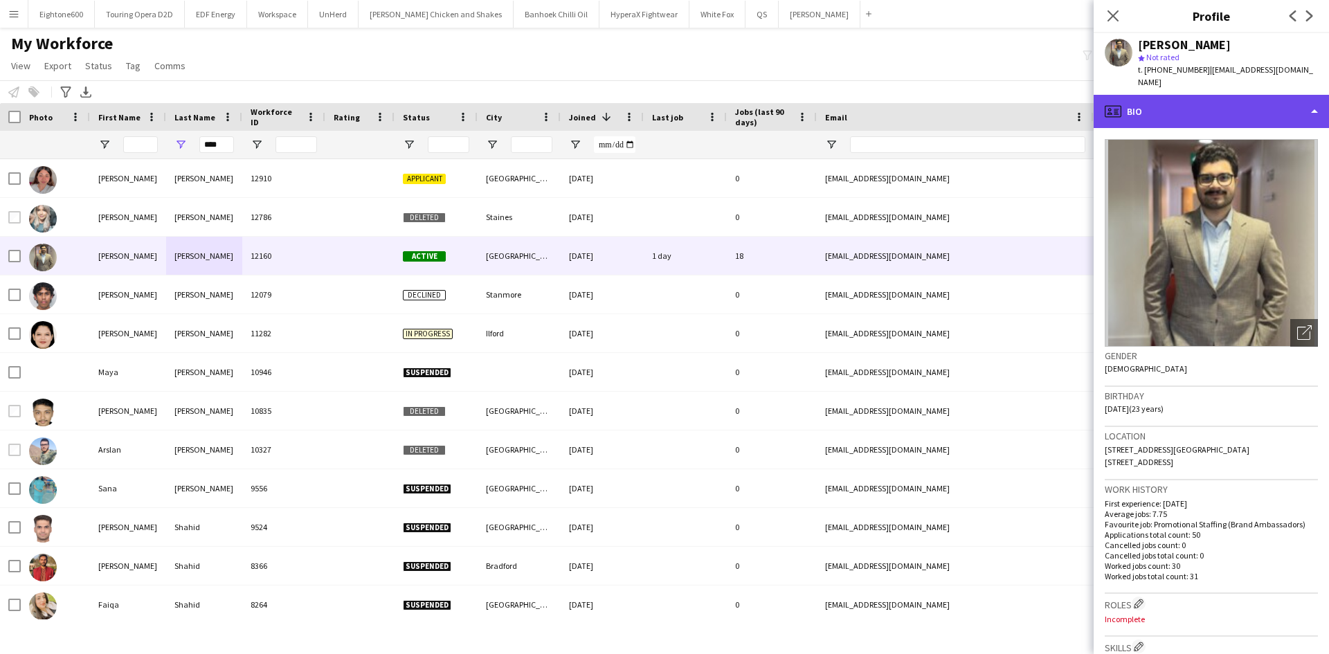
click at [1181, 102] on div "profile Bio" at bounding box center [1211, 111] width 235 height 33
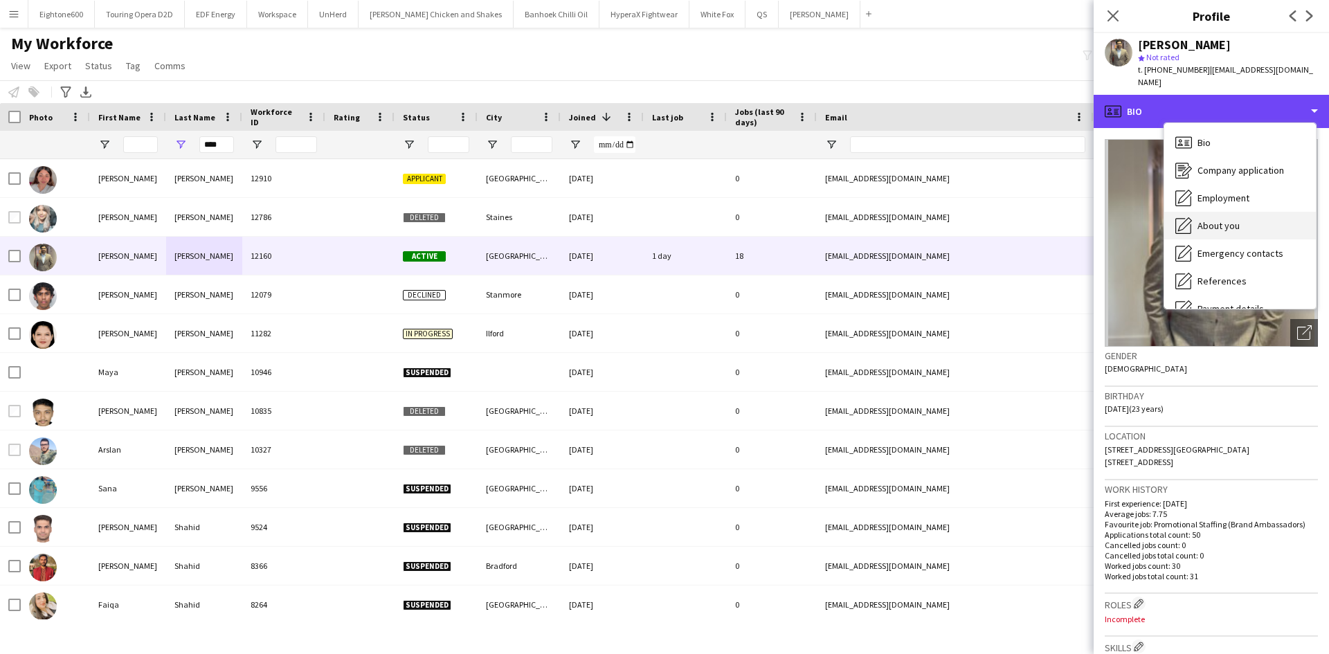
scroll to position [186, 0]
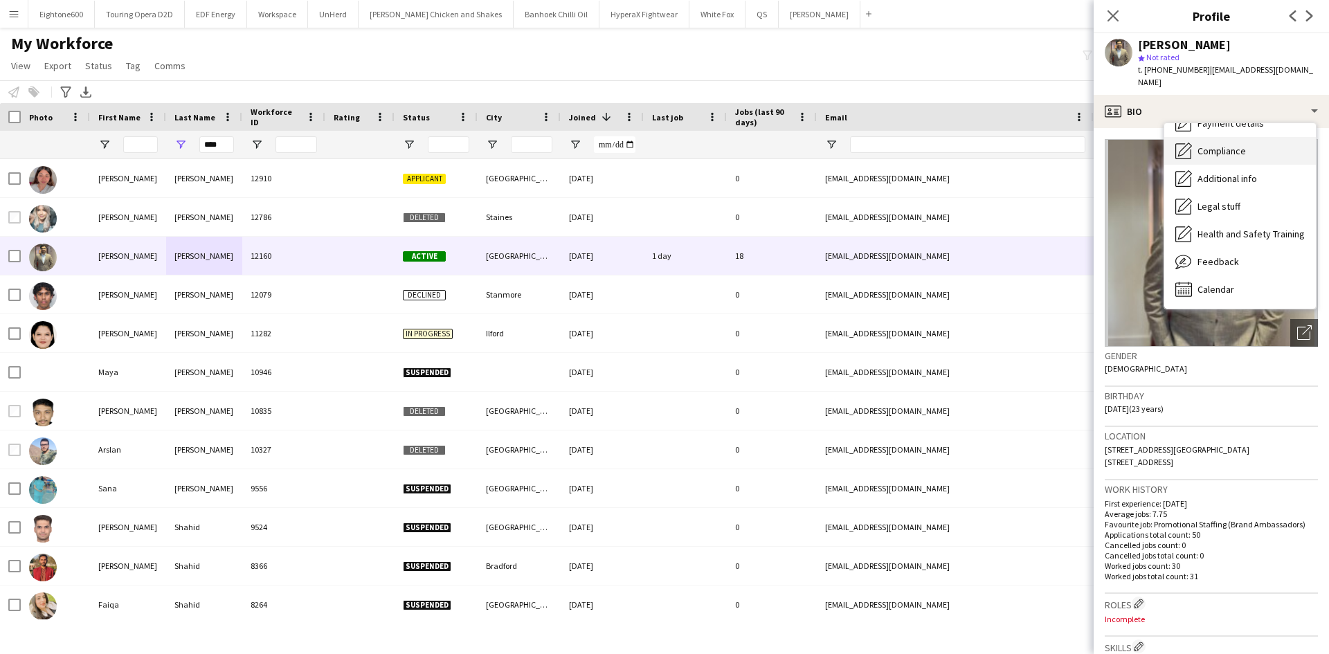
click at [1220, 145] on span "Compliance" at bounding box center [1222, 151] width 48 height 12
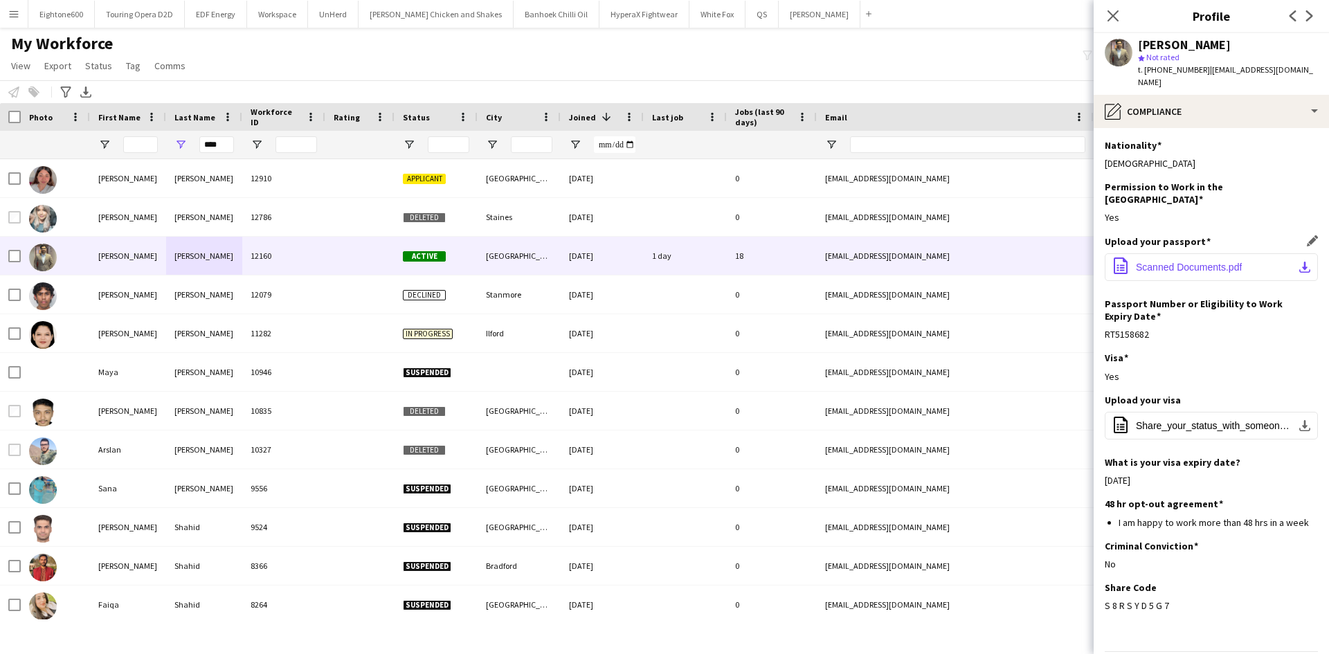
click at [1182, 262] on span "Scanned Documents.pdf" at bounding box center [1189, 267] width 106 height 11
click at [229, 145] on input "****" at bounding box center [216, 144] width 35 height 17
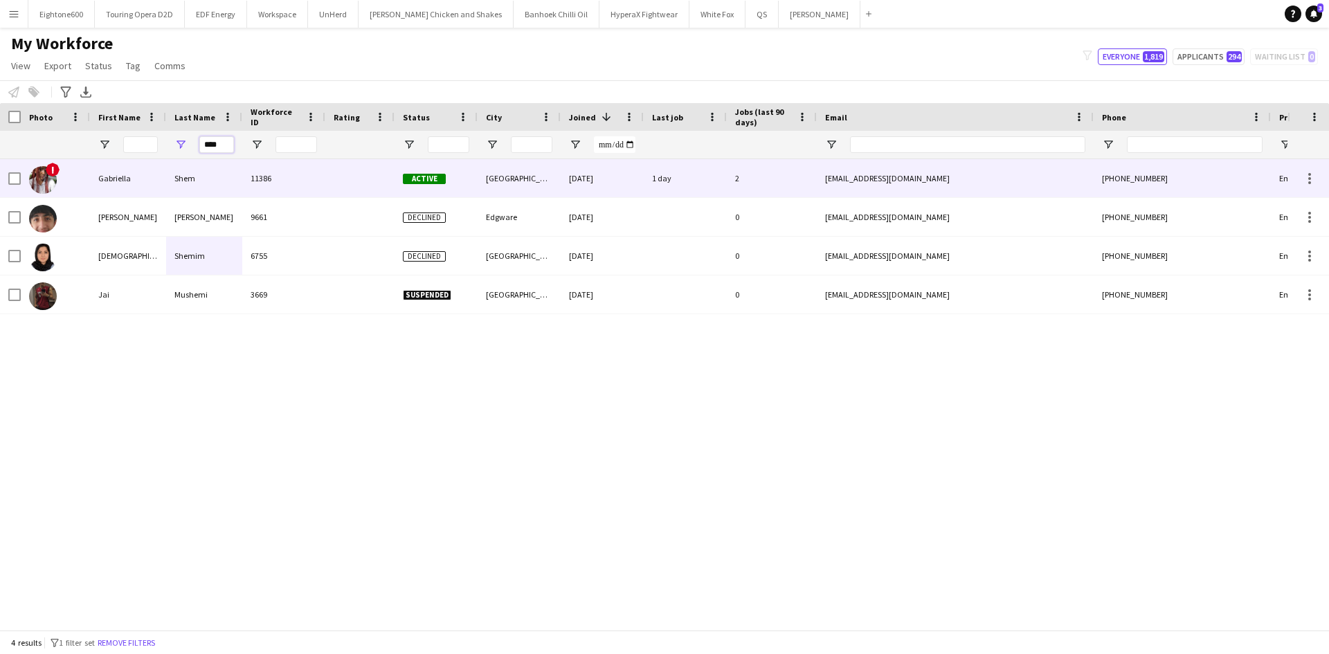
type input "****"
click at [344, 179] on div at bounding box center [359, 178] width 69 height 38
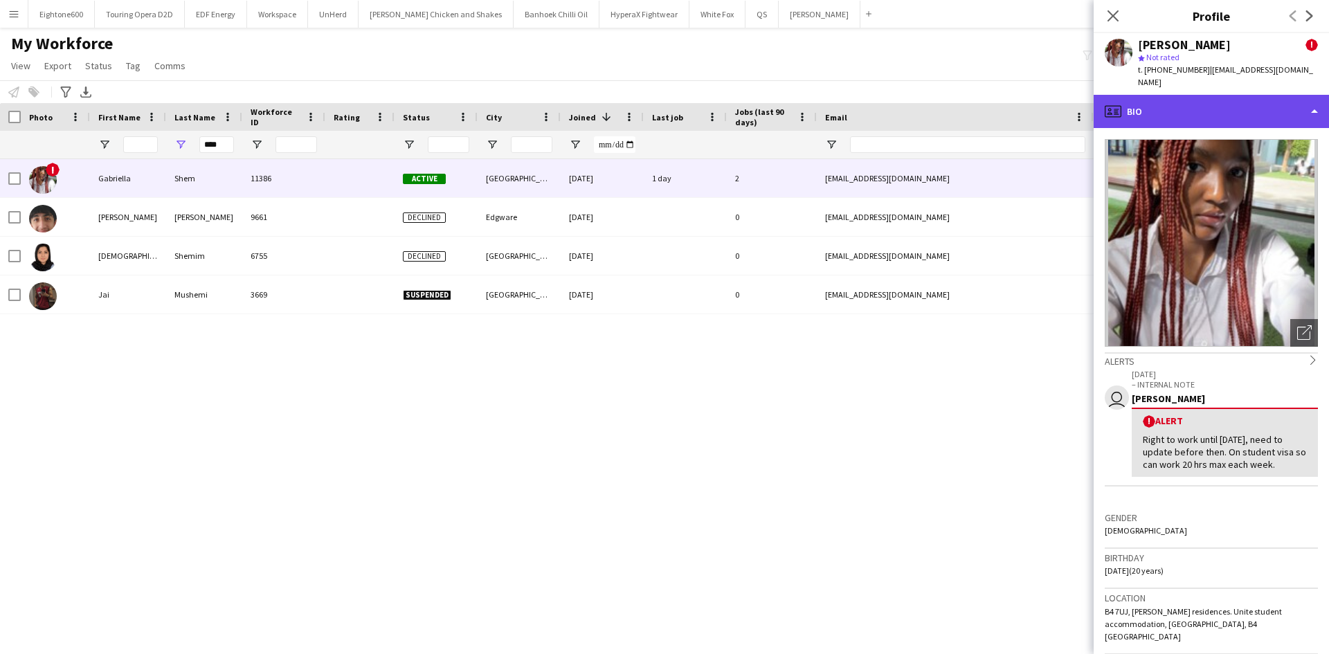
click at [1193, 95] on div "profile Bio" at bounding box center [1211, 111] width 235 height 33
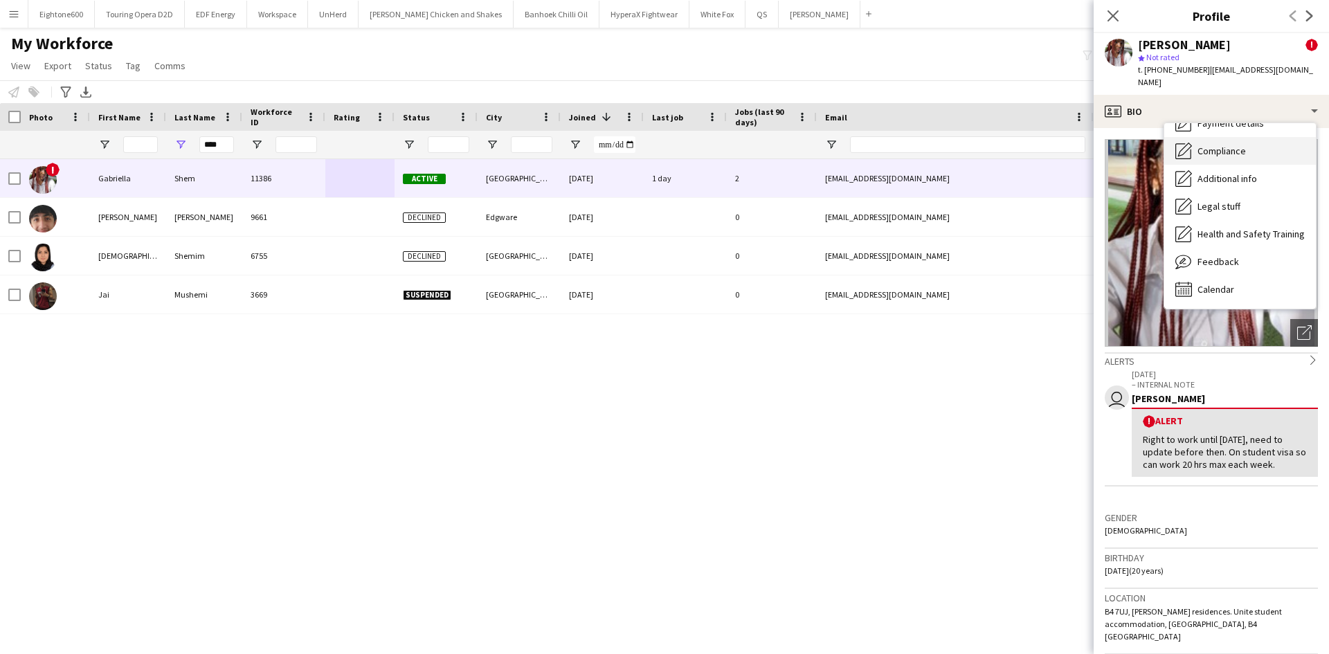
click at [1220, 146] on div "Compliance Compliance" at bounding box center [1240, 151] width 152 height 28
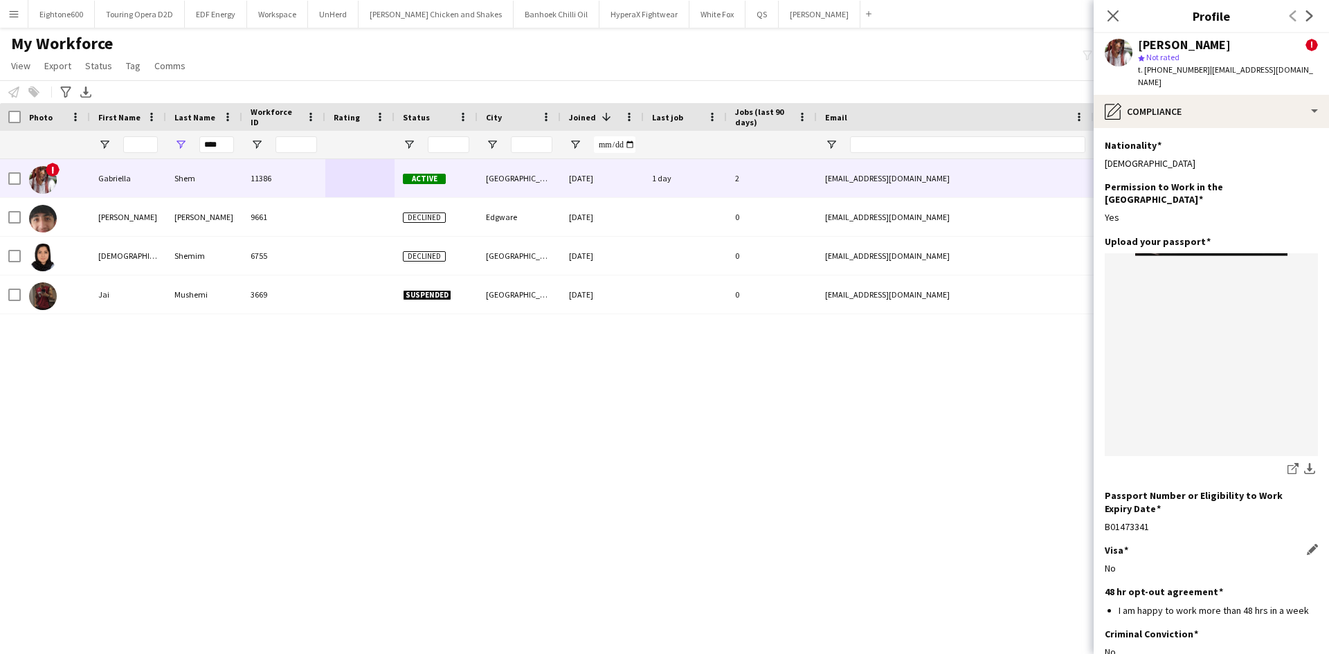
scroll to position [110, 0]
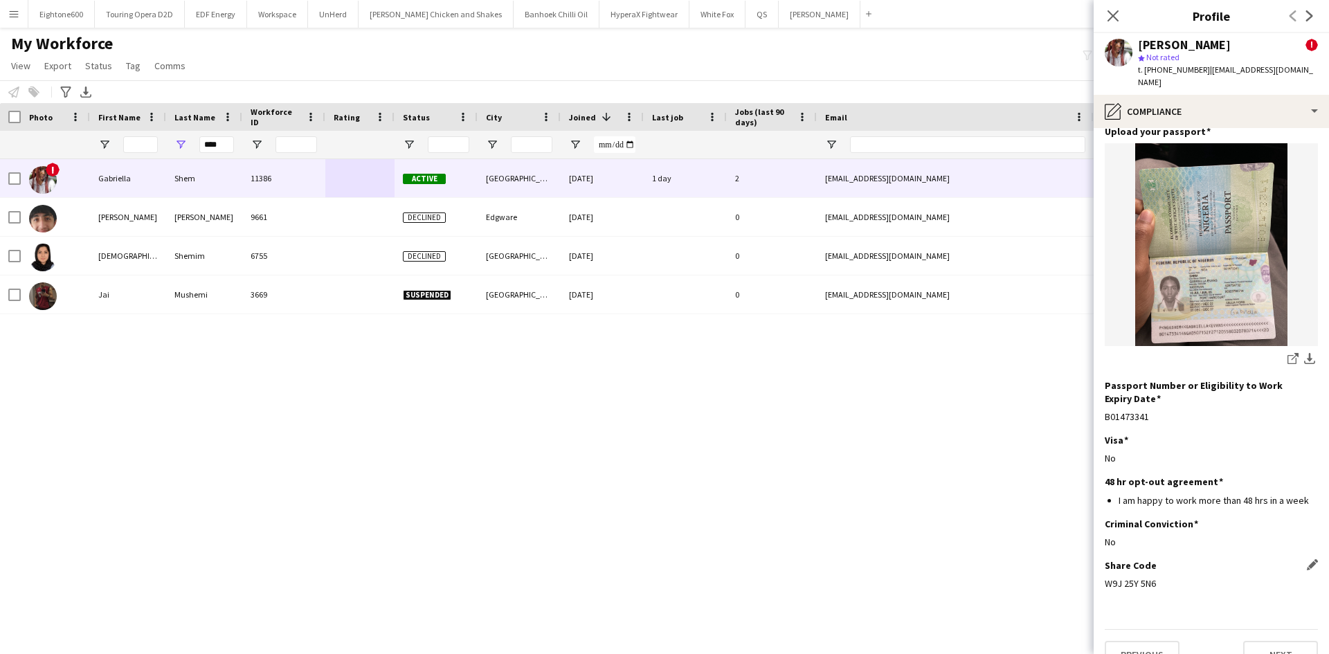
drag, startPoint x: 1136, startPoint y: 555, endPoint x: 1105, endPoint y: 563, distance: 31.6
click at [1105, 577] on div "W9J 25Y 5N6" at bounding box center [1211, 583] width 213 height 12
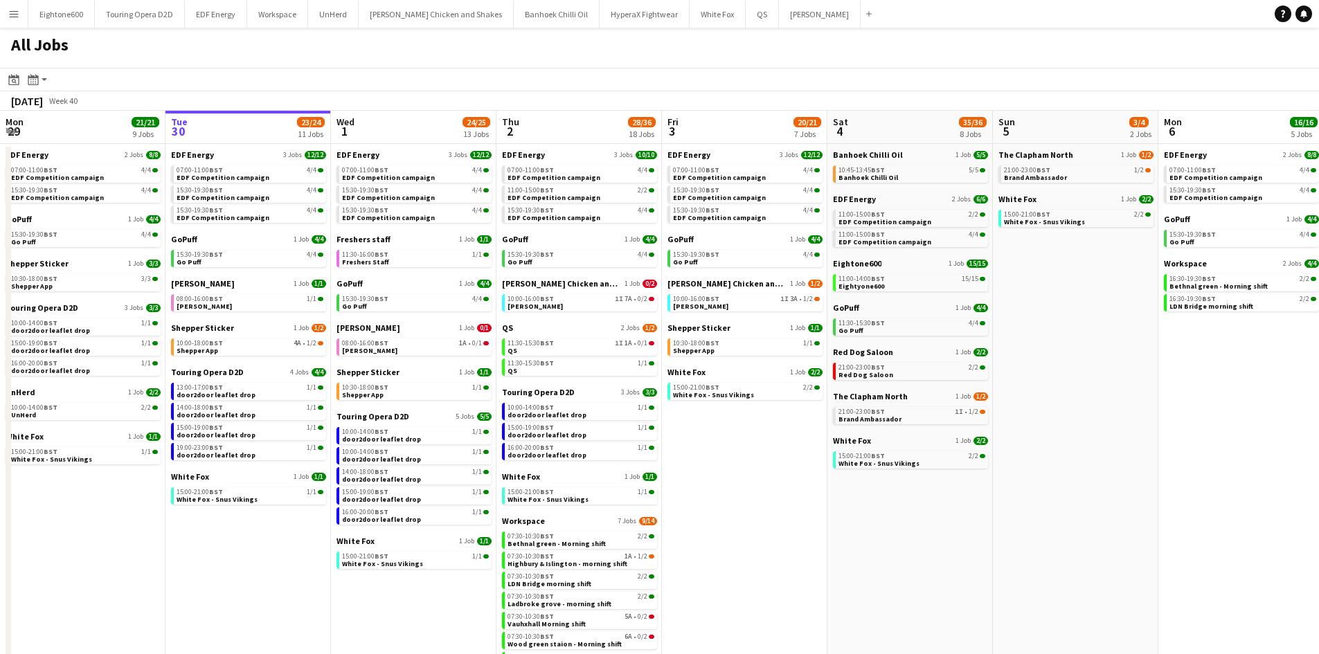
click at [21, 19] on button "Menu" at bounding box center [14, 14] width 28 height 28
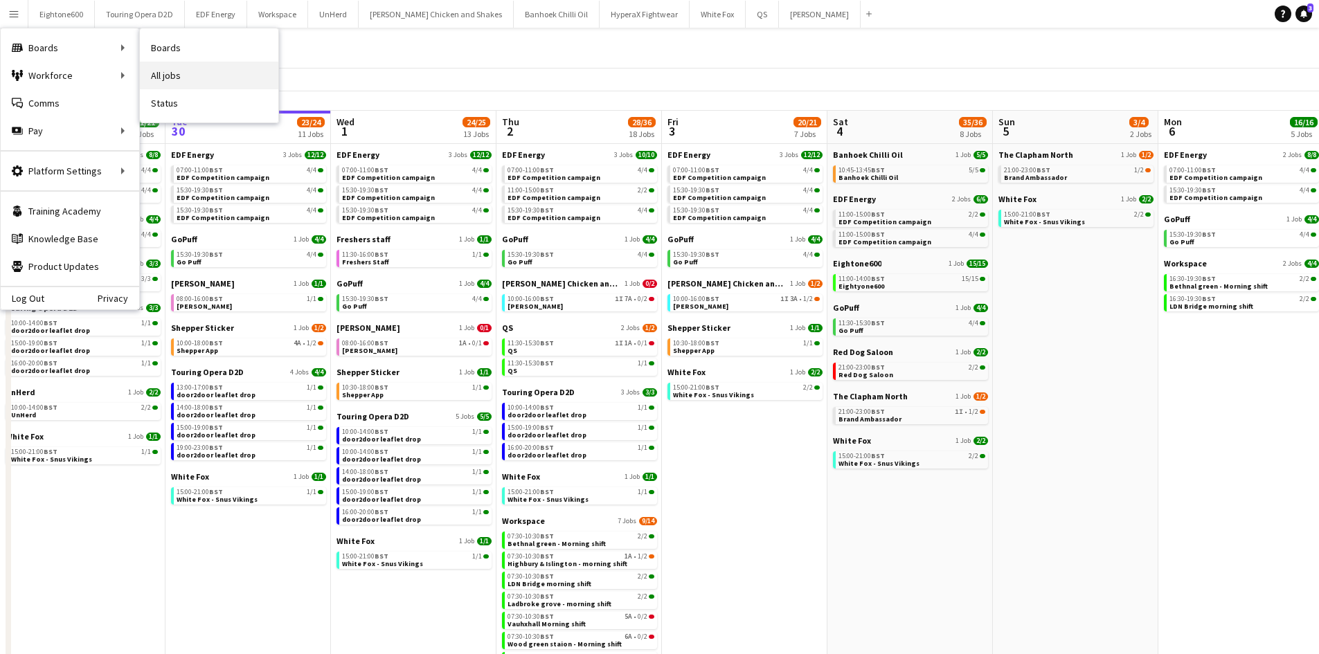
click at [182, 70] on link "All jobs" at bounding box center [209, 76] width 138 height 28
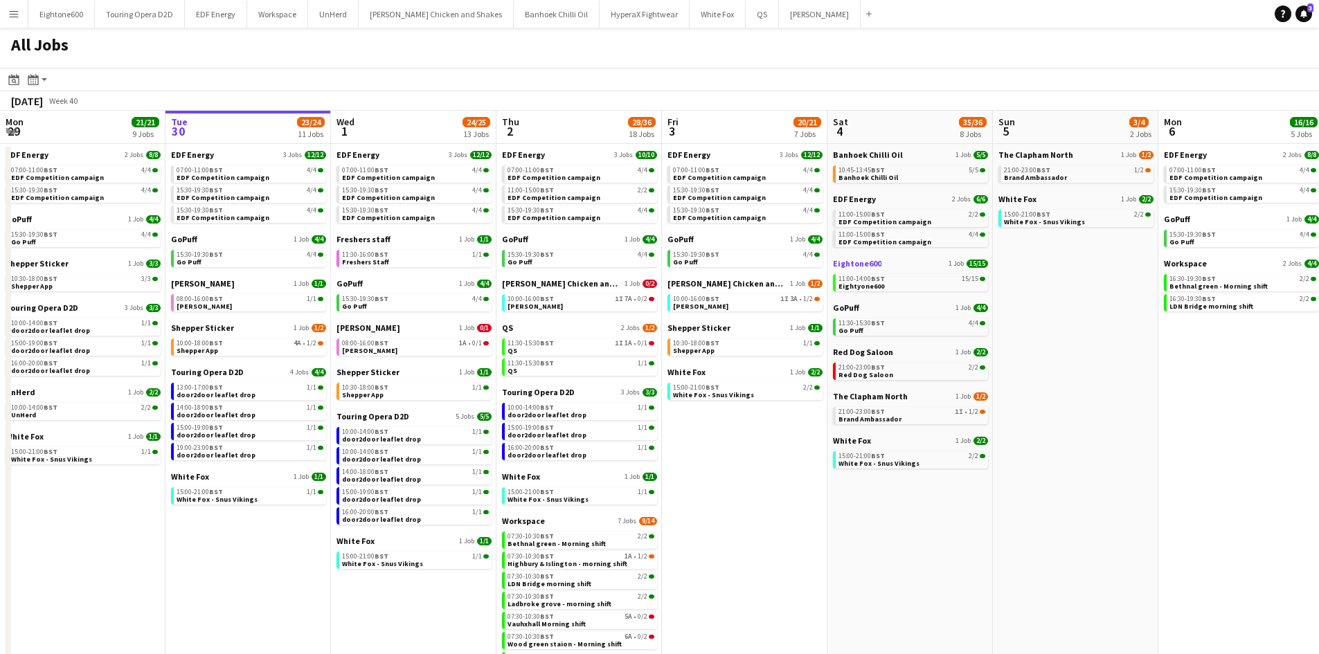
click at [867, 261] on span "Eightone600" at bounding box center [857, 263] width 48 height 10
click at [21, 7] on button "Menu" at bounding box center [14, 14] width 28 height 28
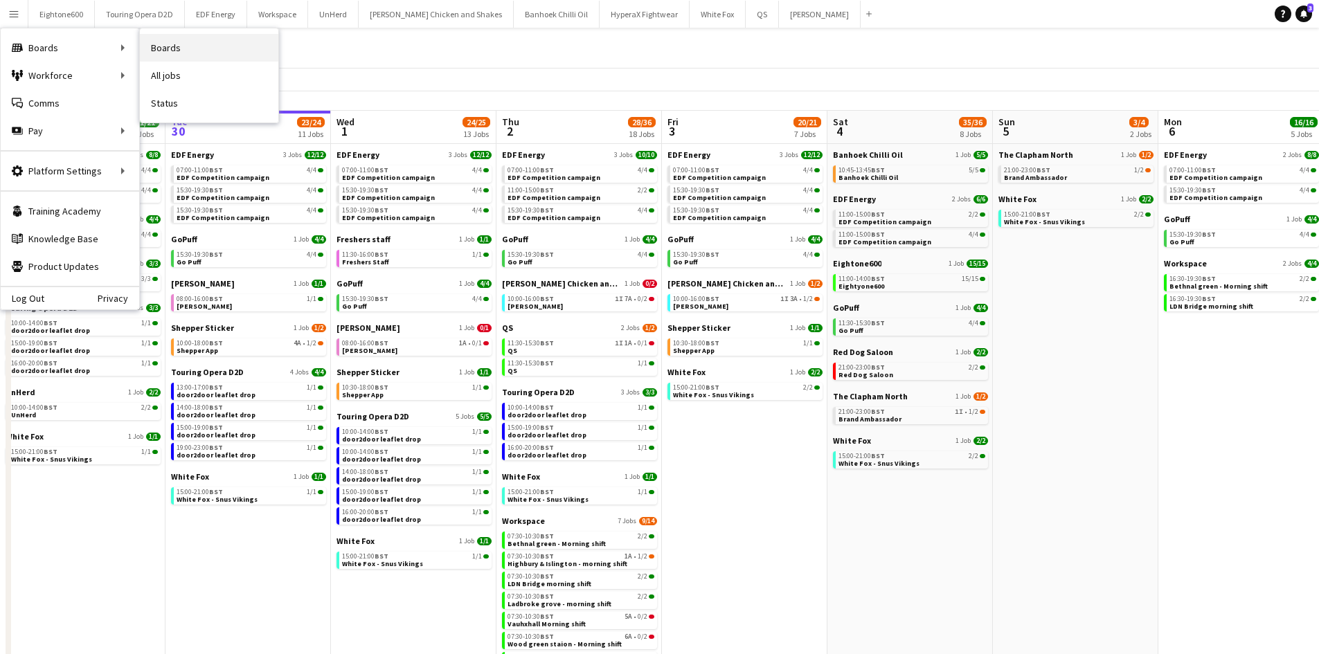
click at [158, 48] on link "Boards" at bounding box center [209, 48] width 138 height 28
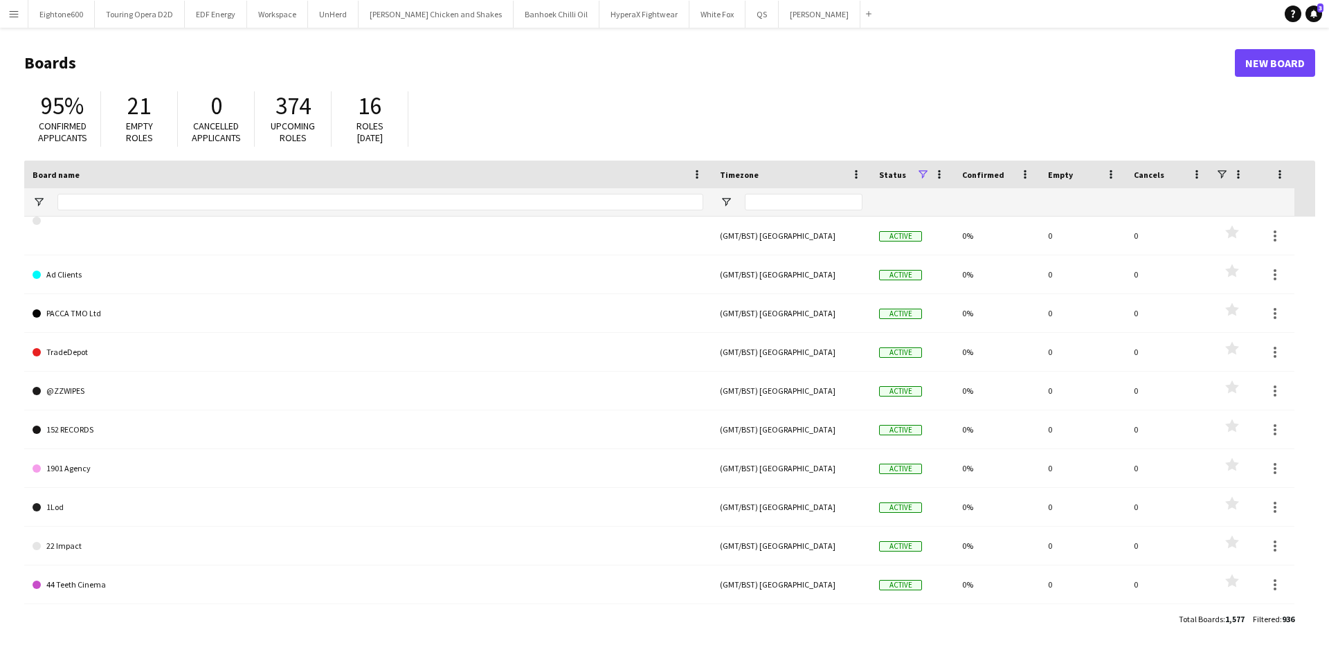
click at [24, 21] on button "Menu" at bounding box center [14, 14] width 28 height 28
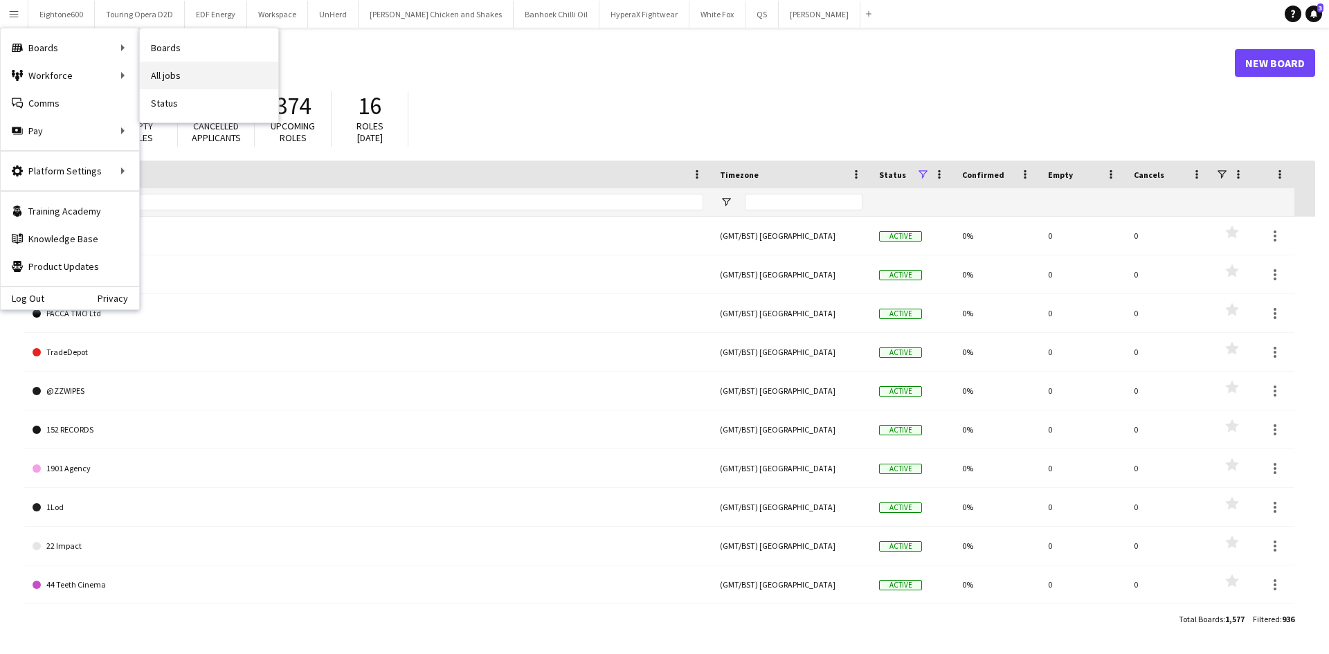
click at [171, 80] on link "All jobs" at bounding box center [209, 76] width 138 height 28
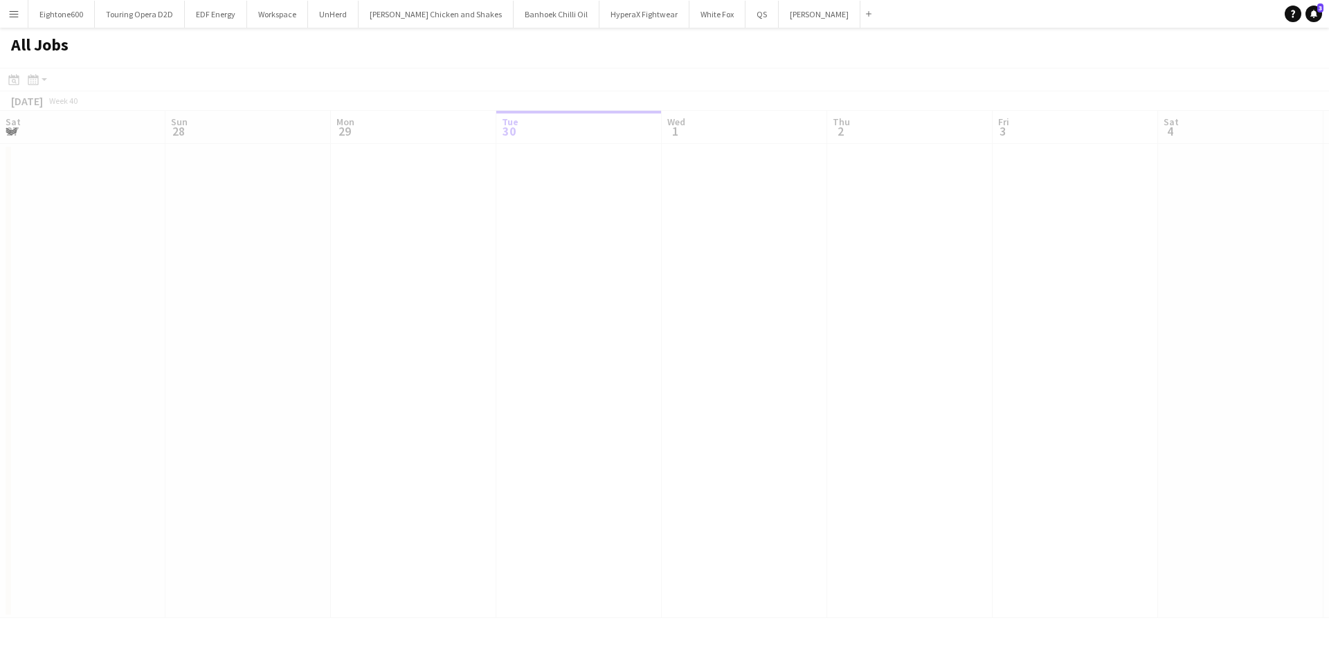
scroll to position [0, 331]
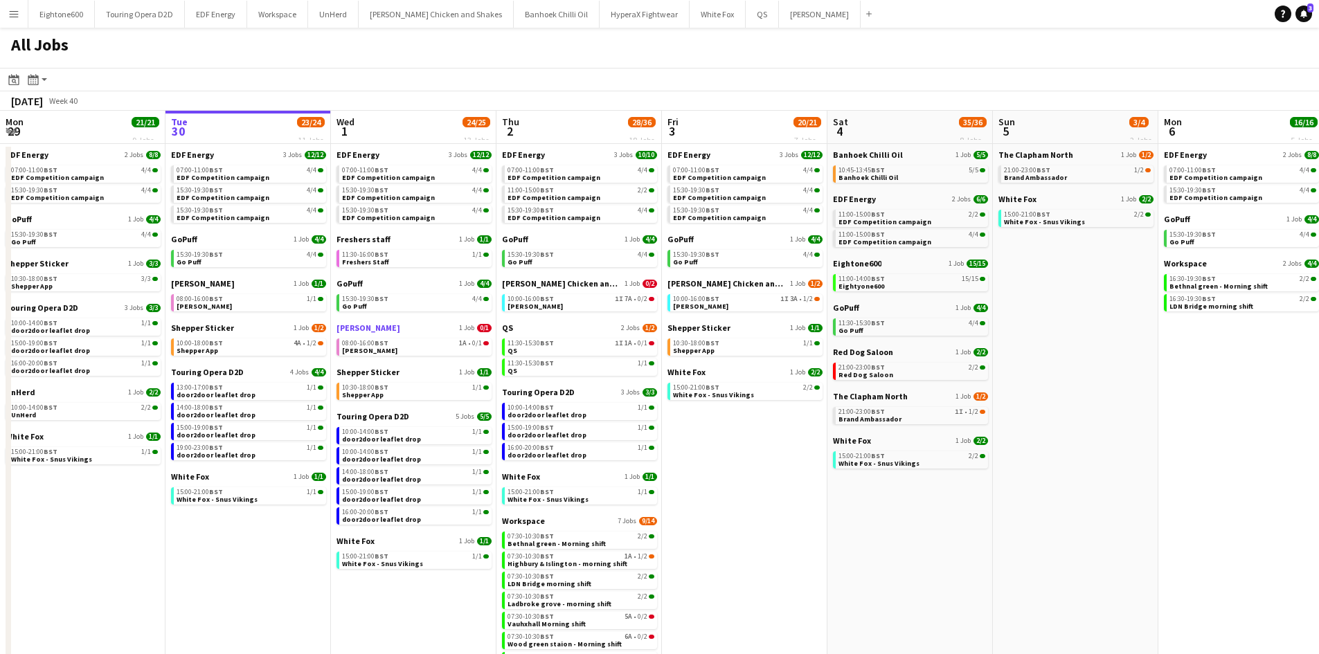
click at [440, 330] on link "Knight Frank 1 Job 0/1" at bounding box center [413, 328] width 155 height 10
click at [24, 17] on button "Menu" at bounding box center [14, 14] width 28 height 28
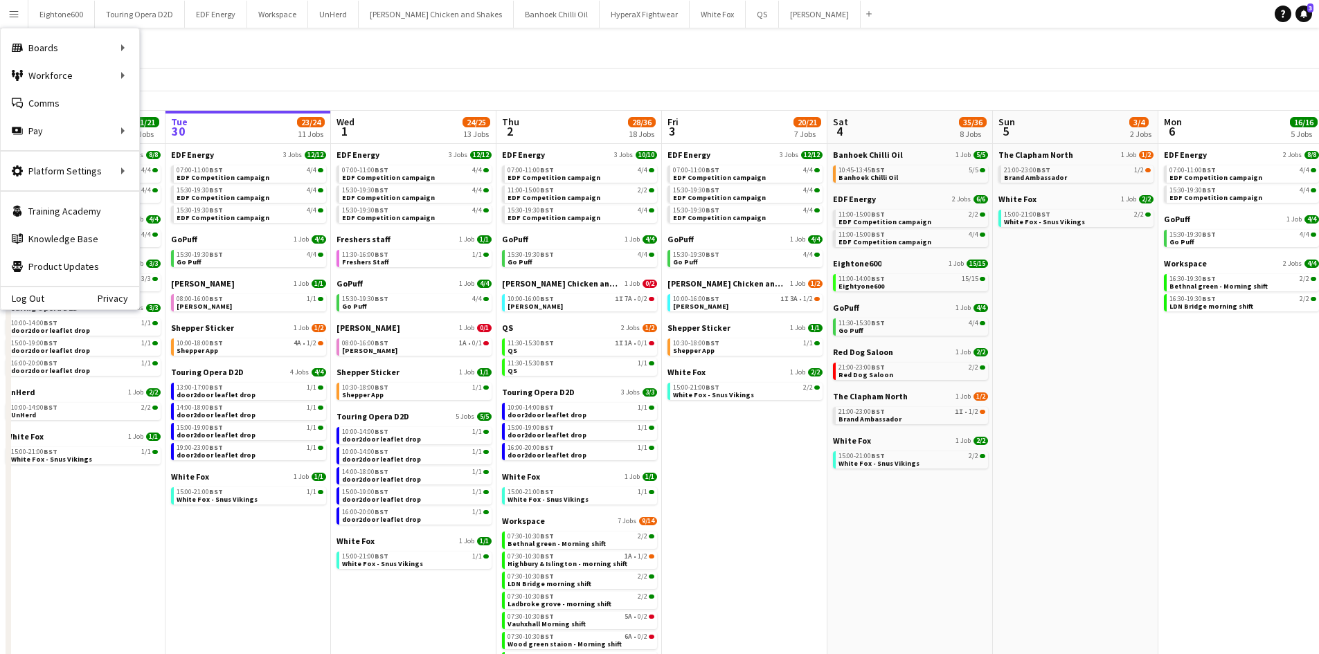
click at [0, 0] on button "Menu" at bounding box center [14, 14] width 28 height 28
click at [640, 37] on div "All Jobs" at bounding box center [659, 48] width 1319 height 40
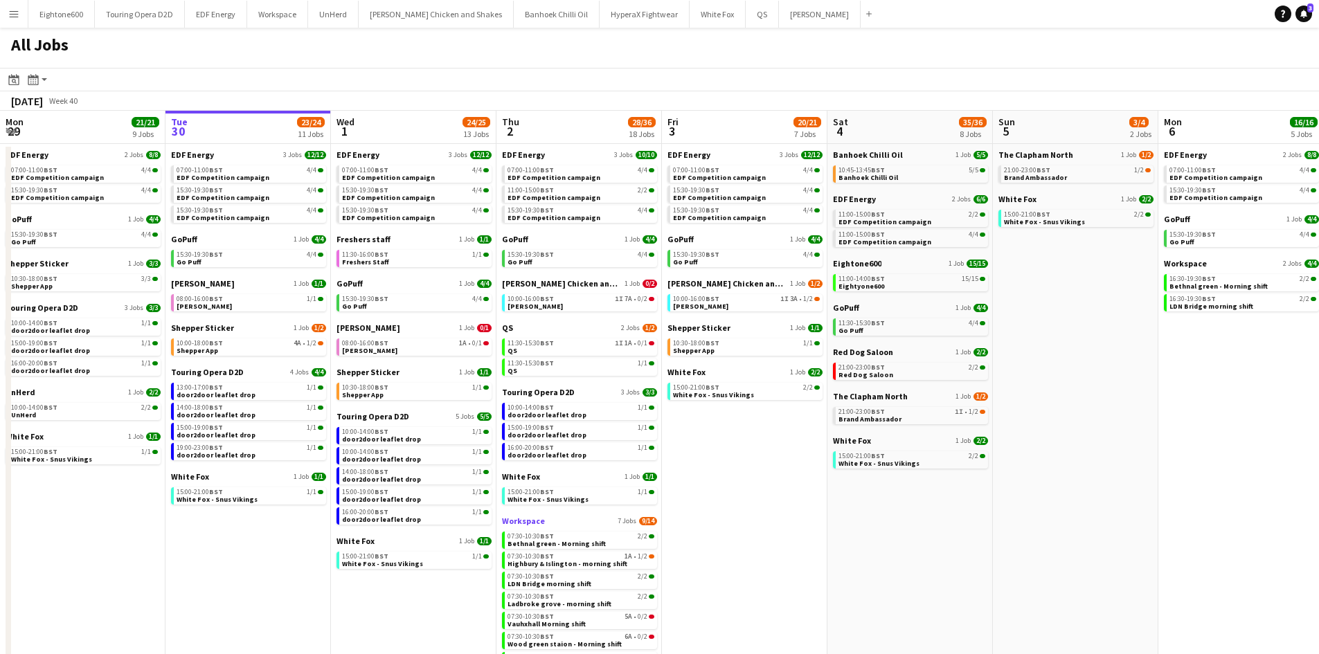
click at [522, 523] on span "Workspace" at bounding box center [523, 521] width 43 height 10
click at [17, 11] on app-icon "Menu" at bounding box center [13, 13] width 11 height 11
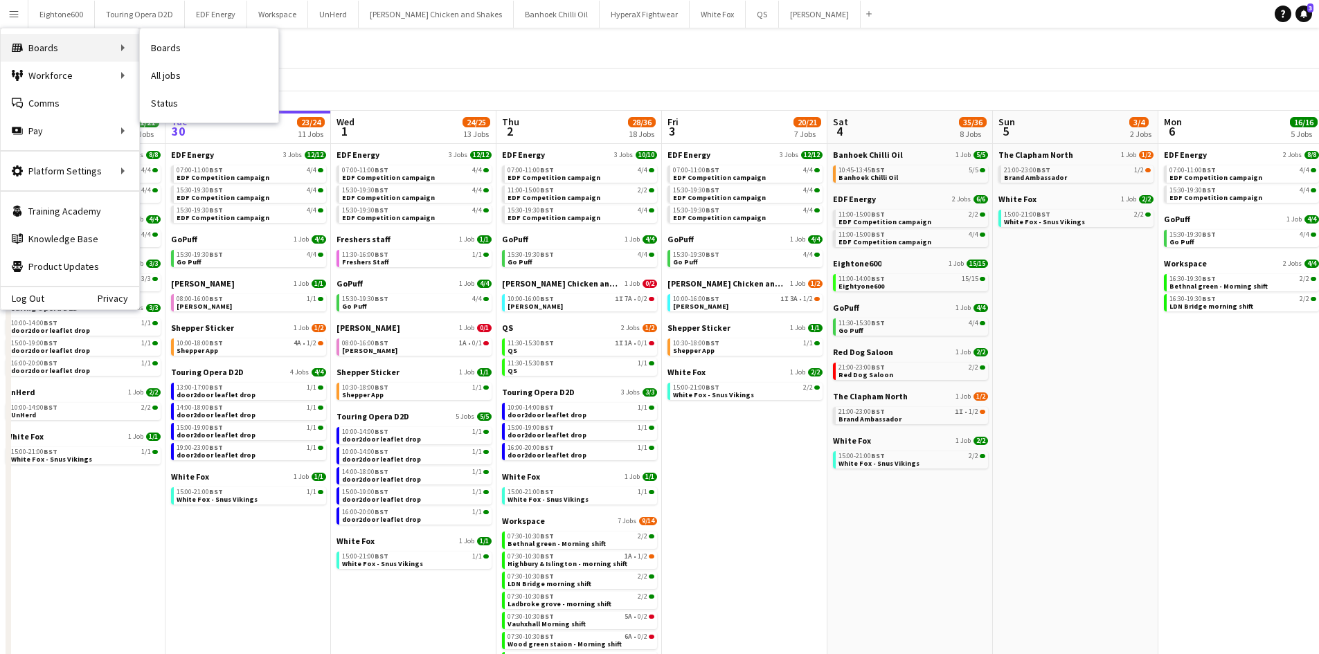
click at [59, 41] on div "Boards Boards" at bounding box center [70, 48] width 138 height 28
click at [91, 47] on div "Boards Boards" at bounding box center [70, 48] width 138 height 28
click at [197, 105] on link "Status" at bounding box center [209, 103] width 138 height 28
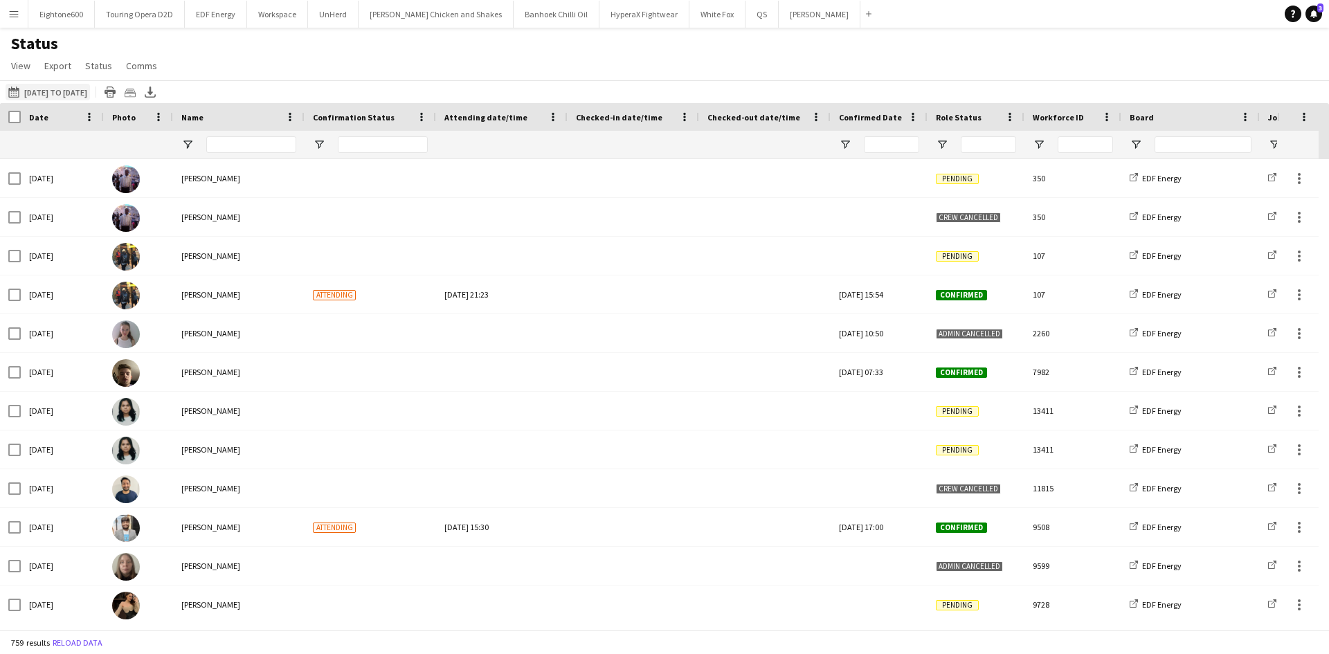
click at [60, 89] on button "30-09-2025 to 06-10-2025 30-09-2025 to 06-10-2025" at bounding box center [48, 92] width 84 height 17
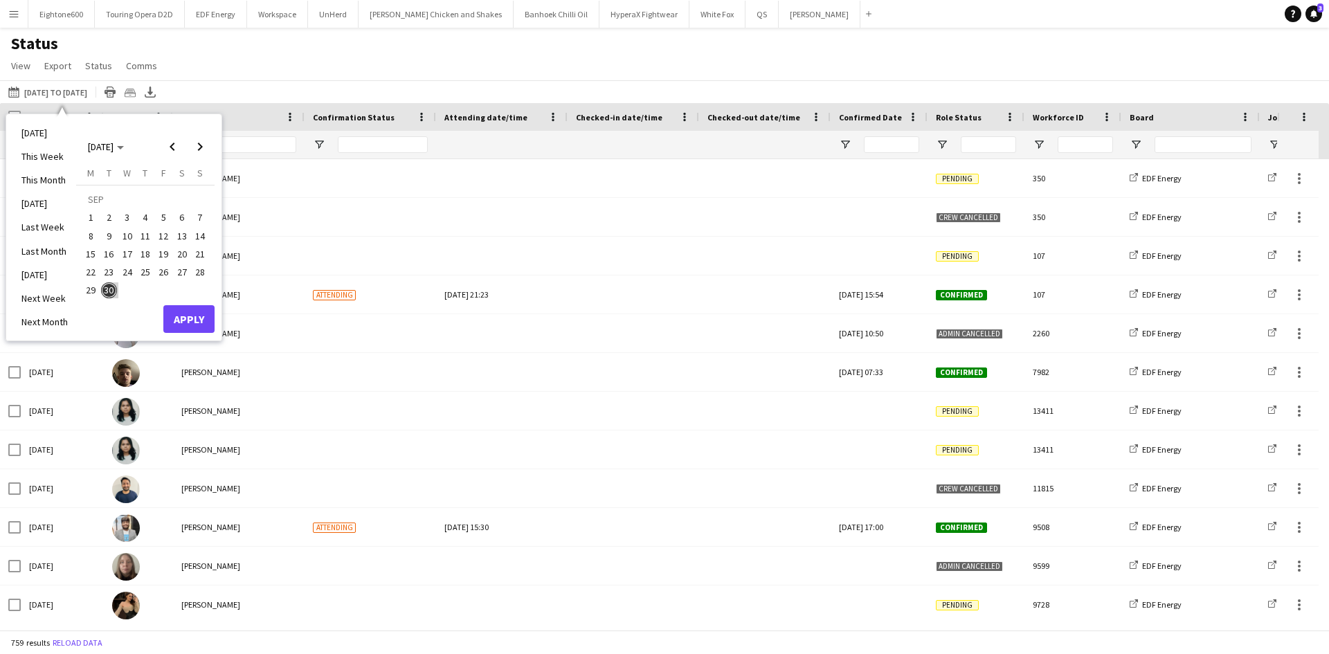
click at [93, 287] on span "29" at bounding box center [90, 290] width 17 height 17
click at [200, 147] on span "Next month" at bounding box center [200, 147] width 28 height 28
click at [205, 215] on span "5" at bounding box center [200, 218] width 17 height 17
click at [200, 325] on button "Apply" at bounding box center [188, 319] width 51 height 28
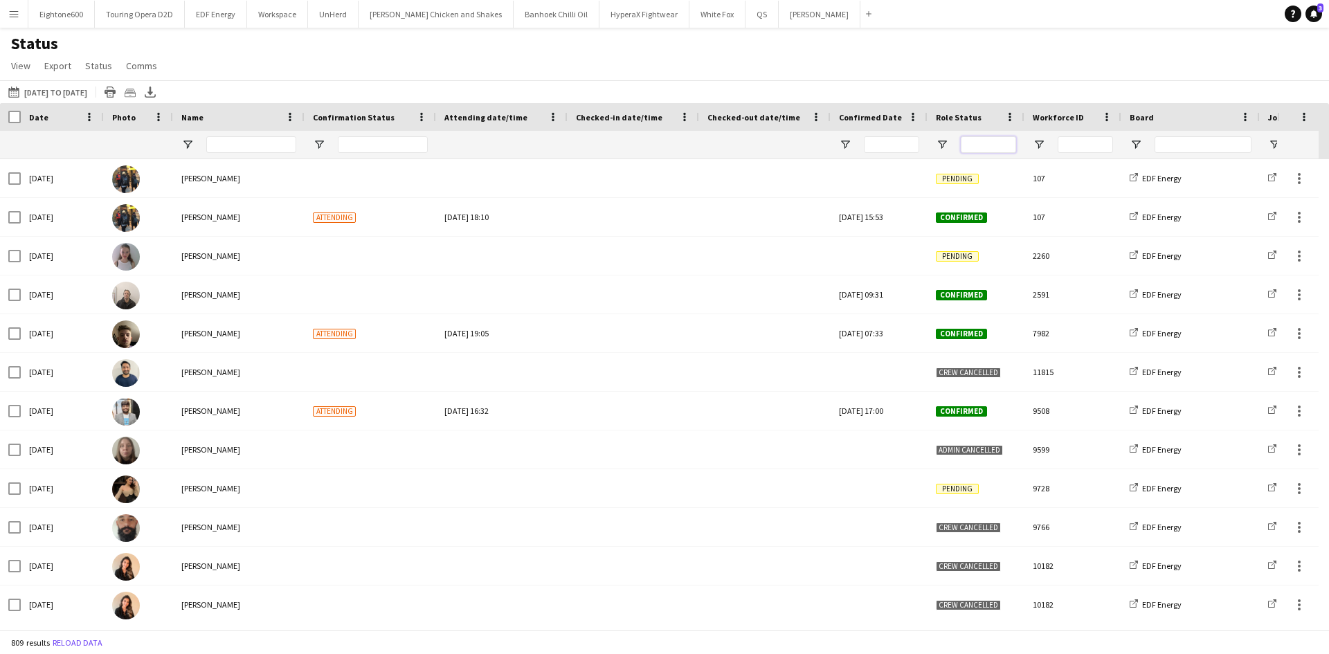
click at [981, 149] on input "Role Status Filter Input" at bounding box center [988, 144] width 55 height 17
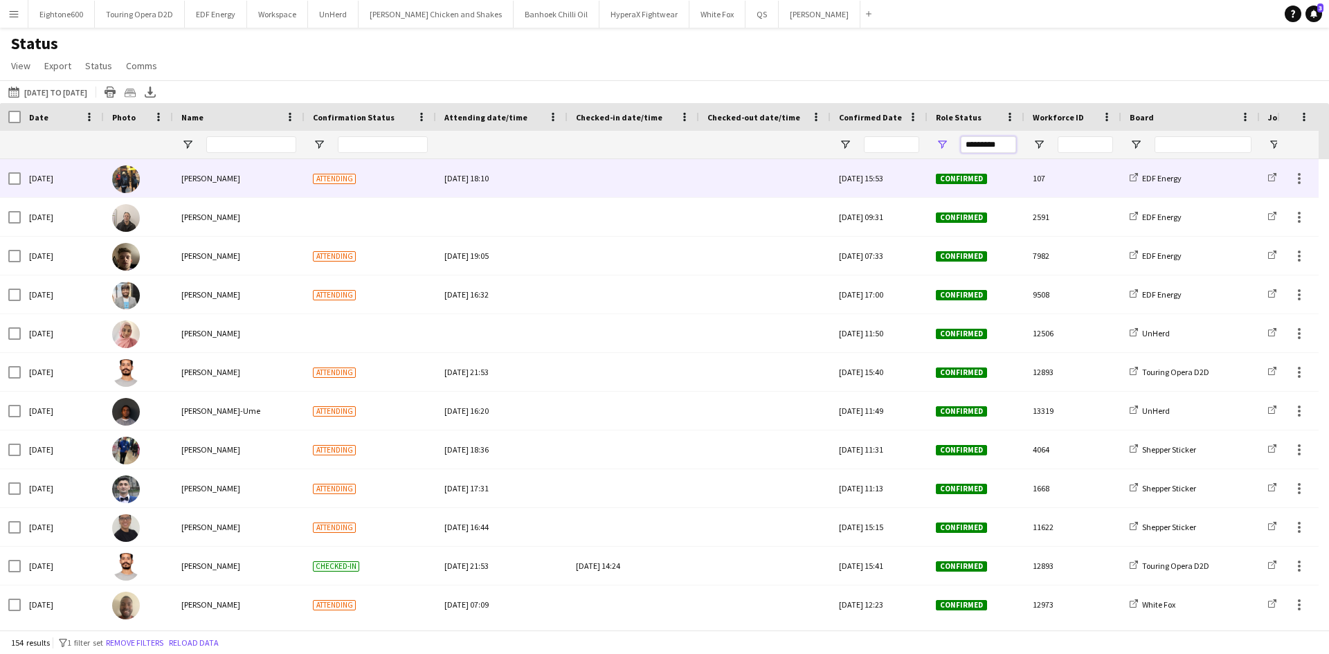
type input "*********"
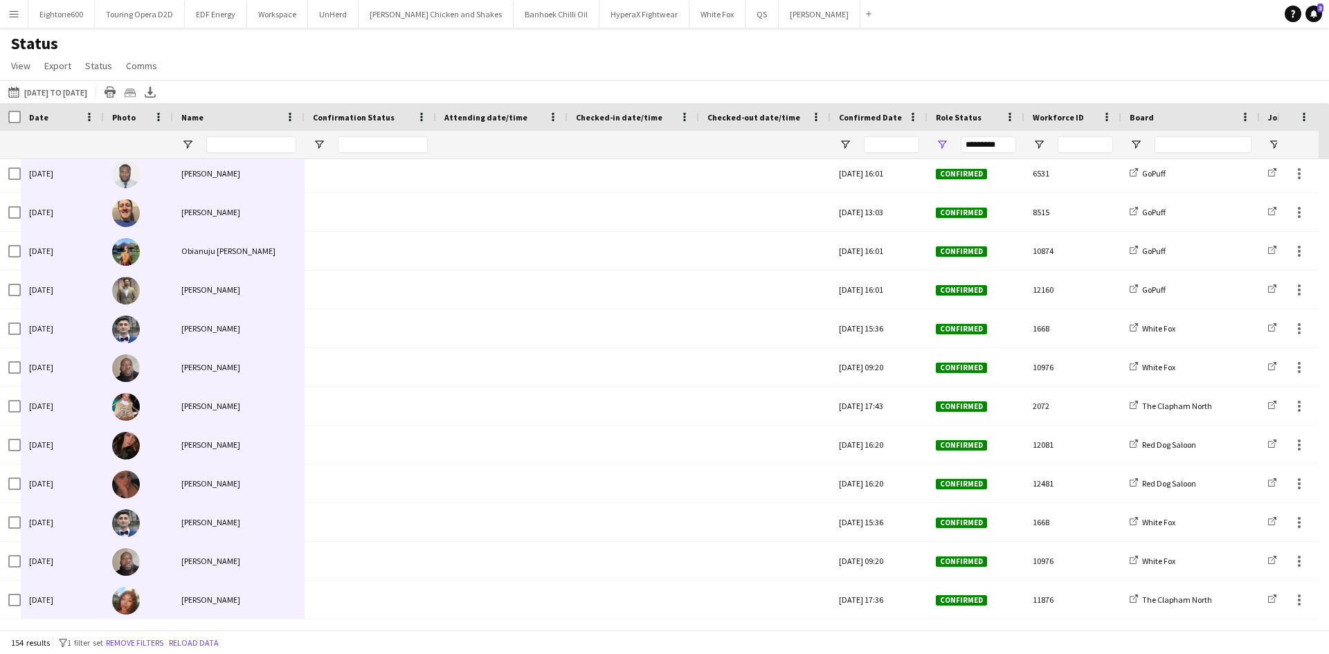
drag, startPoint x: 81, startPoint y: 161, endPoint x: 279, endPoint y: 615, distance: 494.7
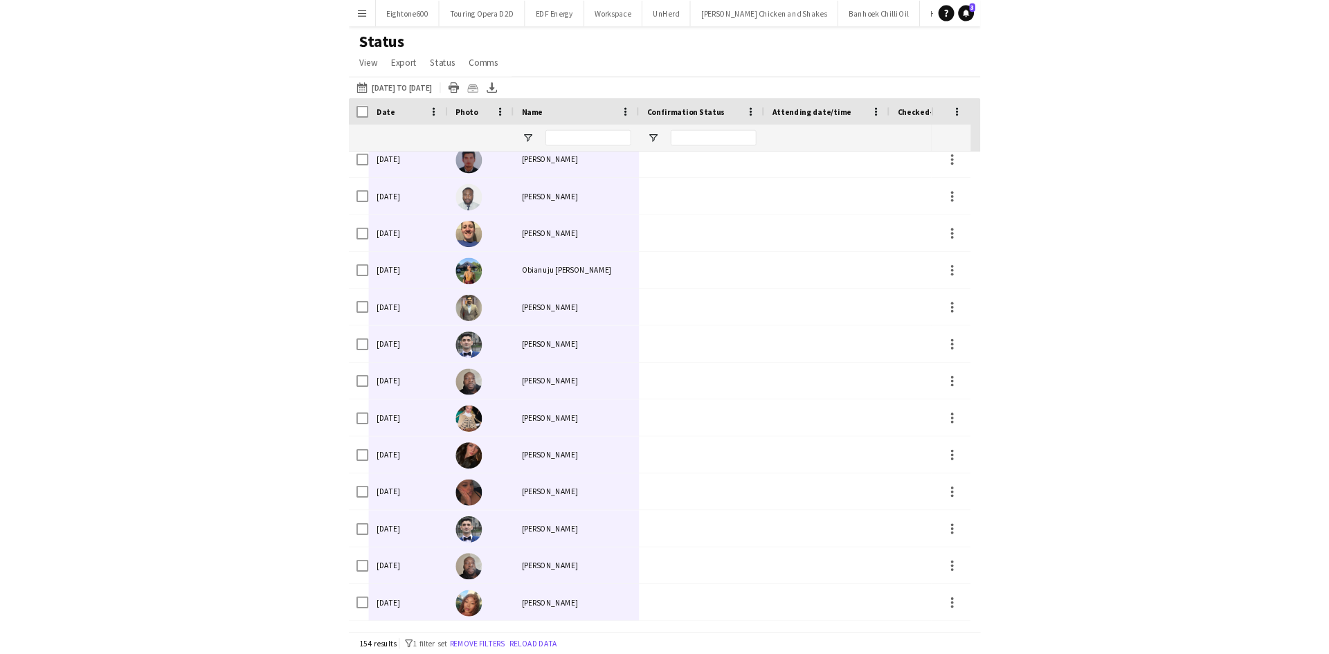
scroll to position [5477, 0]
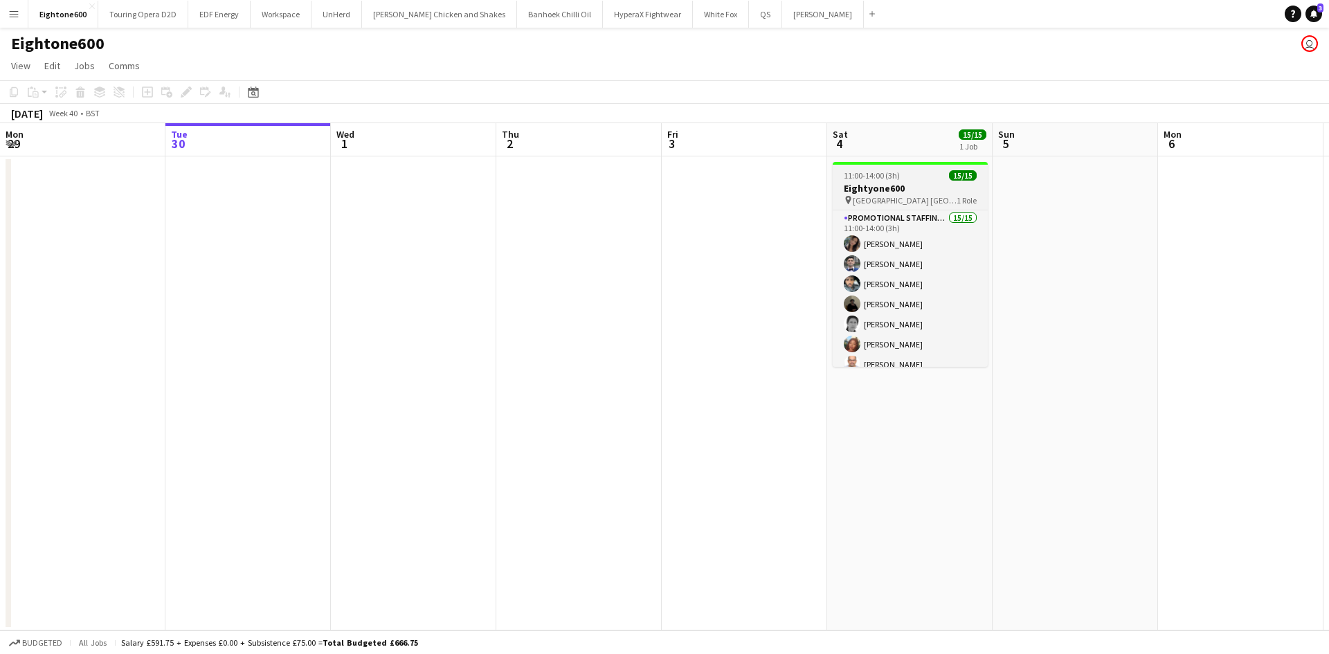
click at [908, 183] on h3 "Eightyone600" at bounding box center [910, 188] width 155 height 12
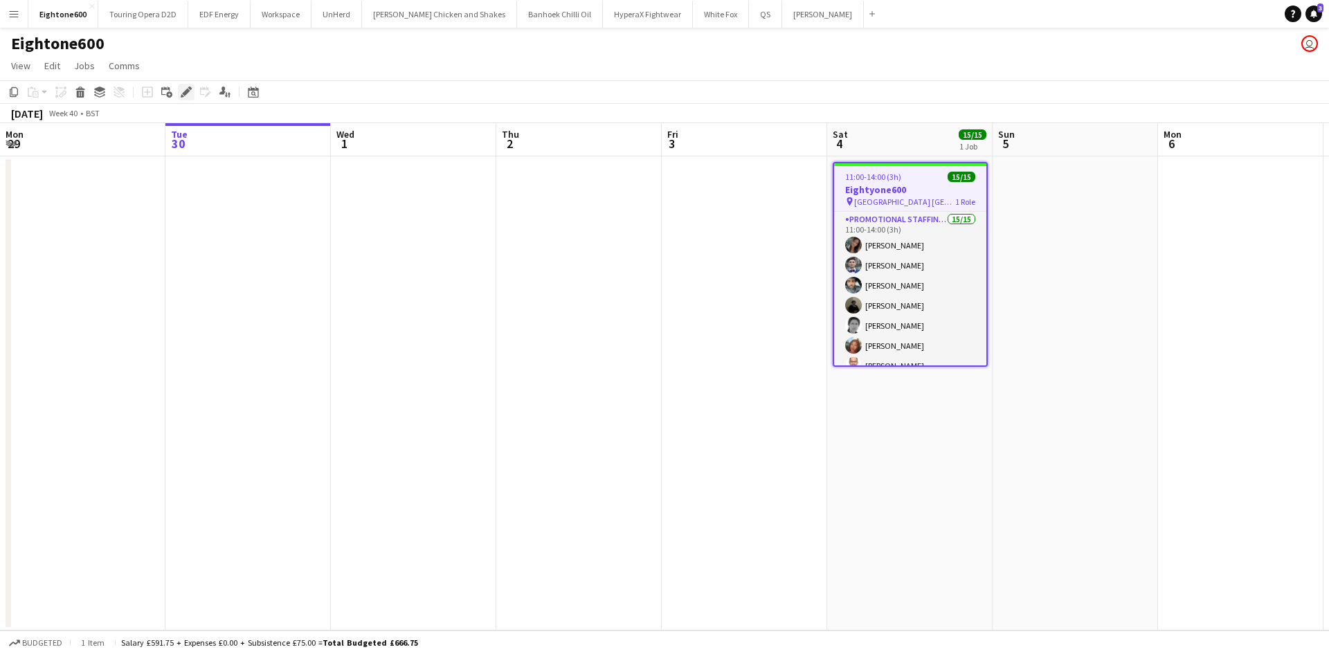
click at [183, 93] on icon at bounding box center [186, 93] width 8 height 8
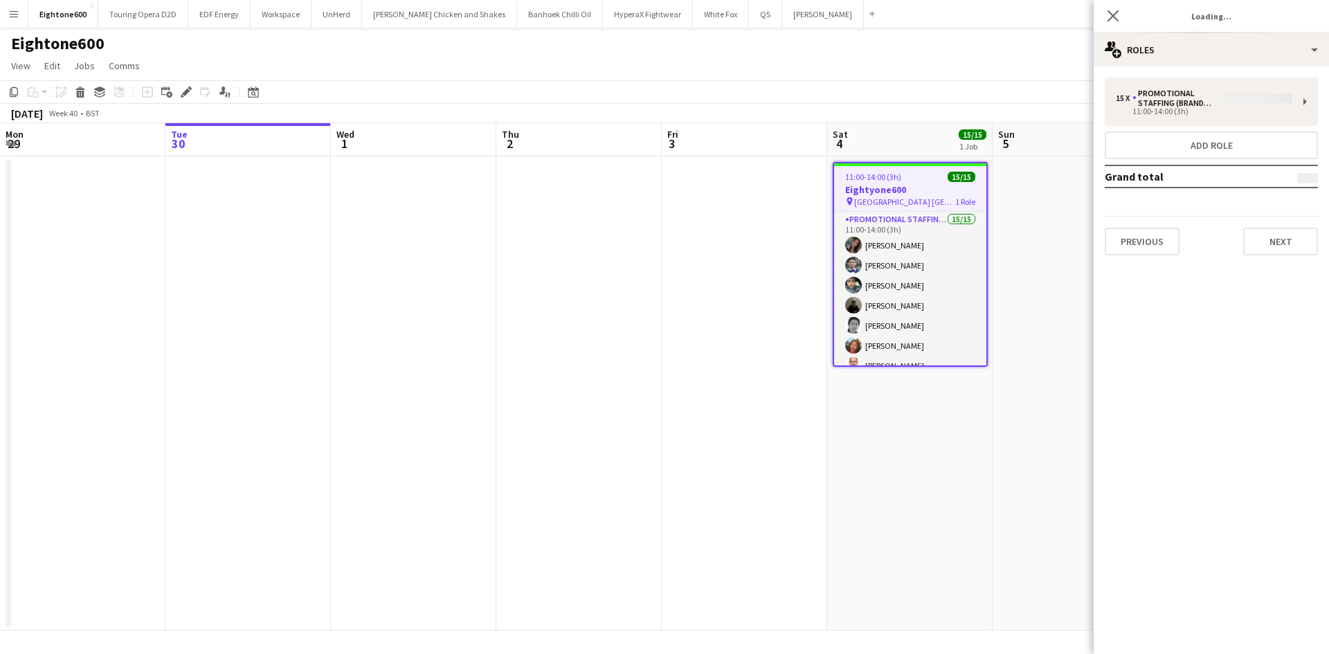
type input "**********"
click at [1265, 258] on div "15 x Promotional Staffing (Brand Ambassadors) £666.75 11:00-14:00 (3h) Add role…" at bounding box center [1211, 166] width 235 height 200
click at [1284, 238] on button "Next" at bounding box center [1280, 242] width 75 height 28
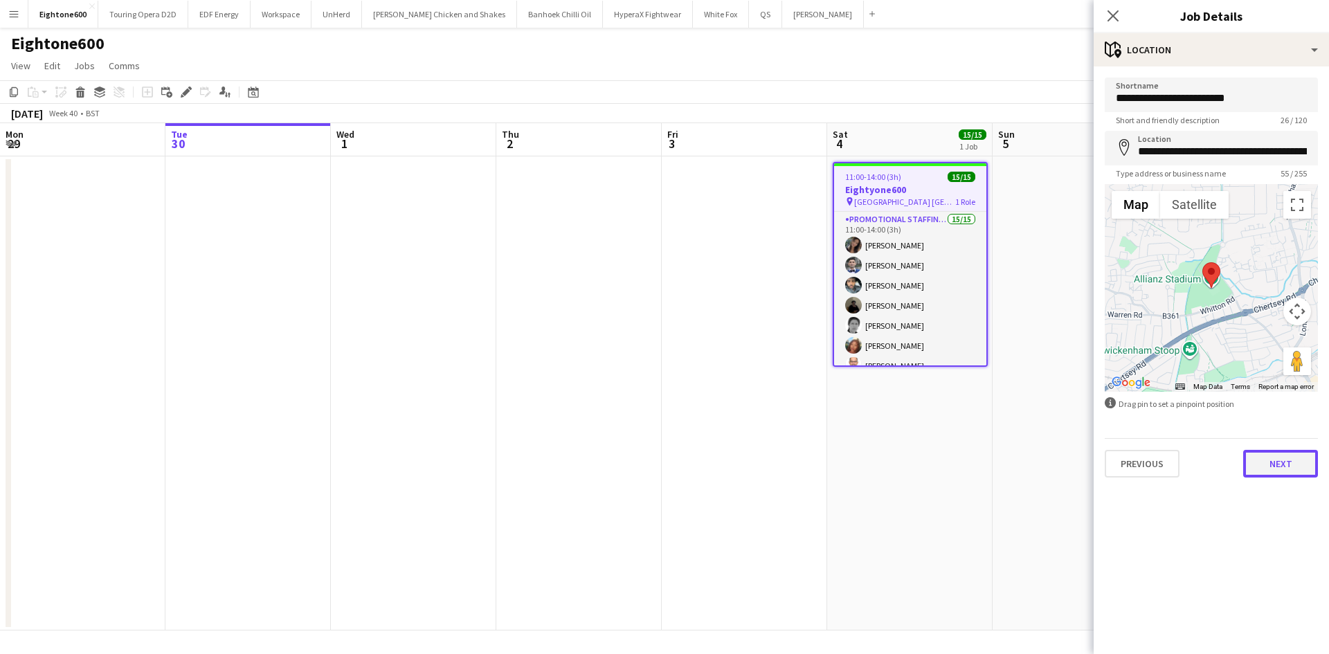
click at [1273, 457] on button "Next" at bounding box center [1280, 464] width 75 height 28
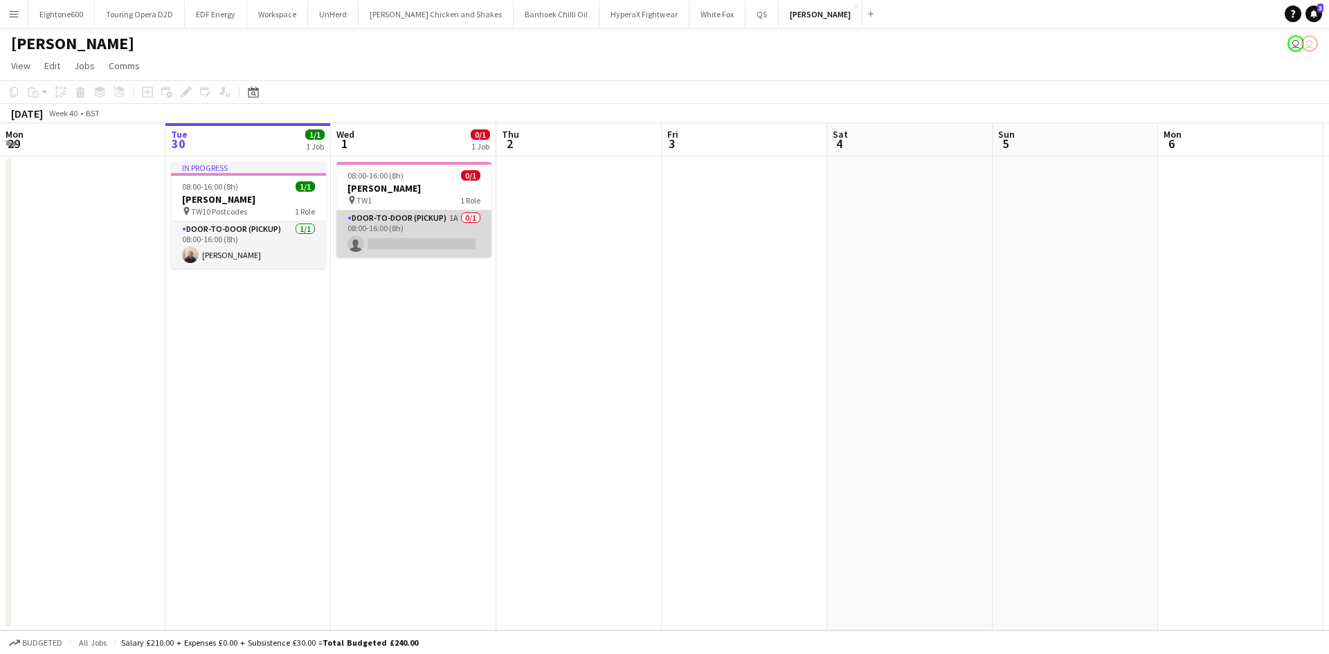
click at [406, 233] on app-card-role "Door-to-Door (Pickup) 1A 0/1 08:00-16:00 (8h) single-neutral-actions" at bounding box center [413, 233] width 155 height 47
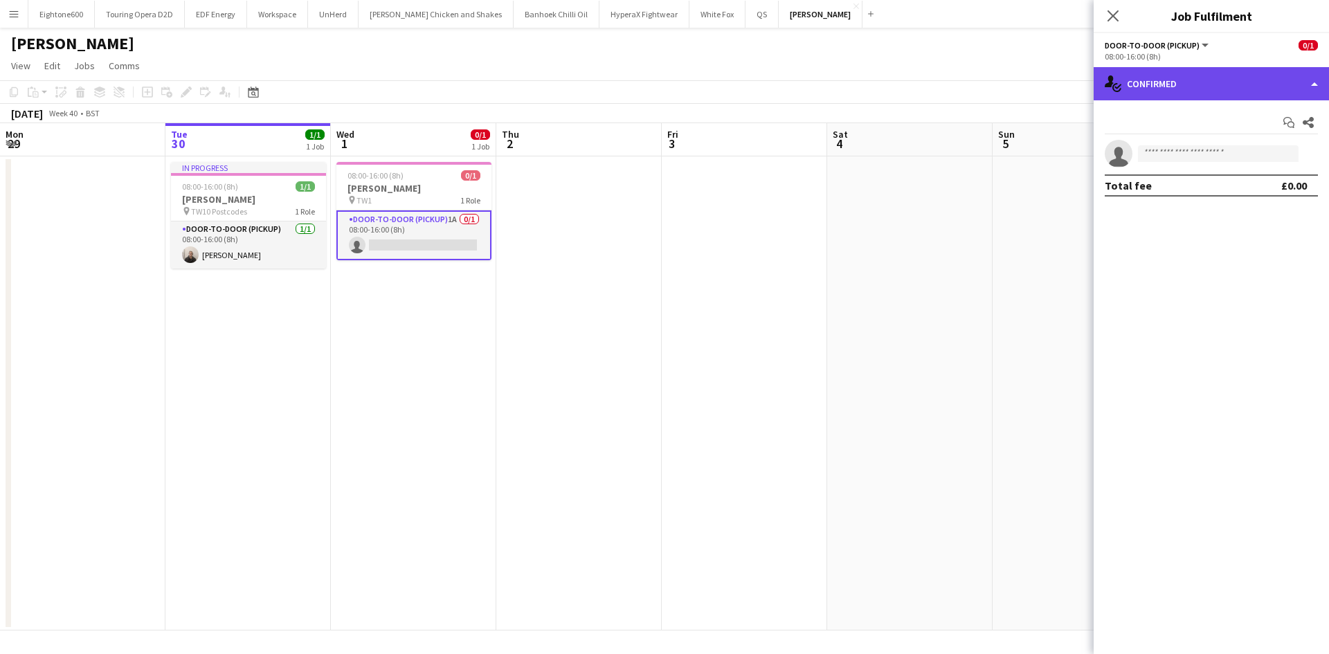
click at [1274, 81] on div "single-neutral-actions-check-2 Confirmed" at bounding box center [1211, 83] width 235 height 33
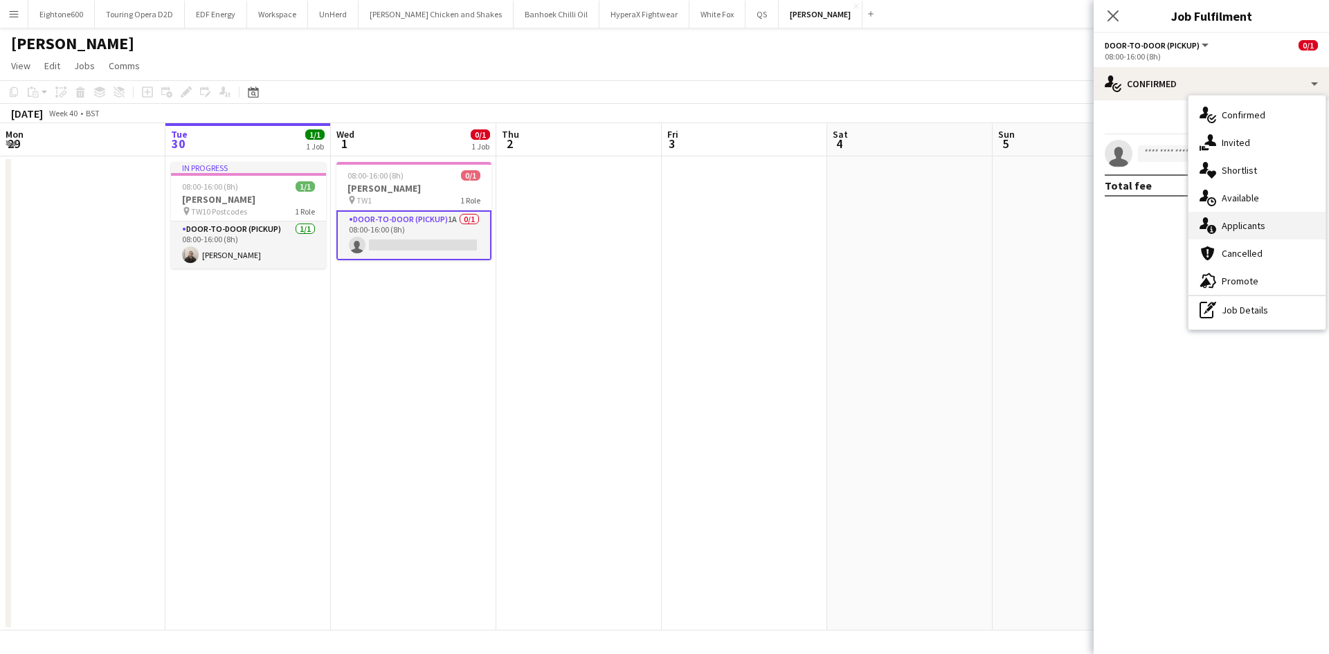
click at [1275, 224] on div "single-neutral-actions-information Applicants" at bounding box center [1257, 226] width 137 height 28
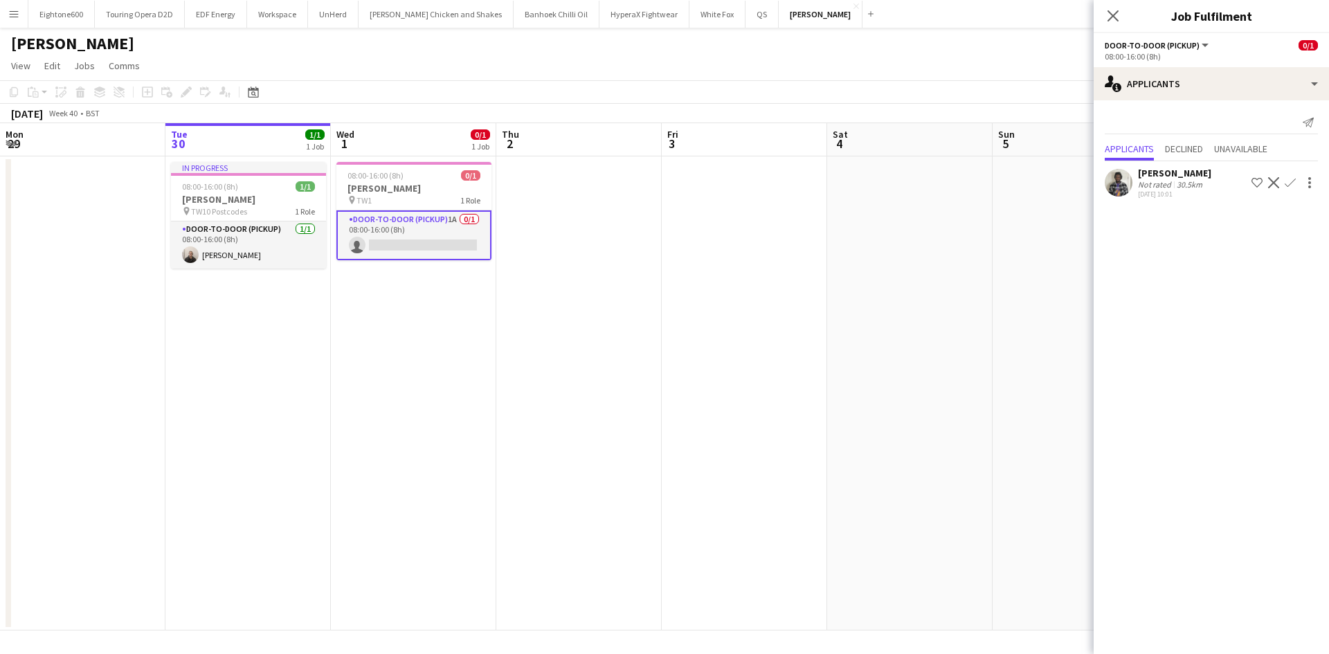
click at [1129, 168] on div "[PERSON_NAME] Ebuki Not rated 30.5km [DATE] 10:01 Shortlist crew Decline Confirm" at bounding box center [1211, 183] width 235 height 32
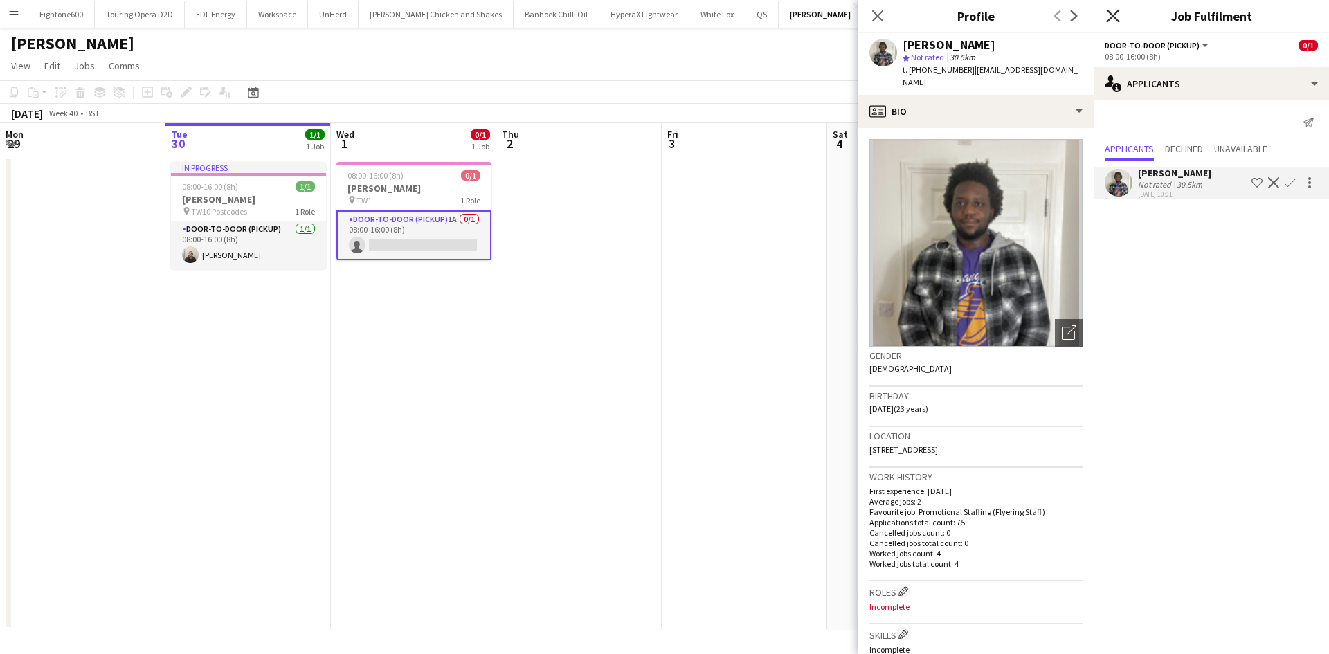
click at [1117, 10] on icon "Close pop-in" at bounding box center [1112, 15] width 13 height 13
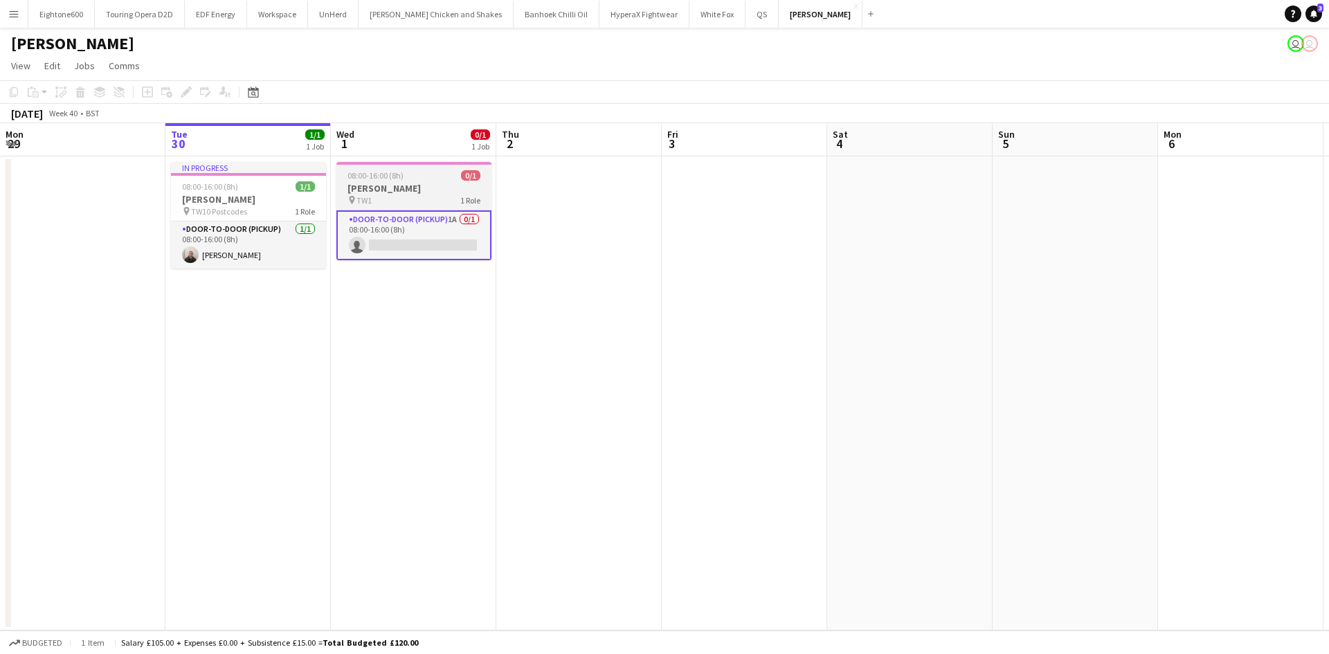
click at [442, 180] on div "08:00-16:00 (8h) 0/1" at bounding box center [413, 175] width 155 height 10
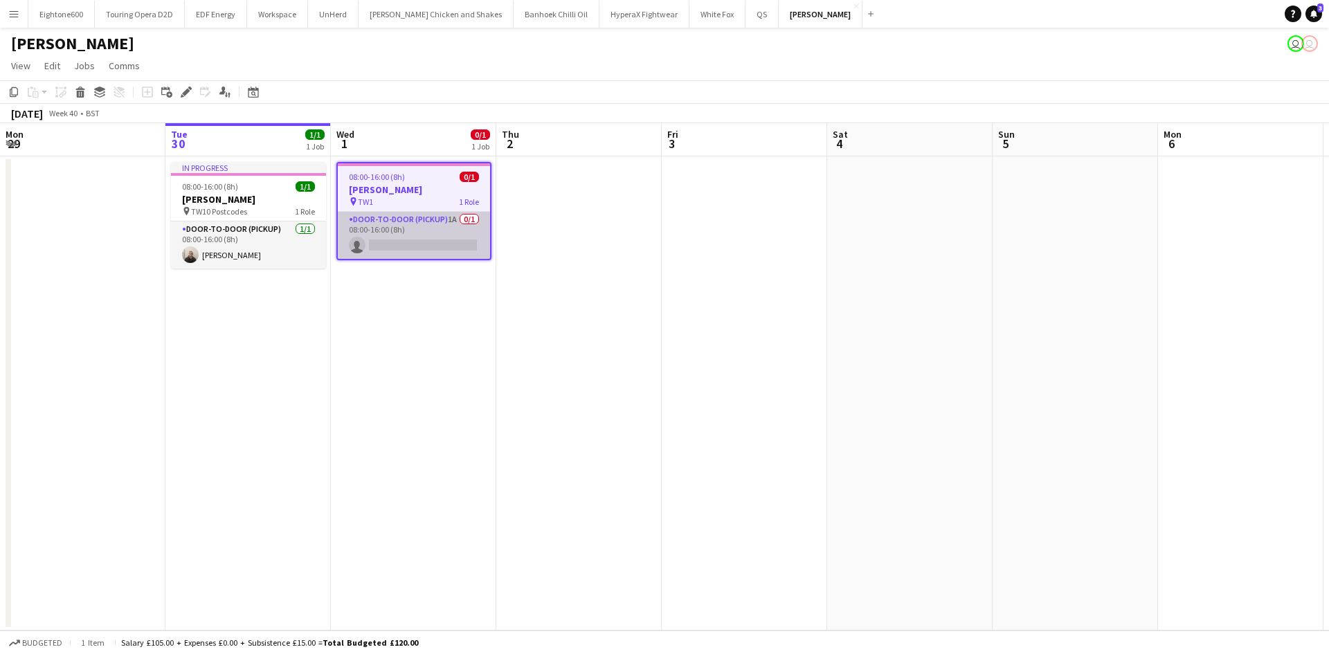
click at [429, 246] on app-card-role "Door-to-Door (Pickup) 1A 0/1 08:00-16:00 (8h) single-neutral-actions" at bounding box center [414, 235] width 152 height 47
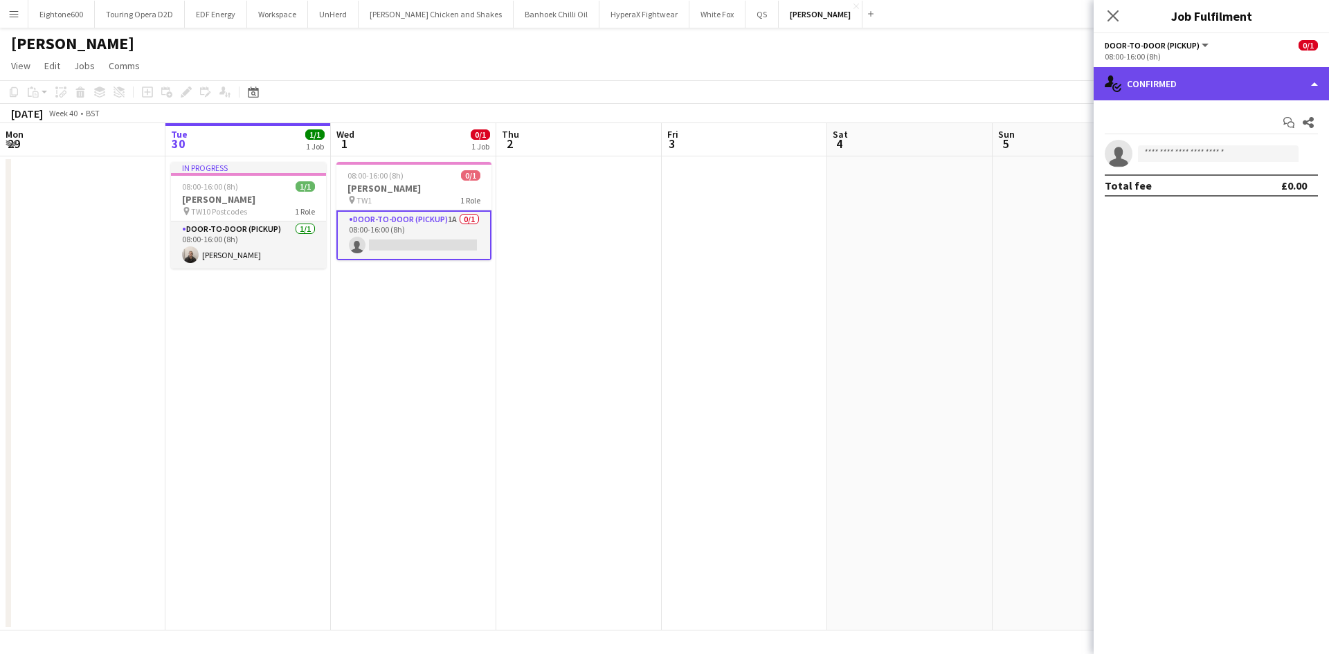
click at [1236, 79] on div "single-neutral-actions-check-2 Confirmed" at bounding box center [1211, 83] width 235 height 33
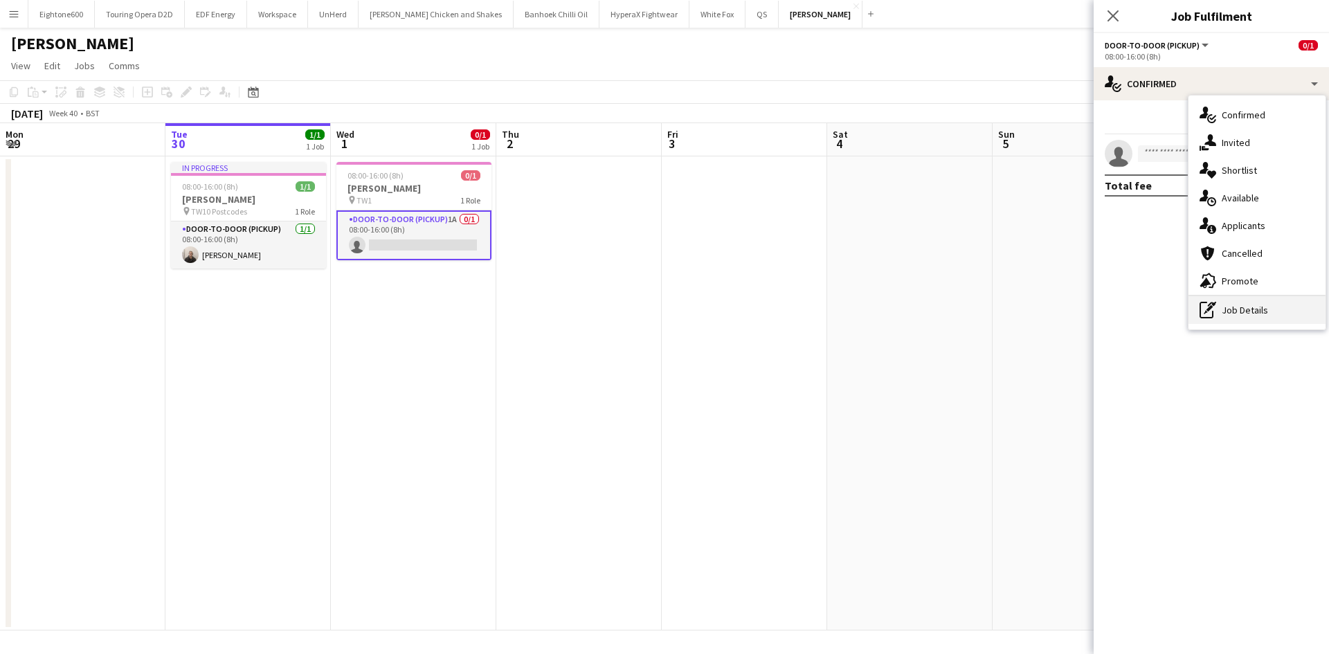
click at [1273, 309] on div "pen-write Job Details" at bounding box center [1257, 310] width 137 height 28
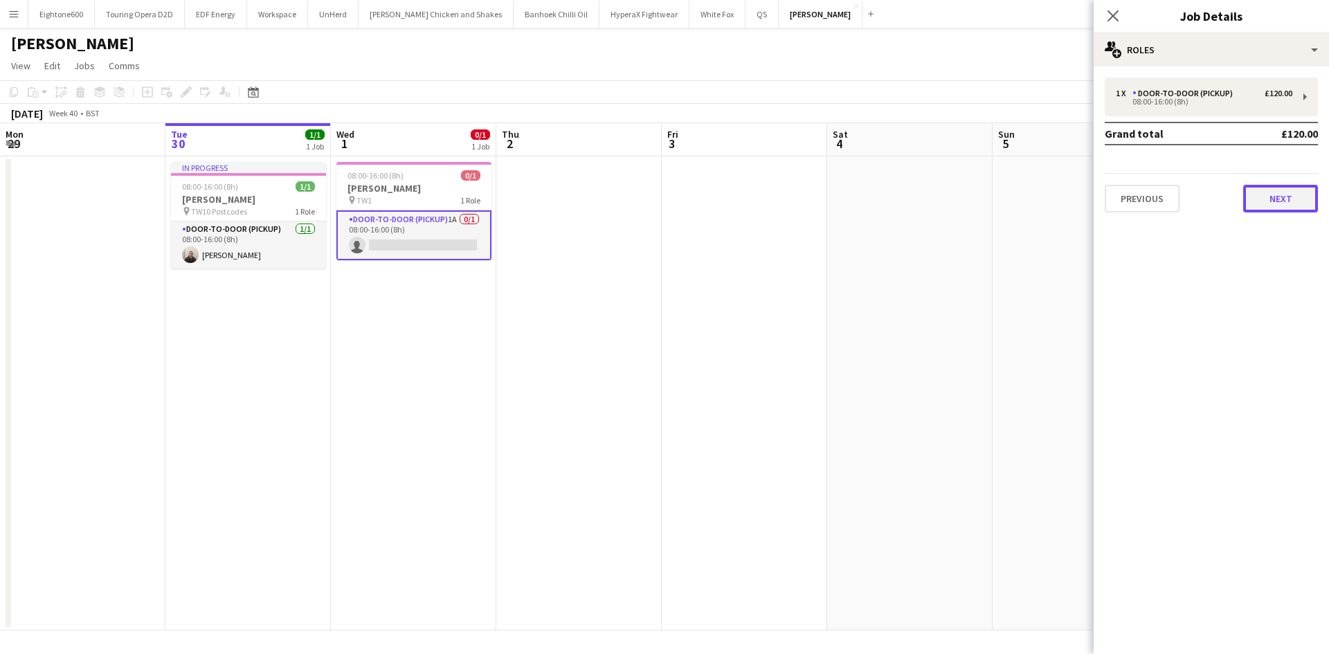
click at [1311, 200] on button "Next" at bounding box center [1280, 199] width 75 height 28
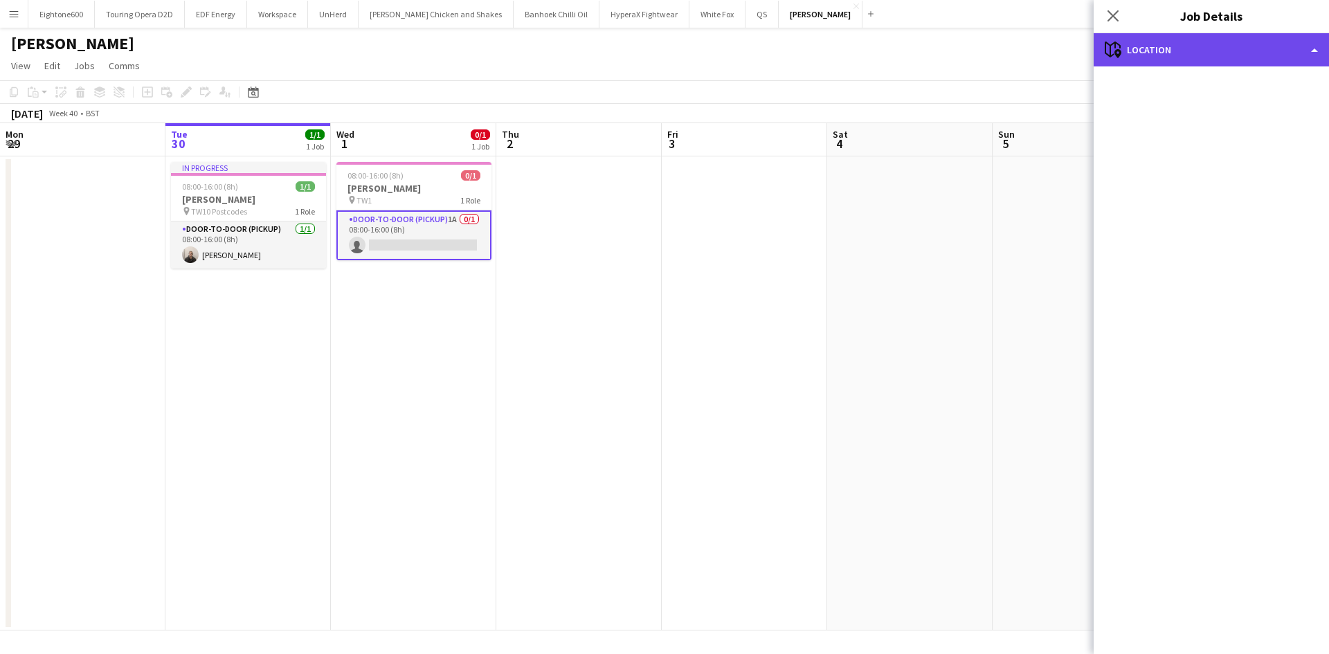
click at [1221, 50] on div "maps-pin-1 Location" at bounding box center [1211, 49] width 235 height 33
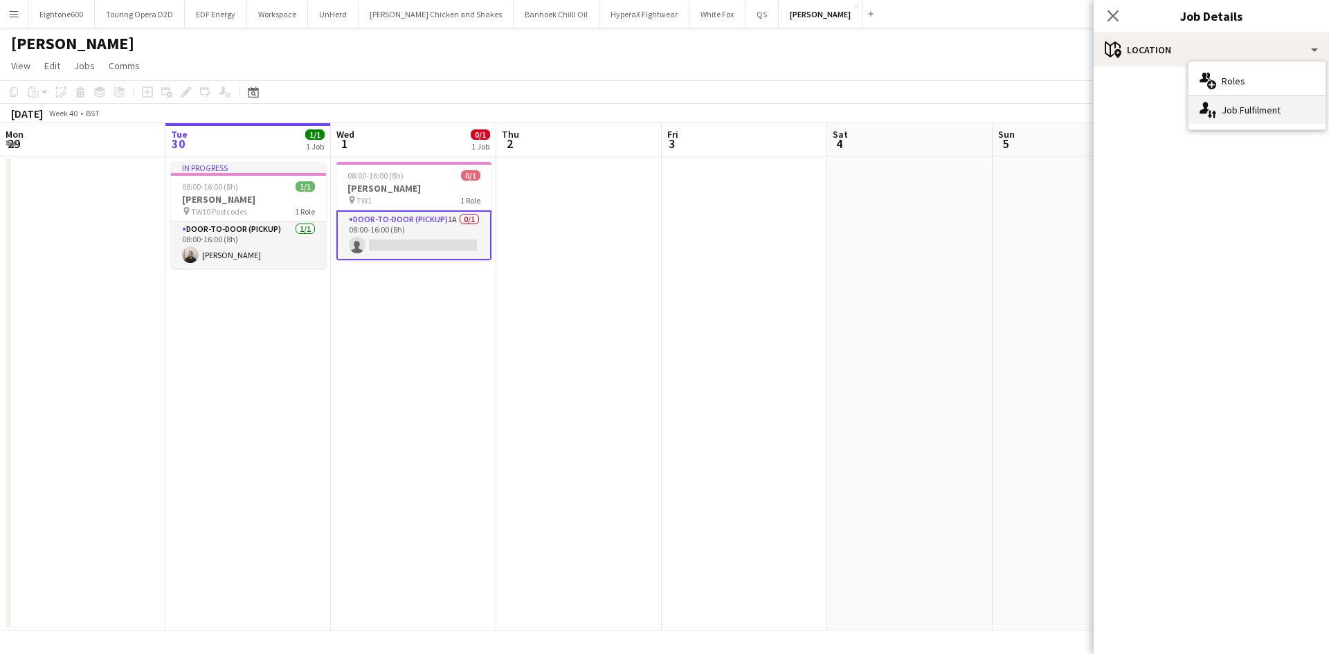
click at [1245, 109] on div "single-neutral-actions-up-down Job Fulfilment" at bounding box center [1257, 110] width 137 height 28
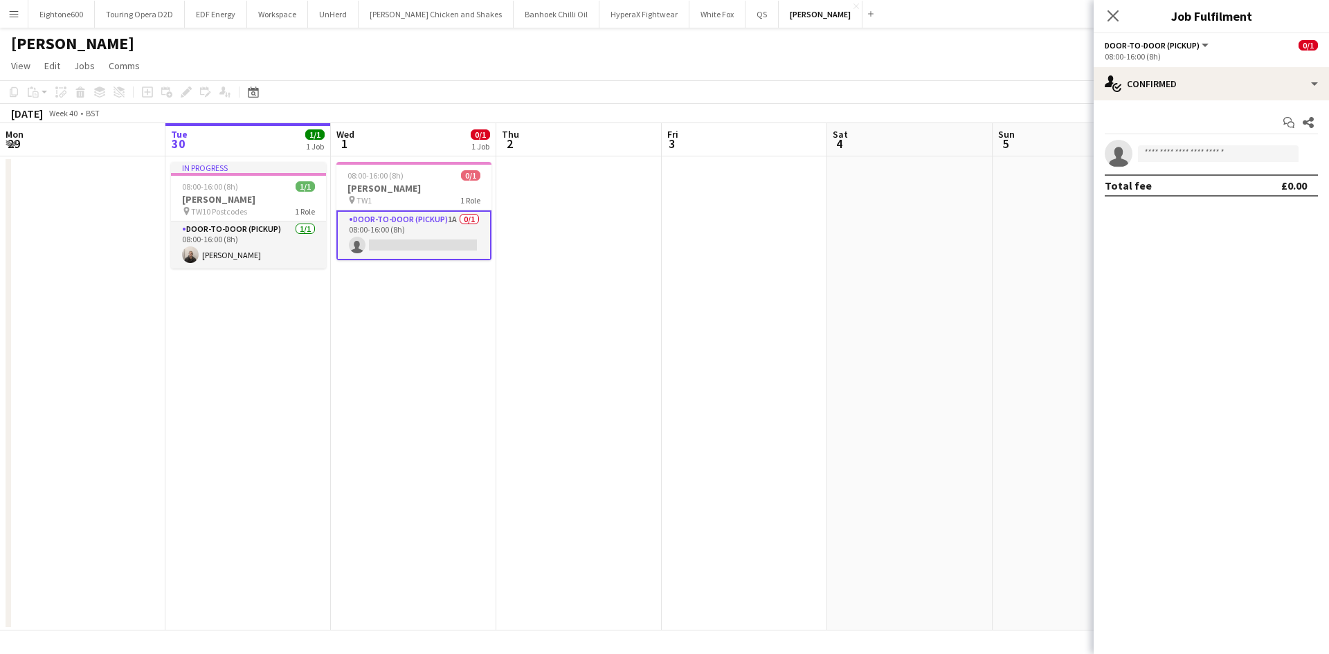
click at [1123, 26] on div "Close pop-in" at bounding box center [1113, 16] width 39 height 32
click at [1110, 11] on icon "Close pop-in" at bounding box center [1112, 15] width 13 height 13
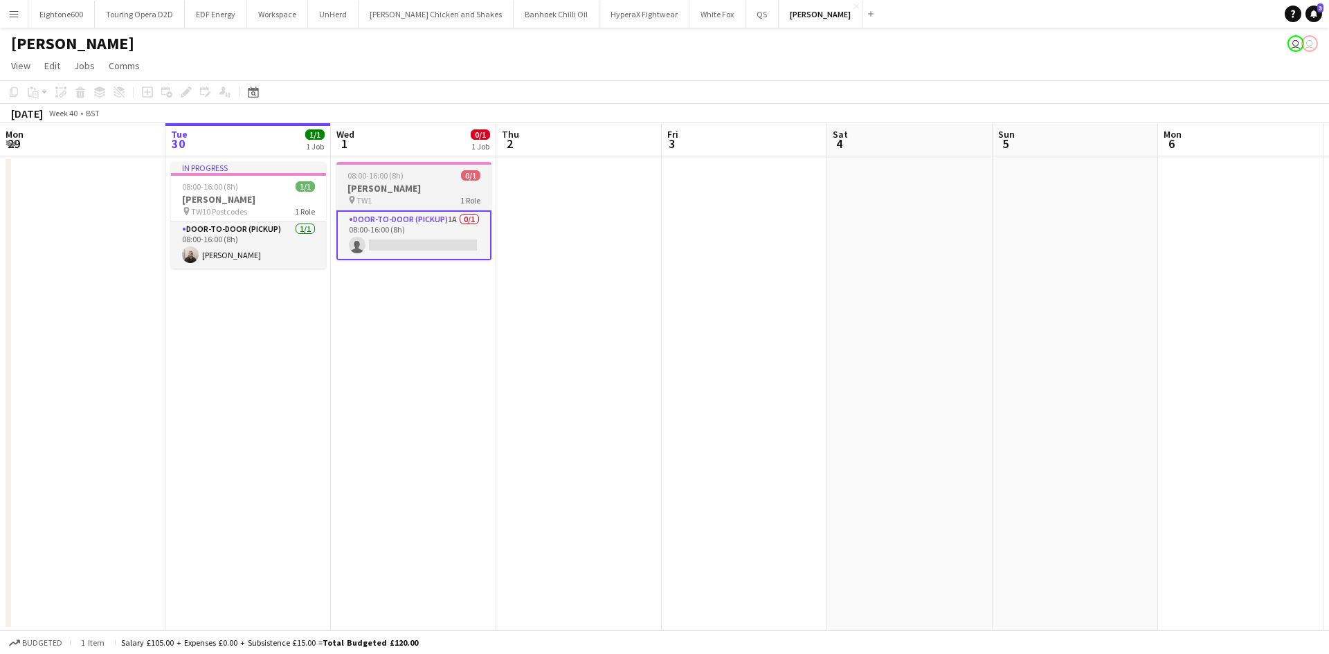
click at [413, 168] on app-job-card "08:00-16:00 (8h) 0/1 Knight Frank pin TW1 1 Role Door-to-Door (Pickup) 1A 0/1 0…" at bounding box center [413, 211] width 155 height 98
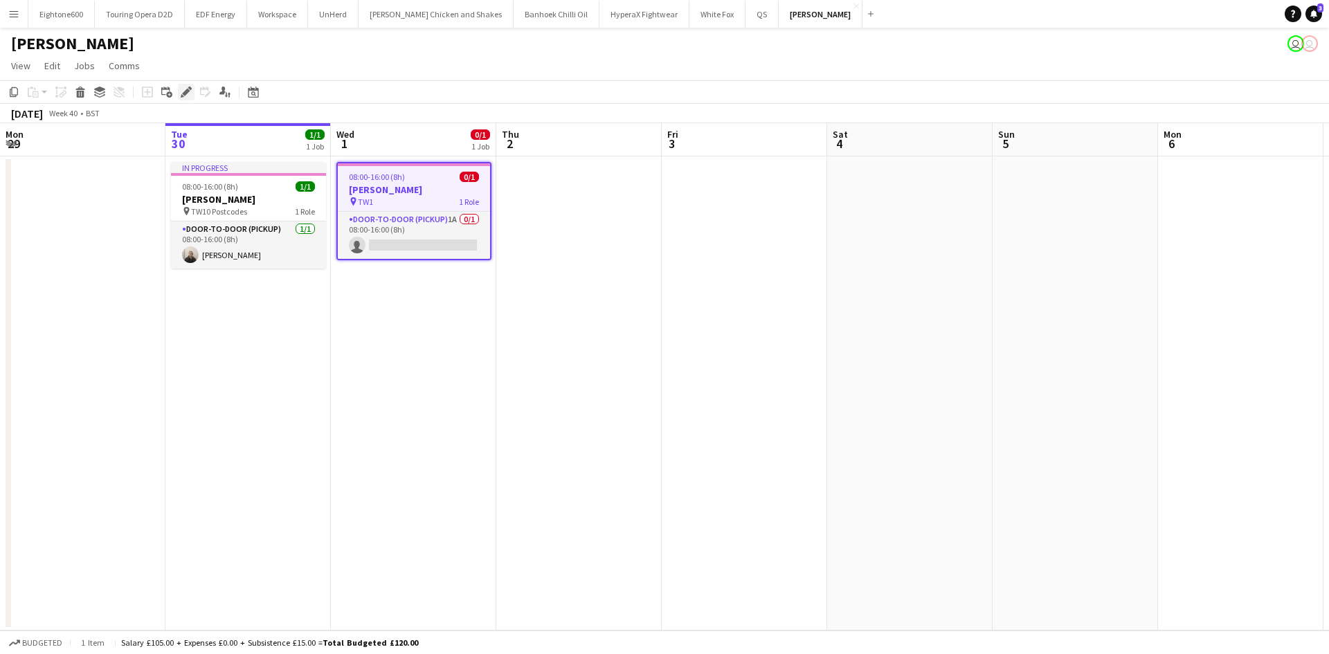
click at [190, 98] on div "Edit" at bounding box center [186, 92] width 17 height 17
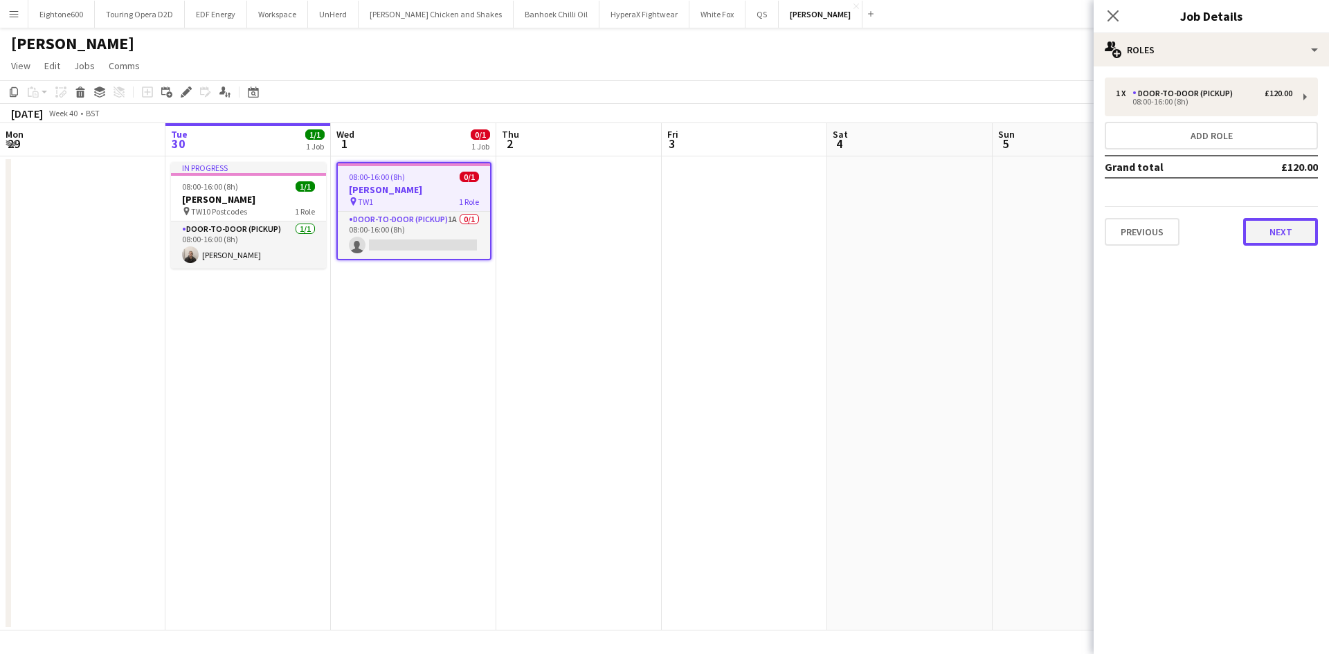
click at [1295, 236] on button "Next" at bounding box center [1280, 232] width 75 height 28
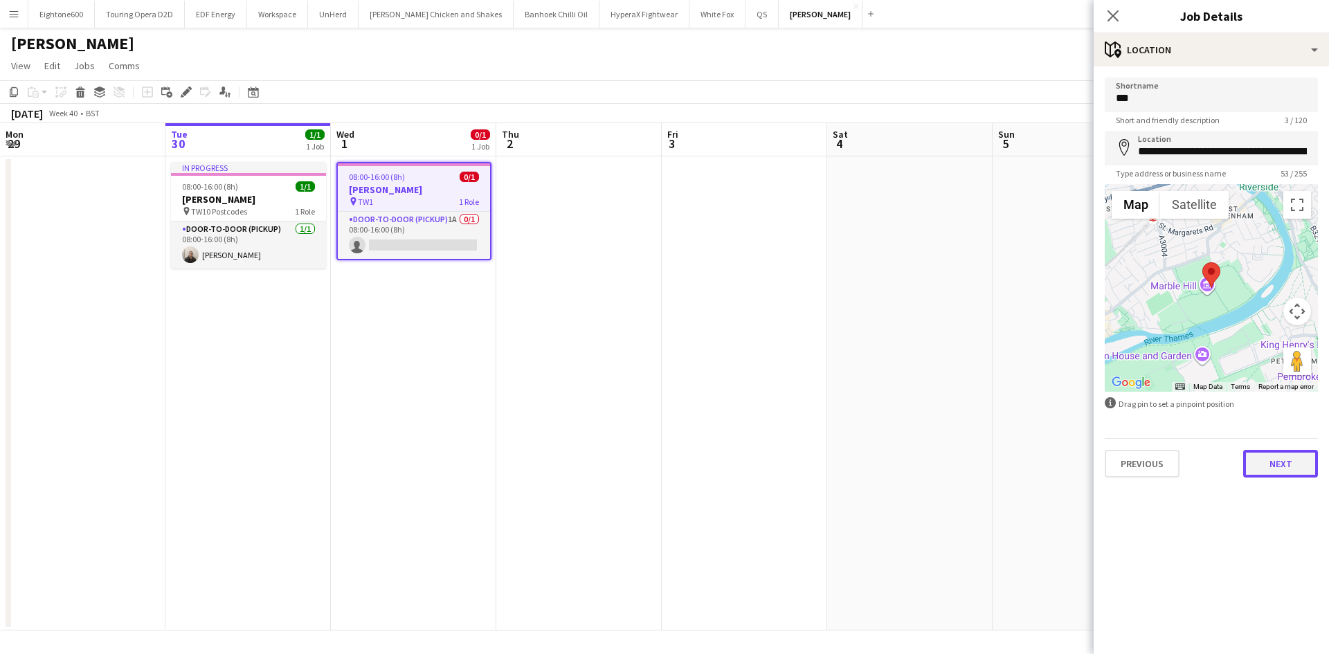
click at [1272, 460] on button "Next" at bounding box center [1280, 464] width 75 height 28
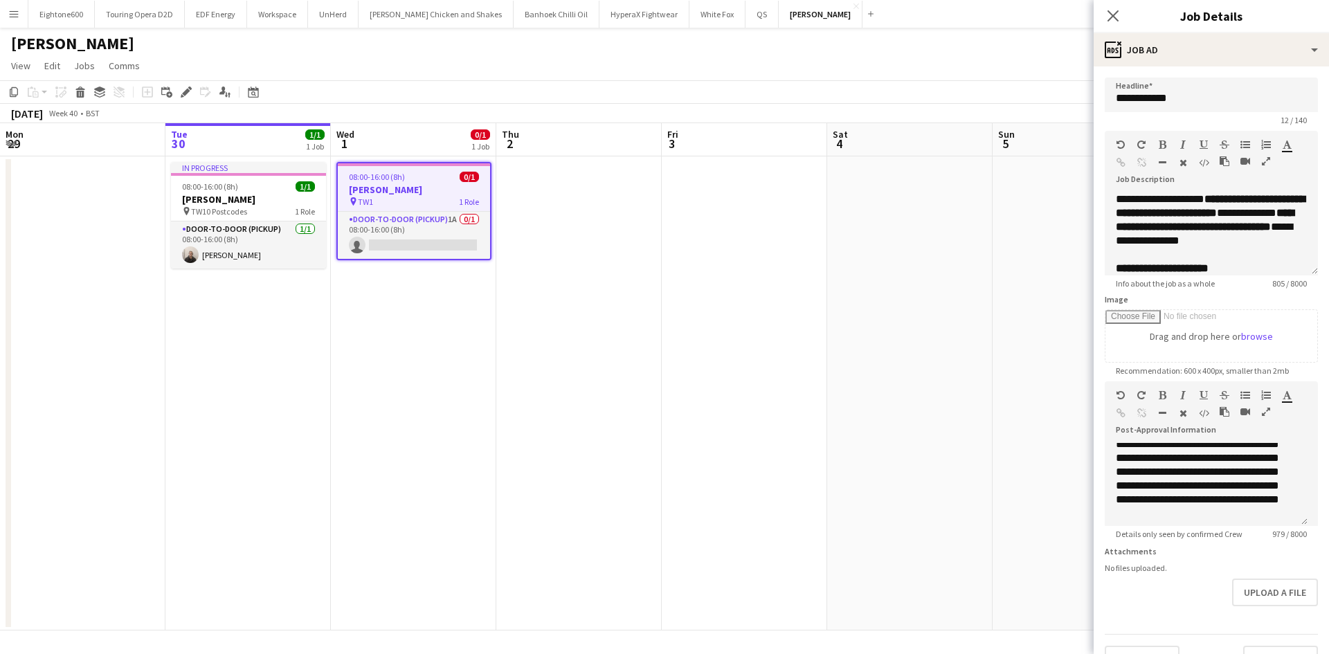
scroll to position [41, 0]
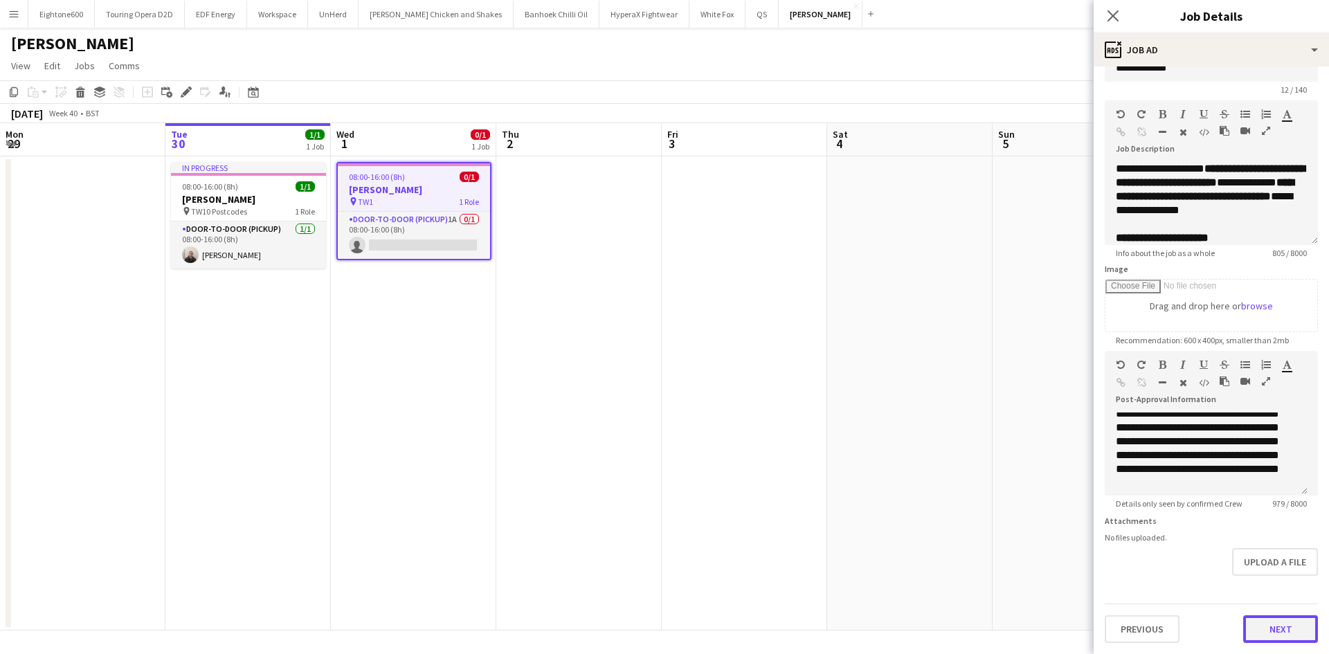
click at [1271, 626] on button "Next" at bounding box center [1280, 629] width 75 height 28
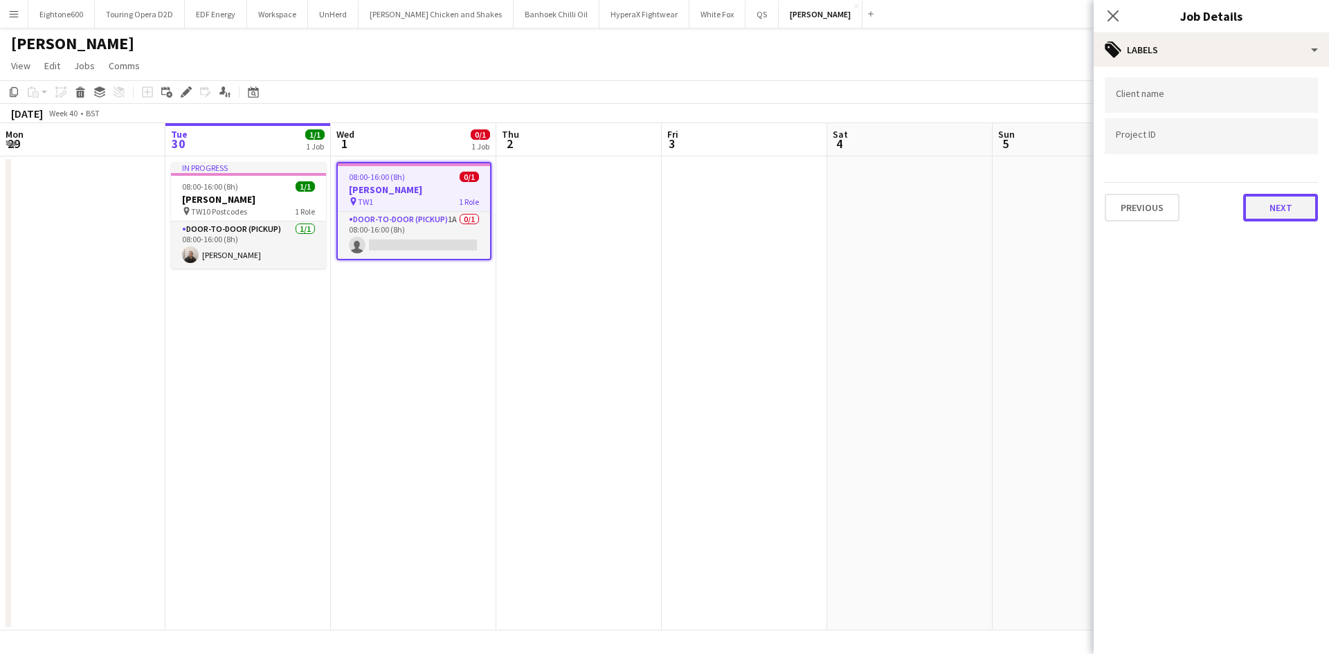
click at [1304, 214] on button "Next" at bounding box center [1280, 208] width 75 height 28
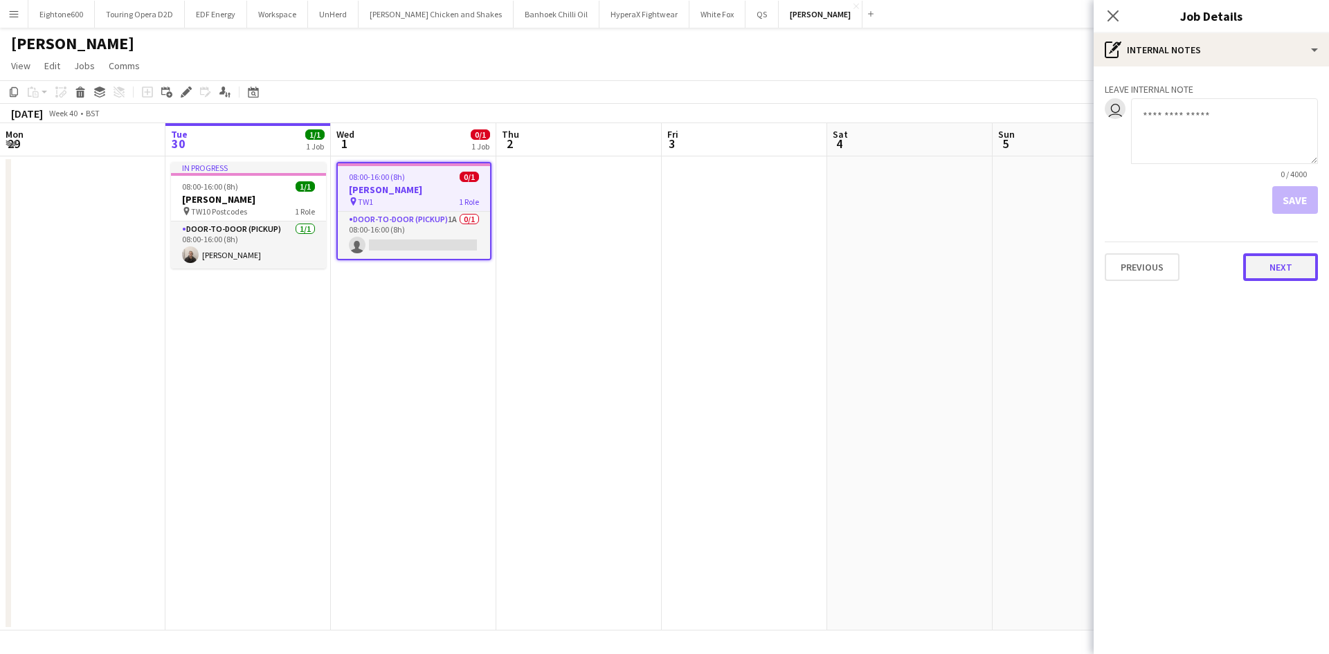
click at [1285, 260] on button "Next" at bounding box center [1280, 267] width 75 height 28
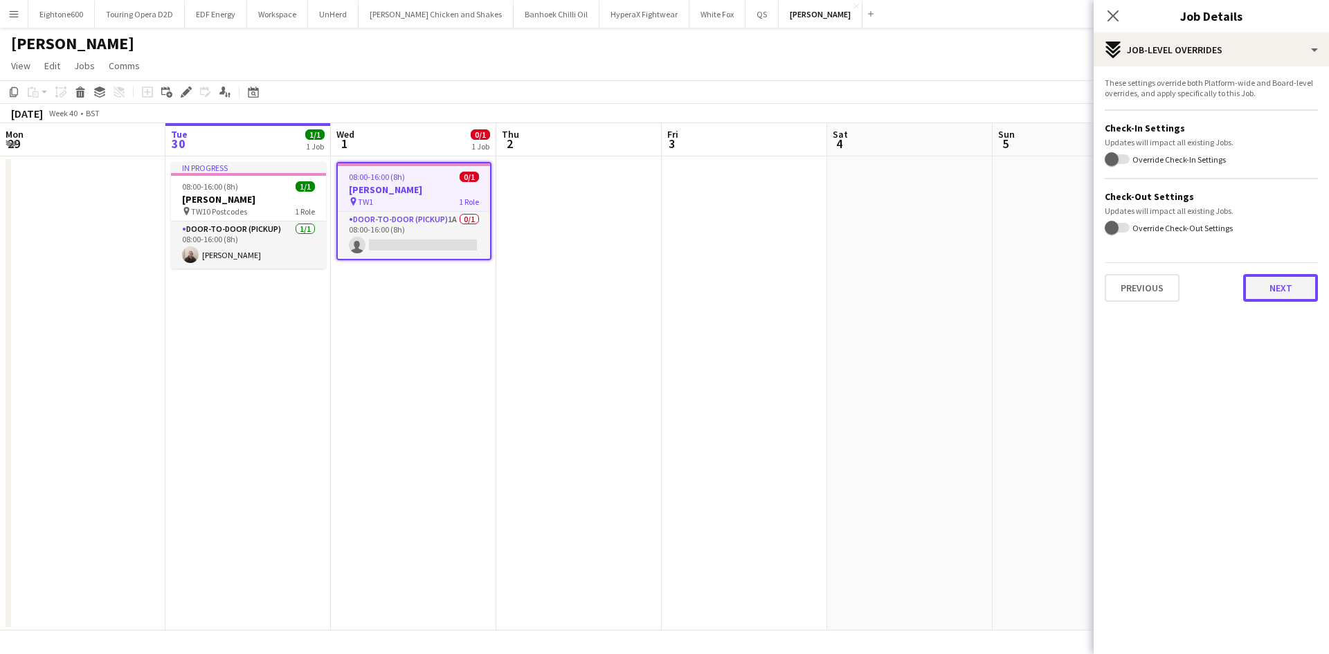
click at [1289, 296] on button "Next" at bounding box center [1280, 288] width 75 height 28
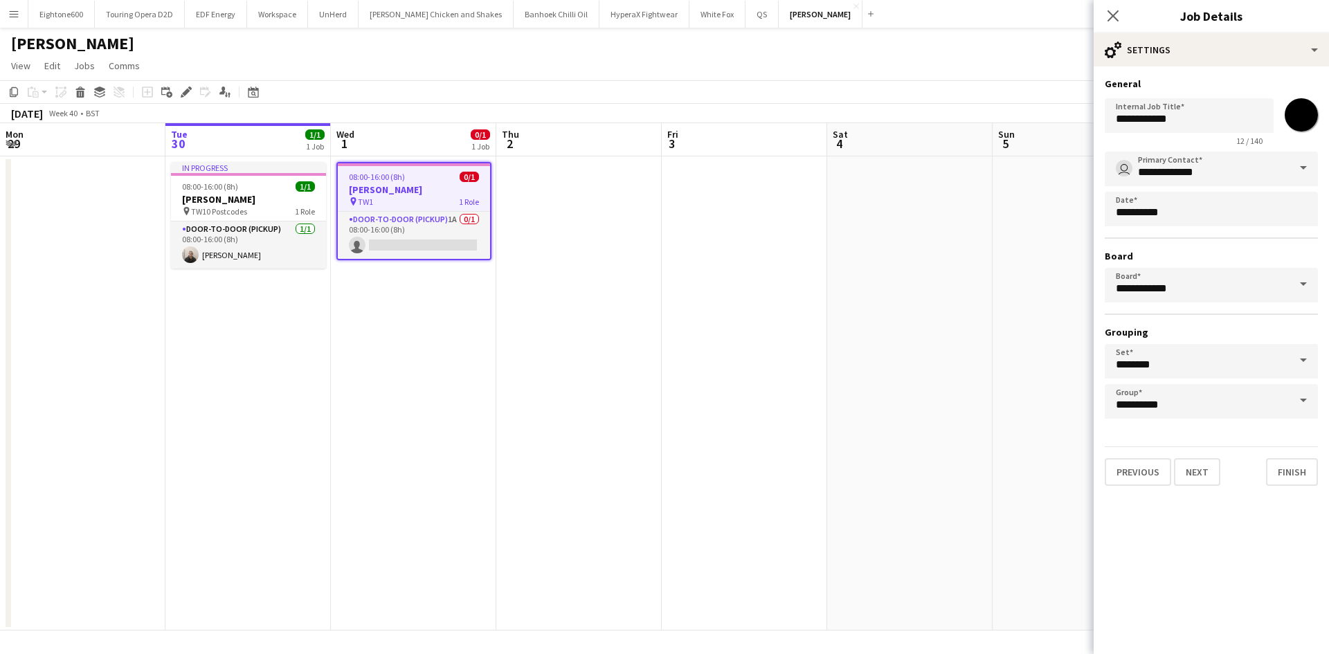
click at [1026, 312] on app-date-cell at bounding box center [1075, 393] width 165 height 474
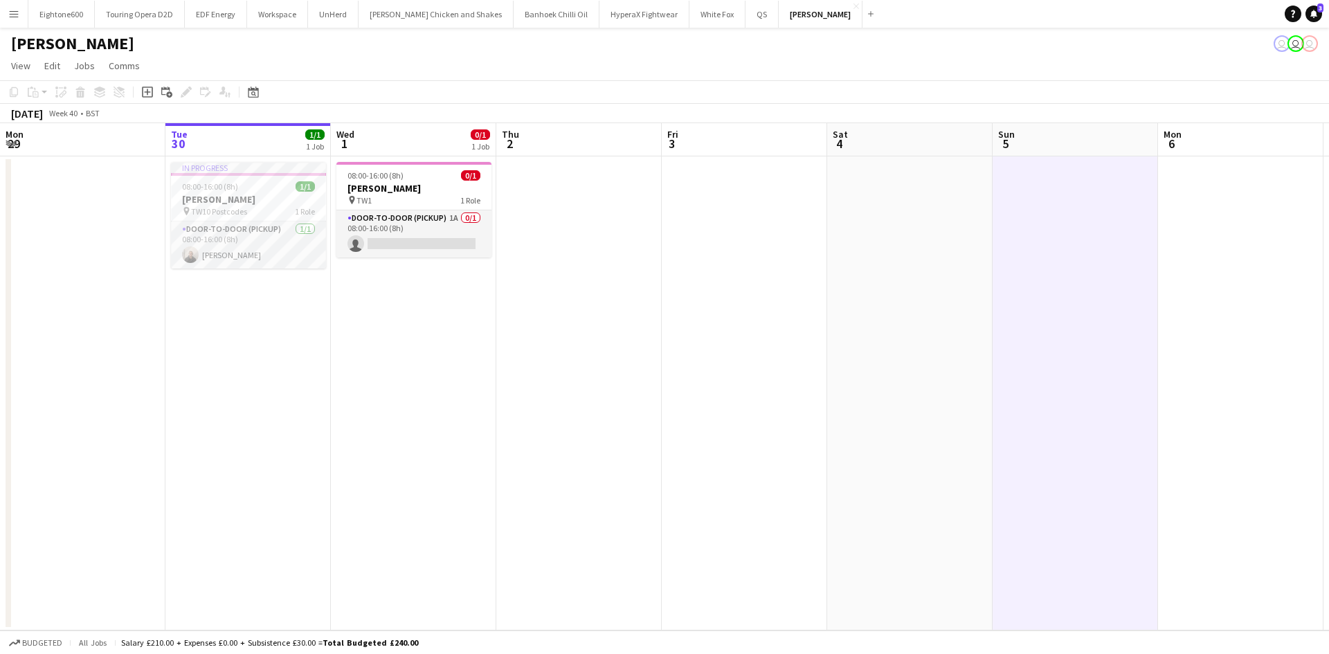
click at [16, 9] on app-icon "Menu" at bounding box center [13, 13] width 11 height 11
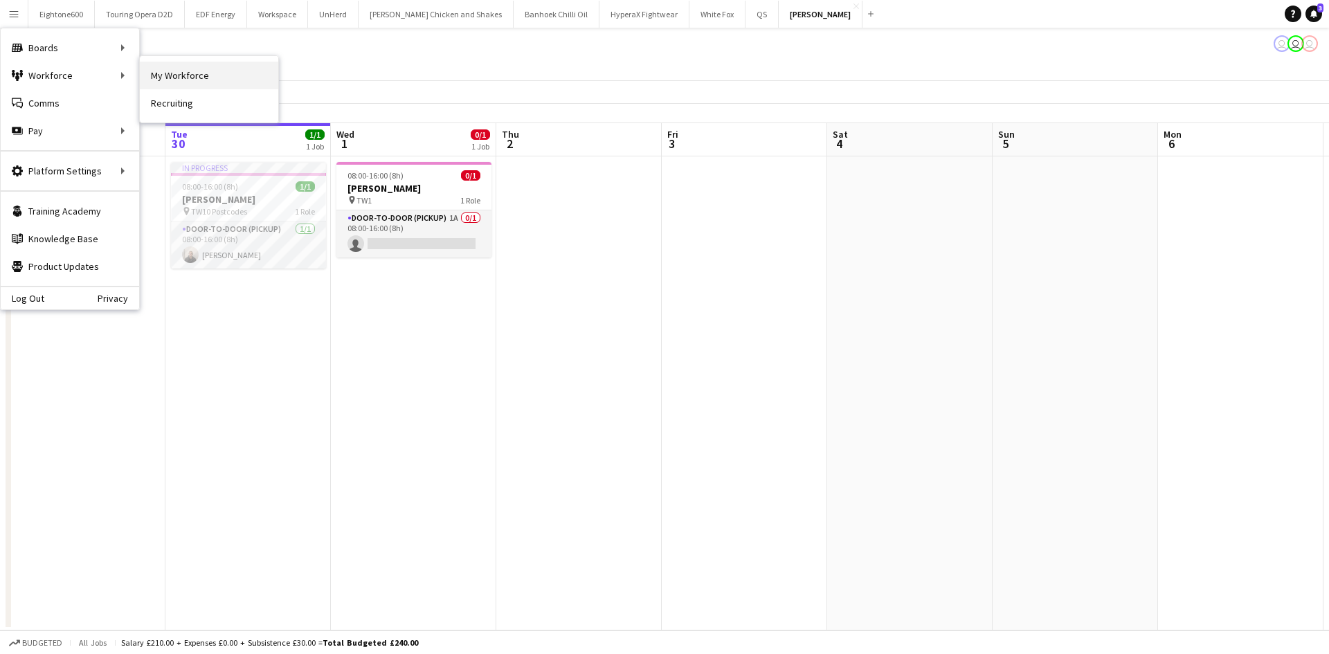
click at [164, 75] on link "My Workforce" at bounding box center [209, 76] width 138 height 28
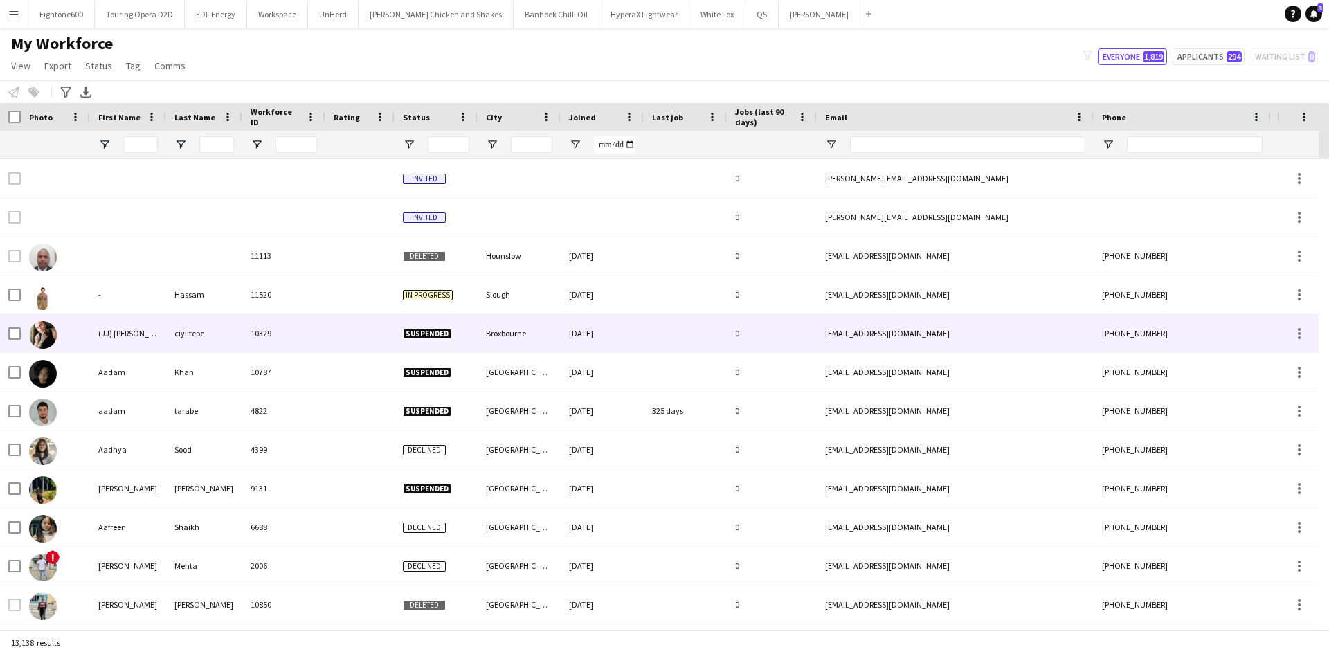
type input "******"
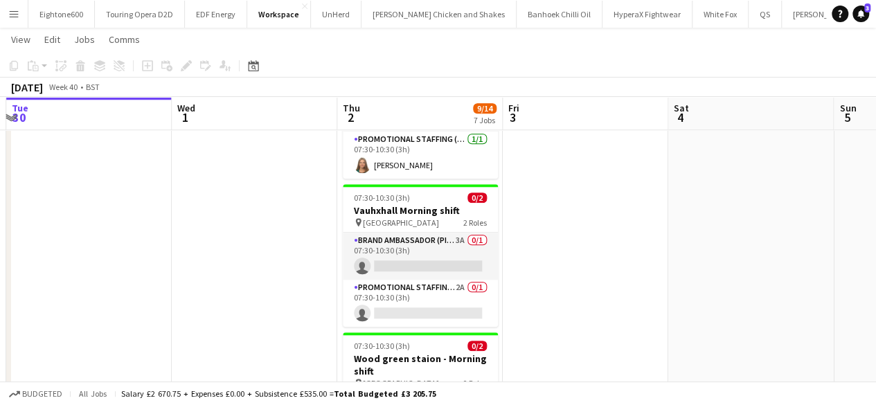
scroll to position [595, 0]
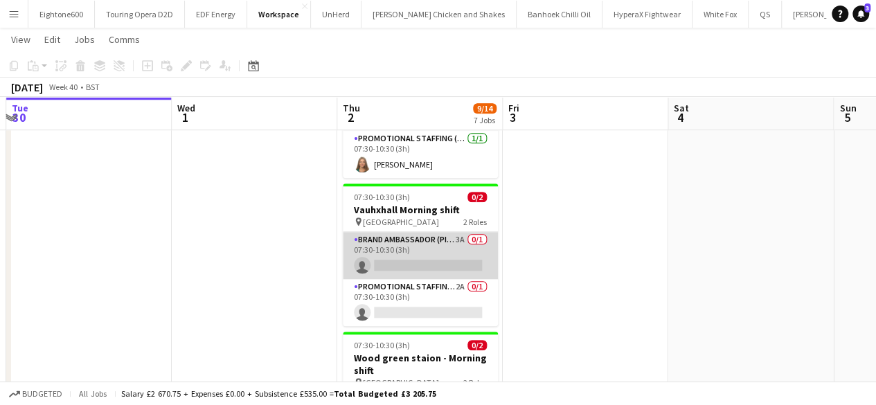
click at [406, 246] on app-card-role "Brand Ambassador (Pick up) 3A 0/1 07:30-10:30 (3h) single-neutral-actions" at bounding box center [420, 255] width 155 height 47
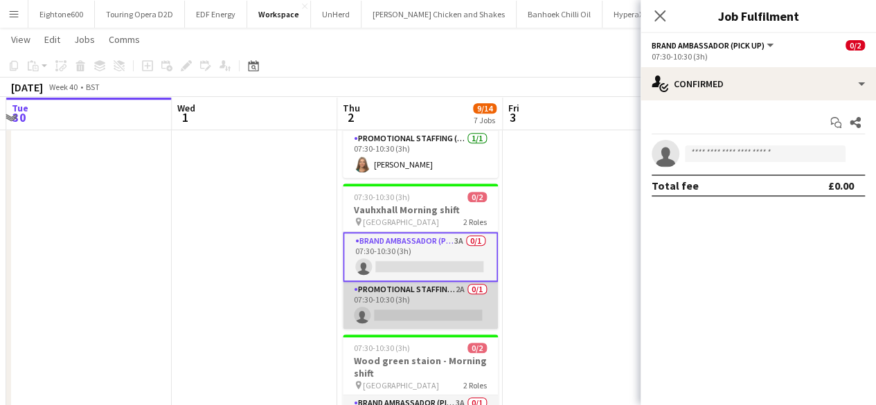
click at [410, 298] on app-card-role "Promotional Staffing (Brand Ambassadors) 2A 0/1 07:30-10:30 (3h) single-neutral…" at bounding box center [420, 305] width 155 height 47
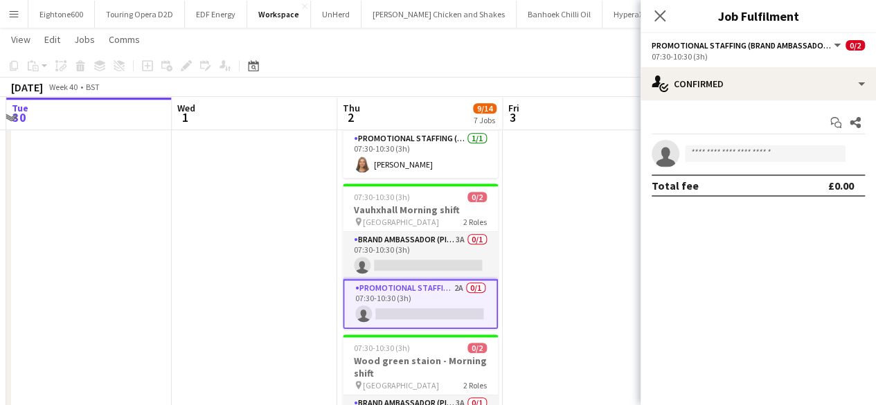
click at [584, 236] on app-date-cell at bounding box center [585, 139] width 165 height 1159
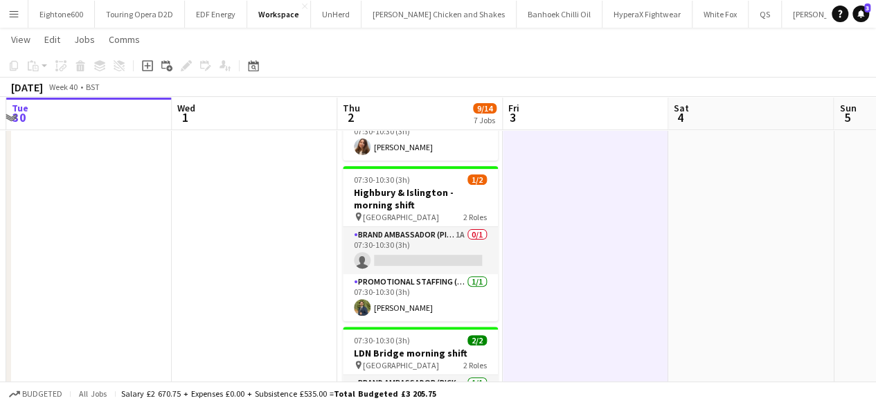
scroll to position [0, 0]
